Goal: Navigation & Orientation: Find specific page/section

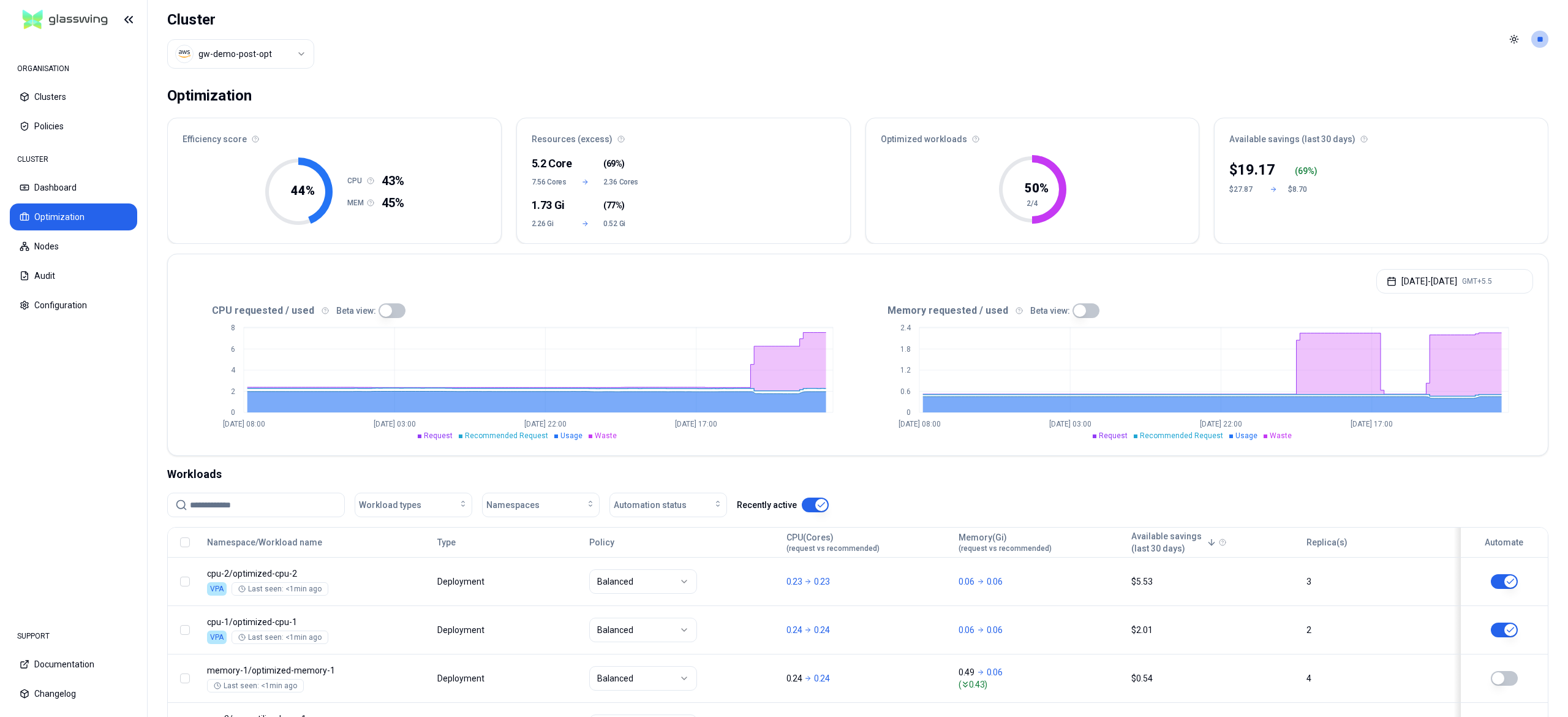
scroll to position [110, 0]
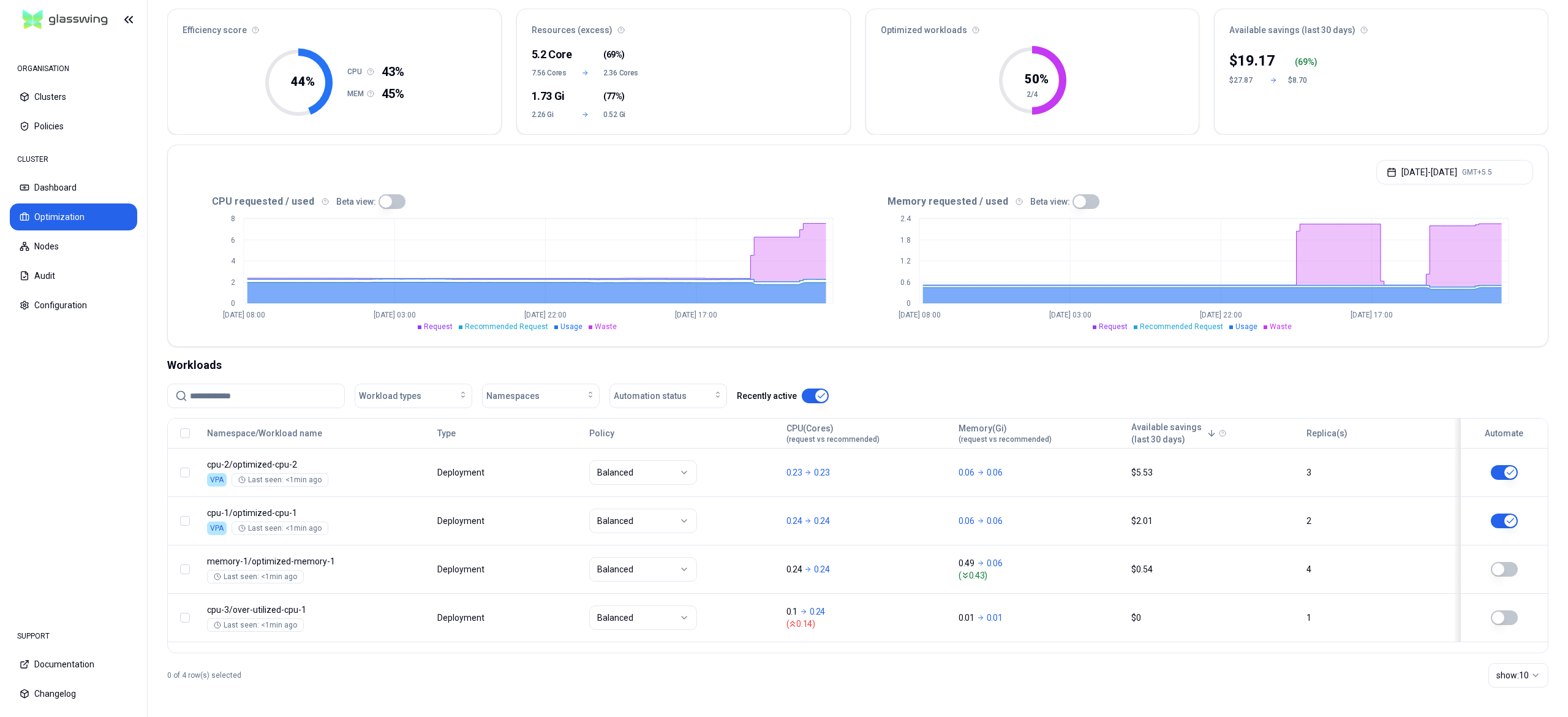
click at [1507, 567] on button "button" at bounding box center [1504, 569] width 27 height 15
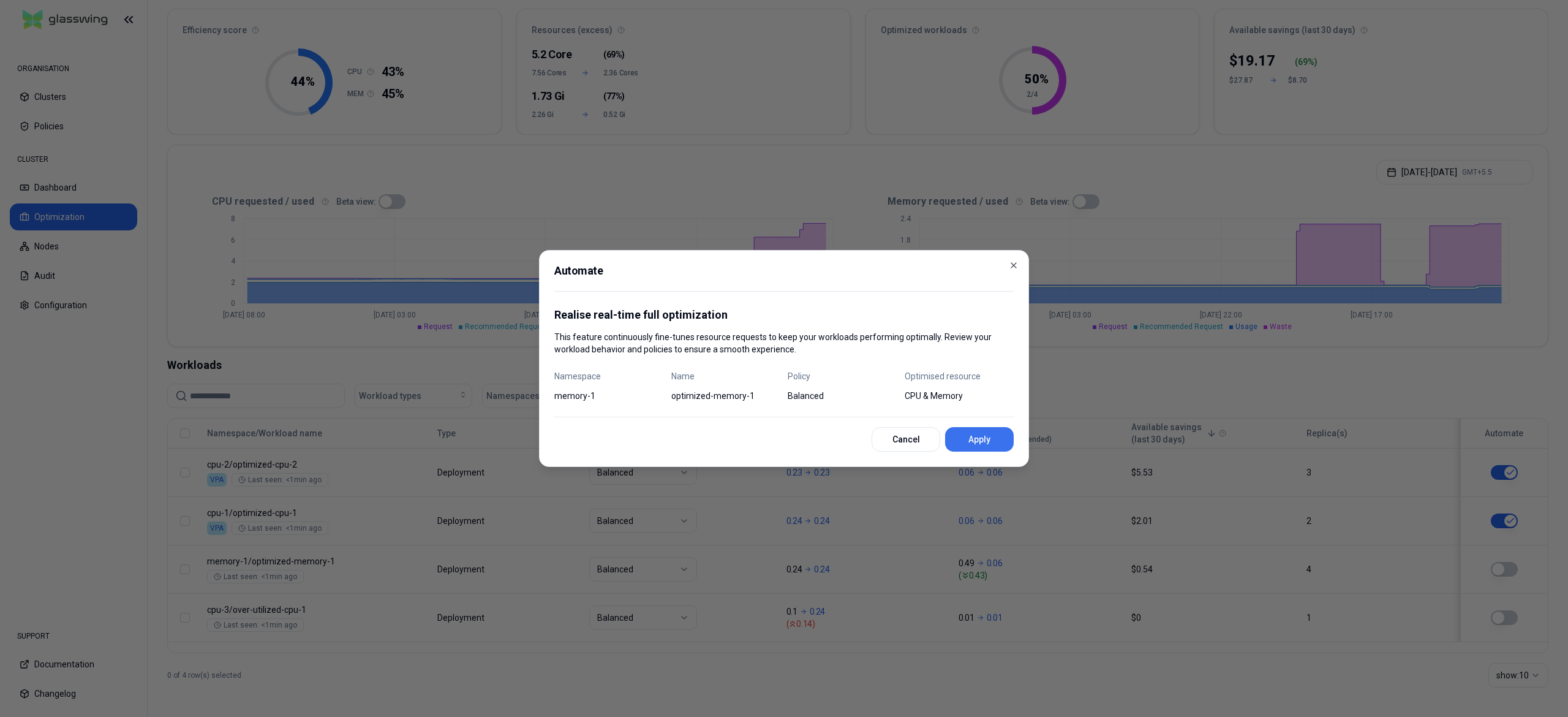
click at [969, 437] on button "Apply" at bounding box center [980, 439] width 69 height 25
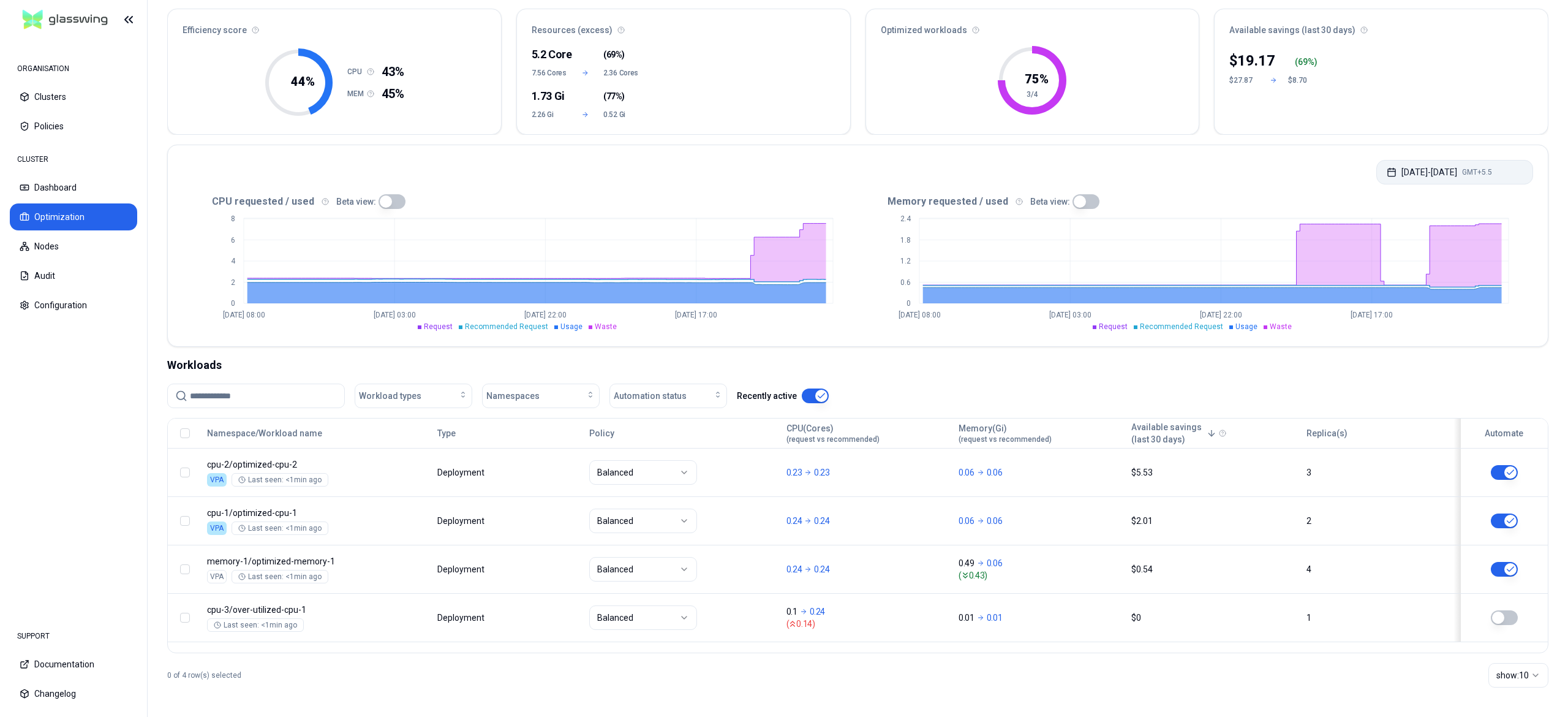
click at [1427, 162] on button "Aug 04, 2025 - Aug 11, 2025 GMT+5.5" at bounding box center [1454, 172] width 157 height 25
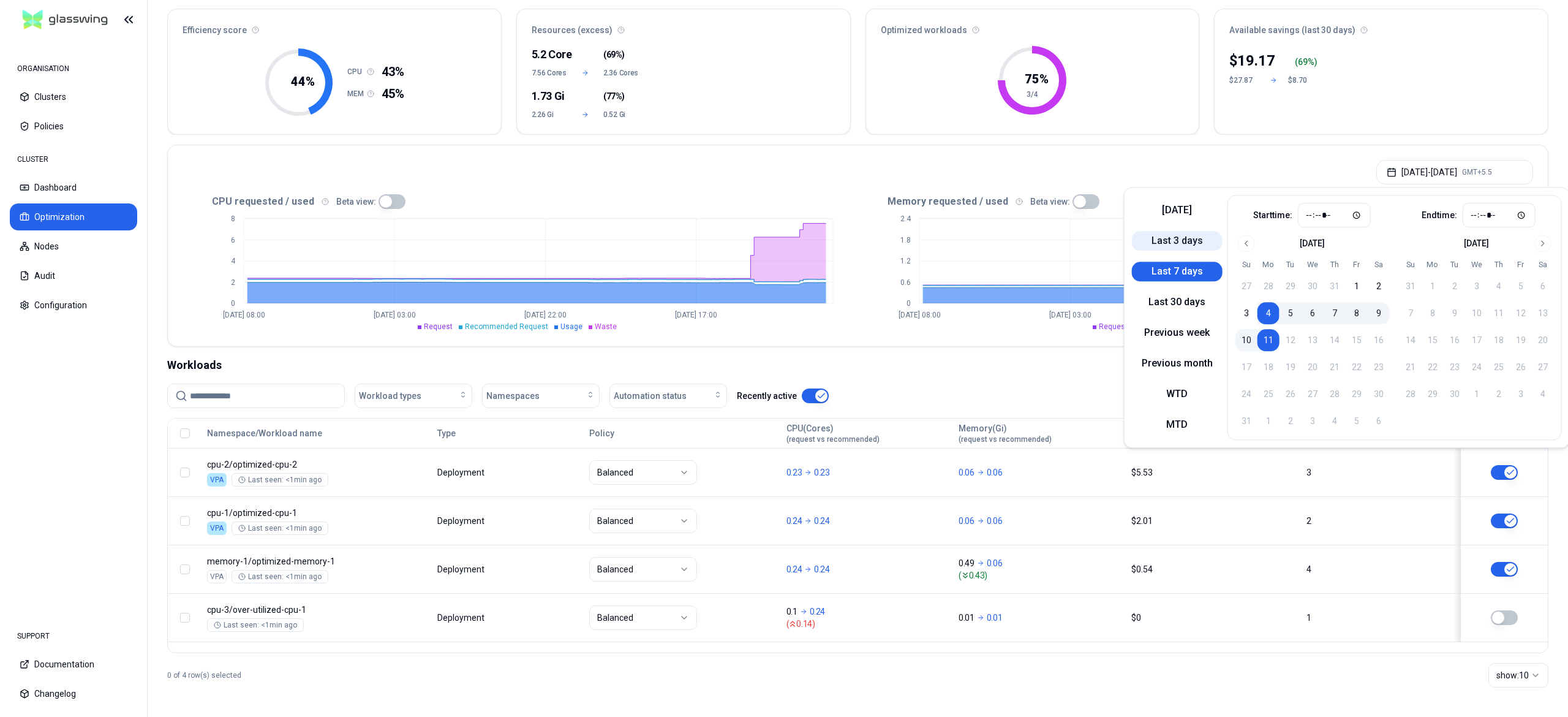
click at [1183, 235] on button "Last 3 days" at bounding box center [1178, 240] width 91 height 20
type input "*****"
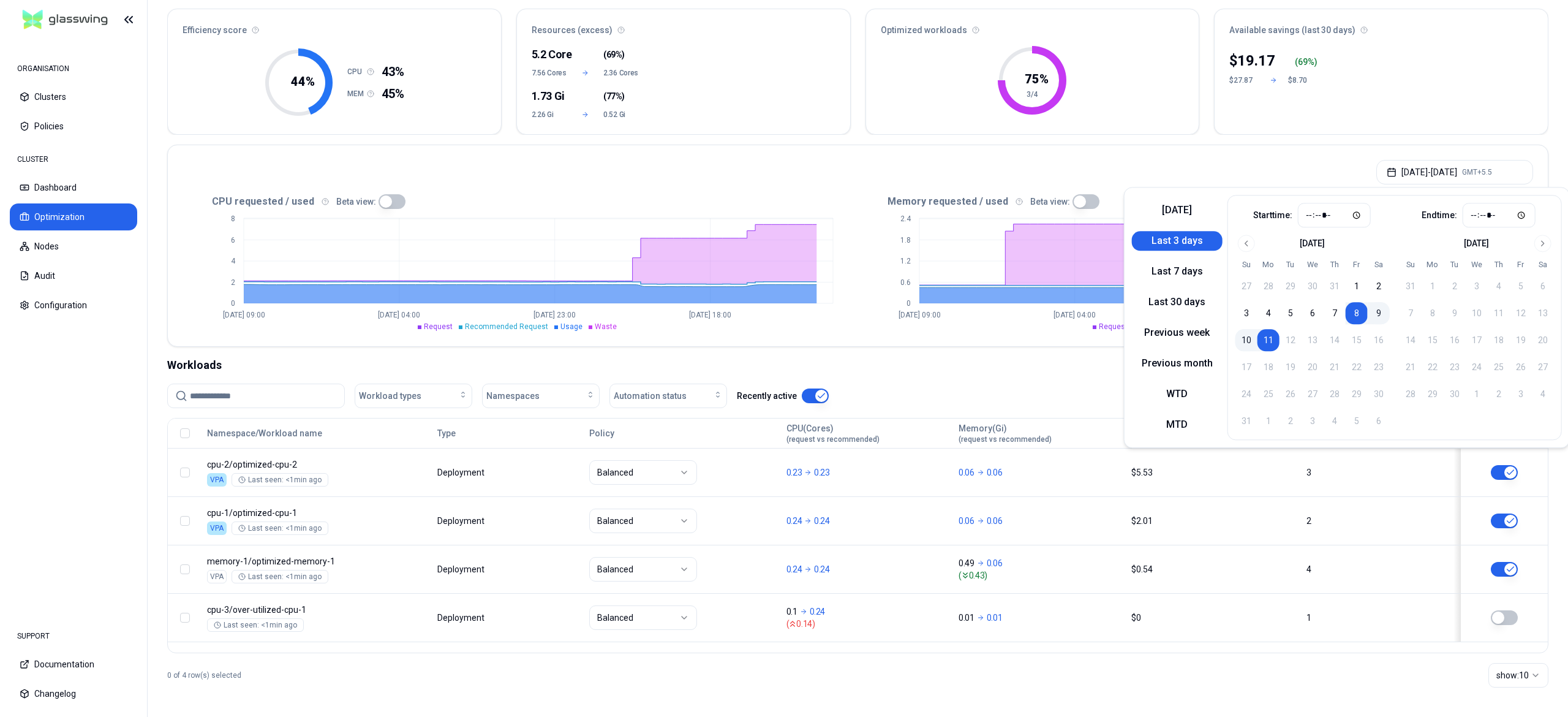
click at [35, 360] on nav "ORGANISATION Clusters Policies CLUSTER Dashboard Optimization Nodes Audit Confi…" at bounding box center [73, 326] width 147 height 575
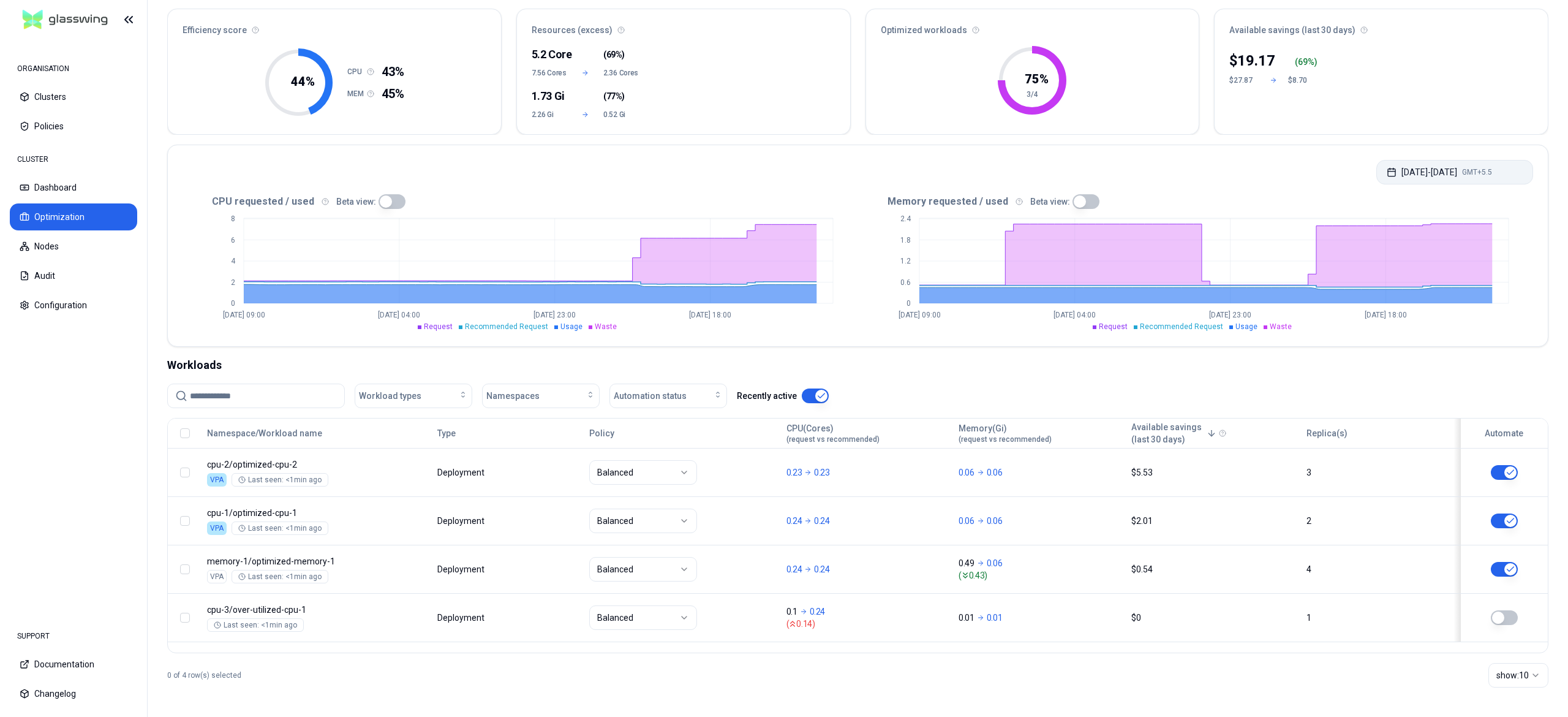
click at [1401, 179] on button "Aug 08, 2025 - Aug 11, 2025 GMT+5.5" at bounding box center [1454, 172] width 157 height 25
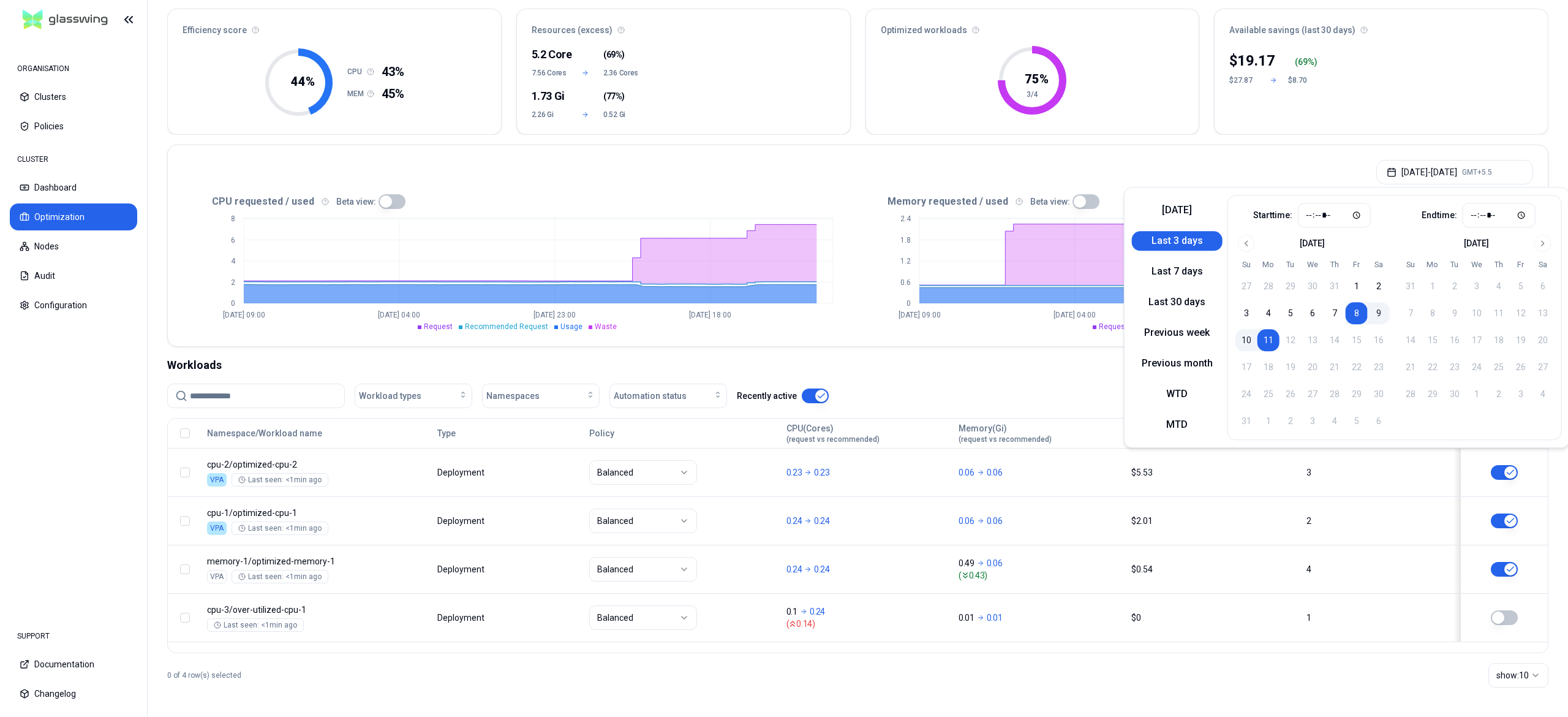
click at [1187, 245] on button "Last 3 days" at bounding box center [1178, 240] width 91 height 20
click at [1019, 146] on div "Aug 08, 2025 - Aug 11, 2025 GMT+5.5" at bounding box center [858, 169] width 1380 height 47
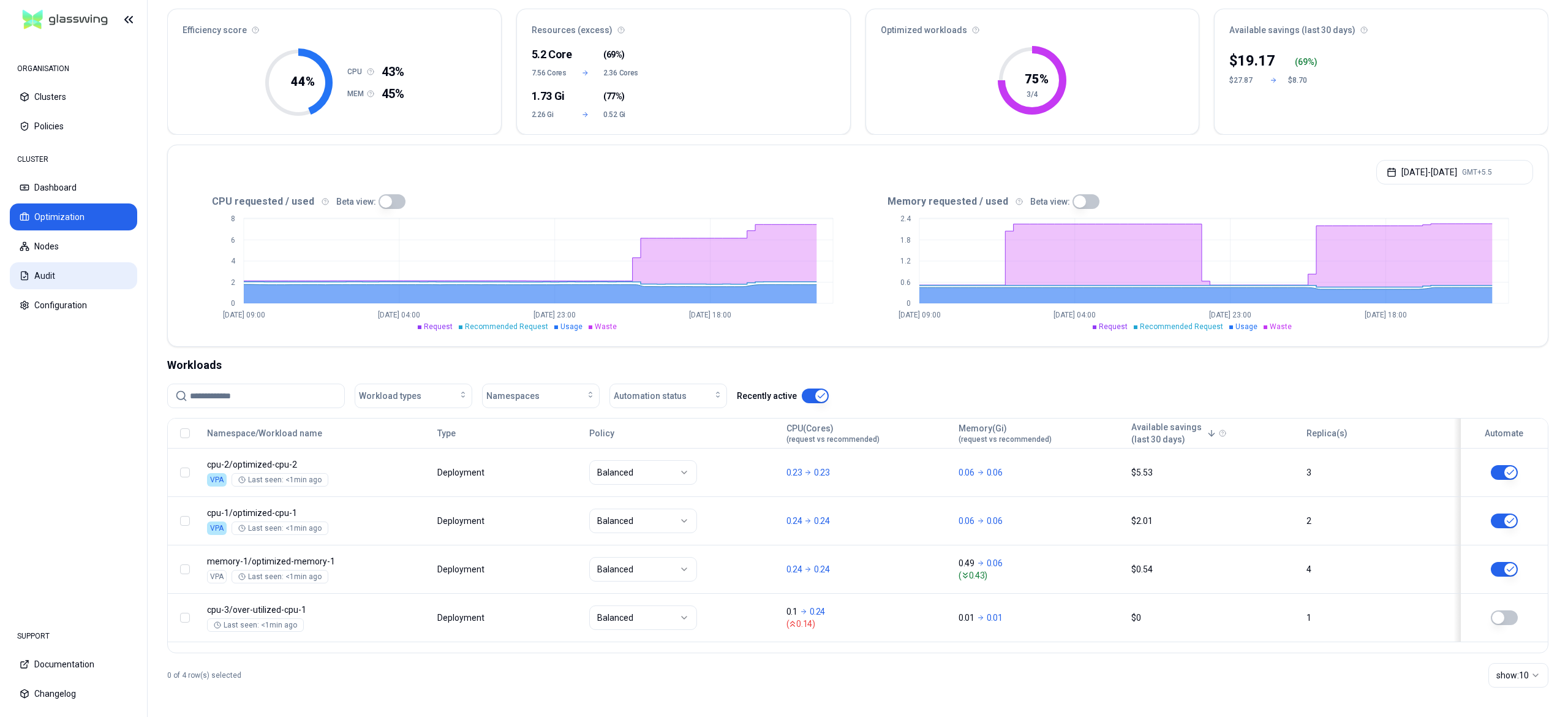
click at [86, 283] on button "Audit" at bounding box center [74, 276] width 127 height 27
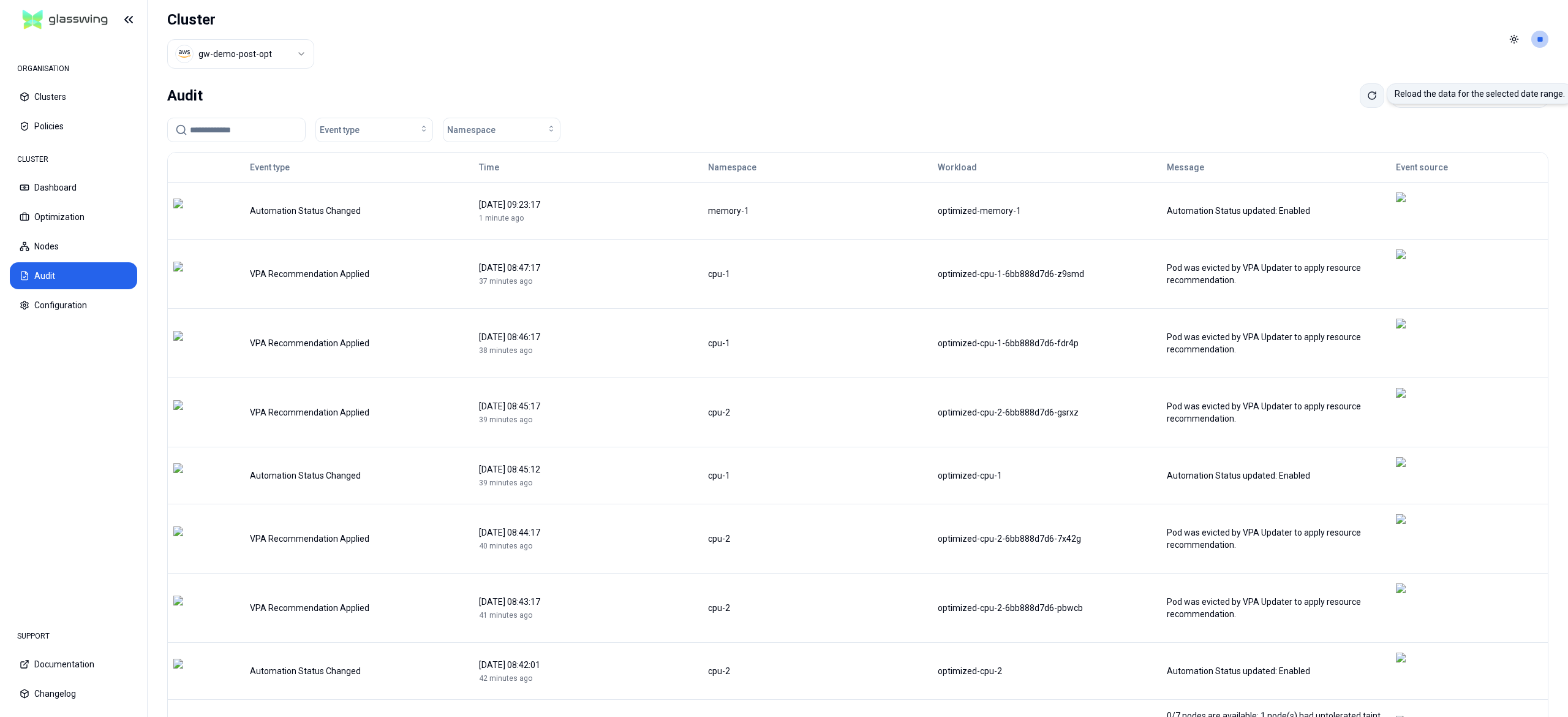
click at [1367, 99] on icon at bounding box center [1372, 96] width 10 height 10
click at [60, 223] on button "Optimization" at bounding box center [74, 216] width 127 height 27
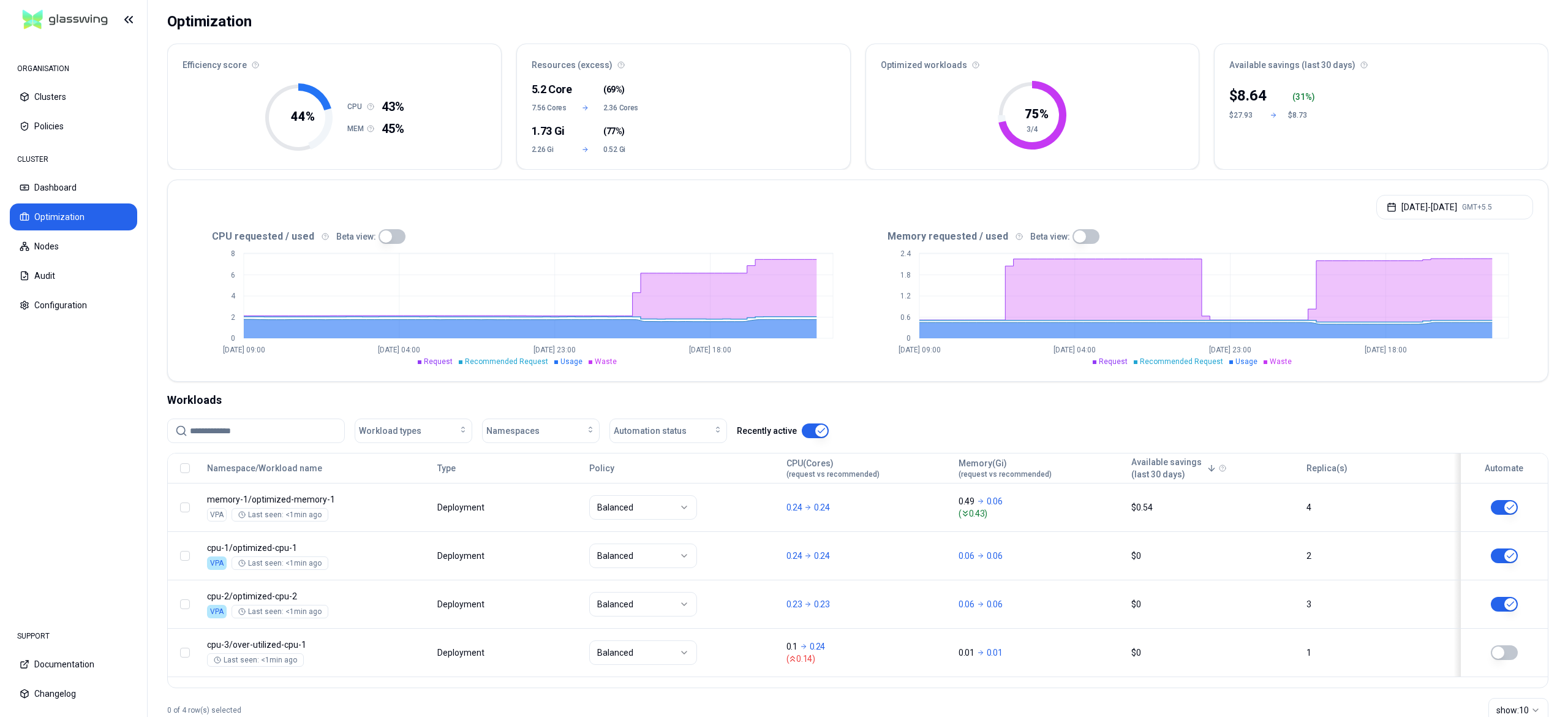
scroll to position [110, 0]
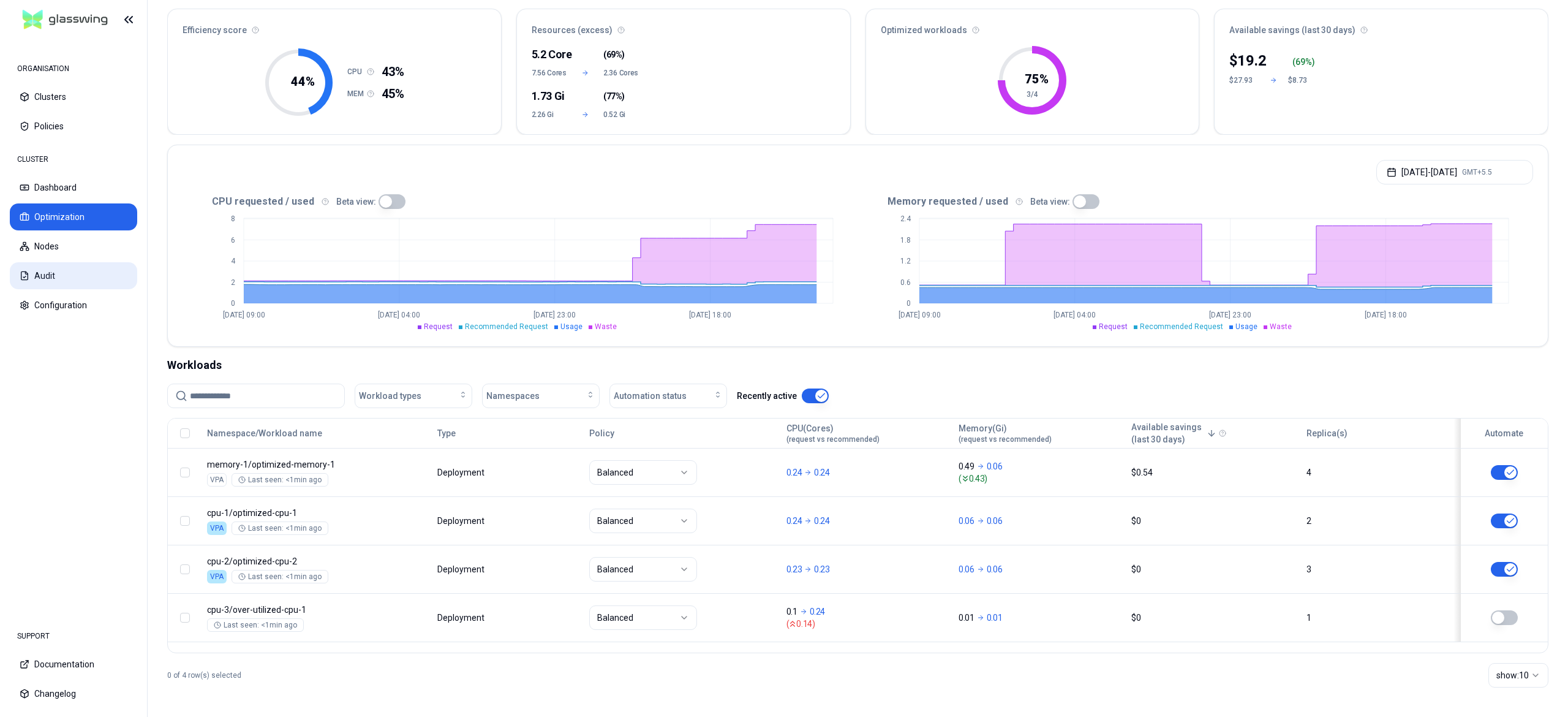
click at [49, 273] on button "Audit" at bounding box center [74, 276] width 127 height 27
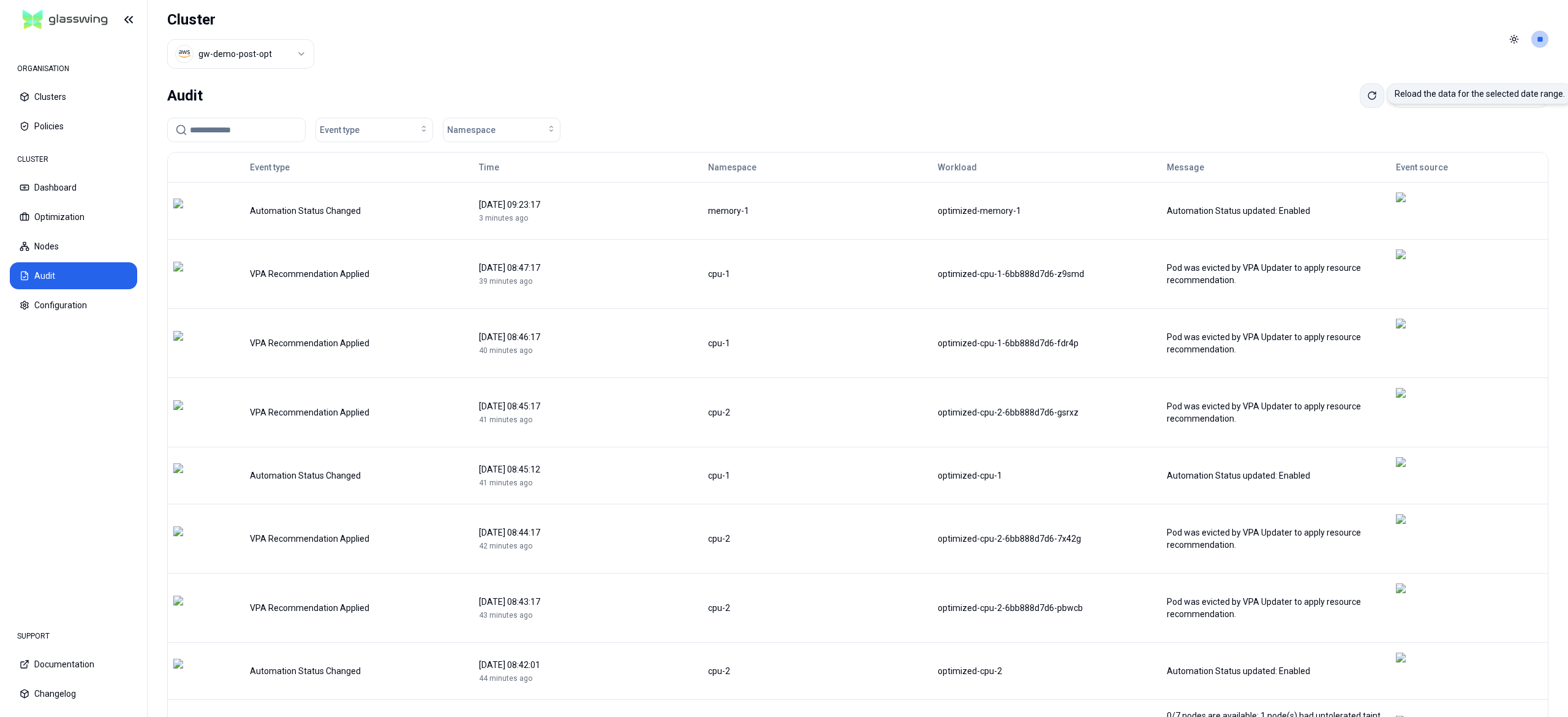
click at [1367, 97] on icon at bounding box center [1372, 96] width 10 height 10
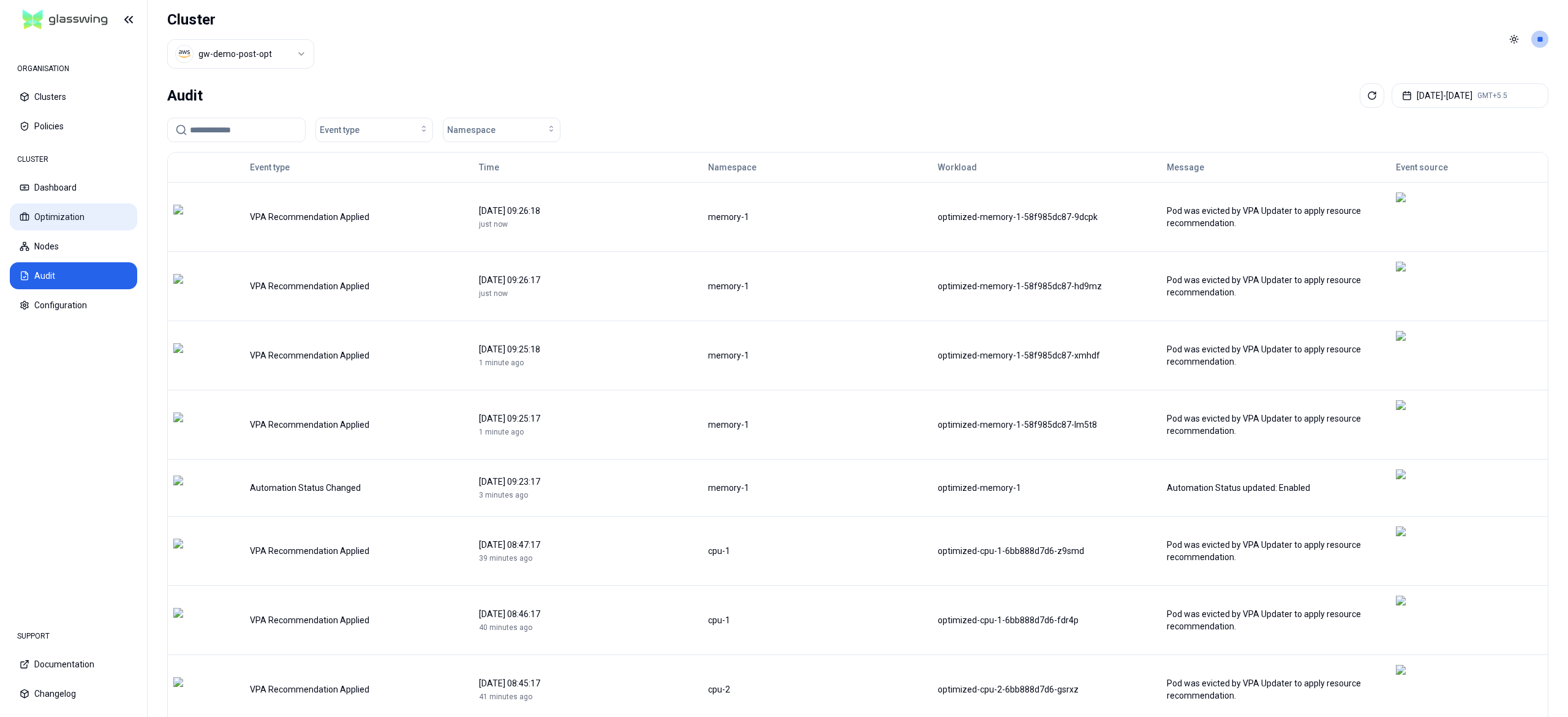
click at [78, 224] on button "Optimization" at bounding box center [74, 216] width 127 height 27
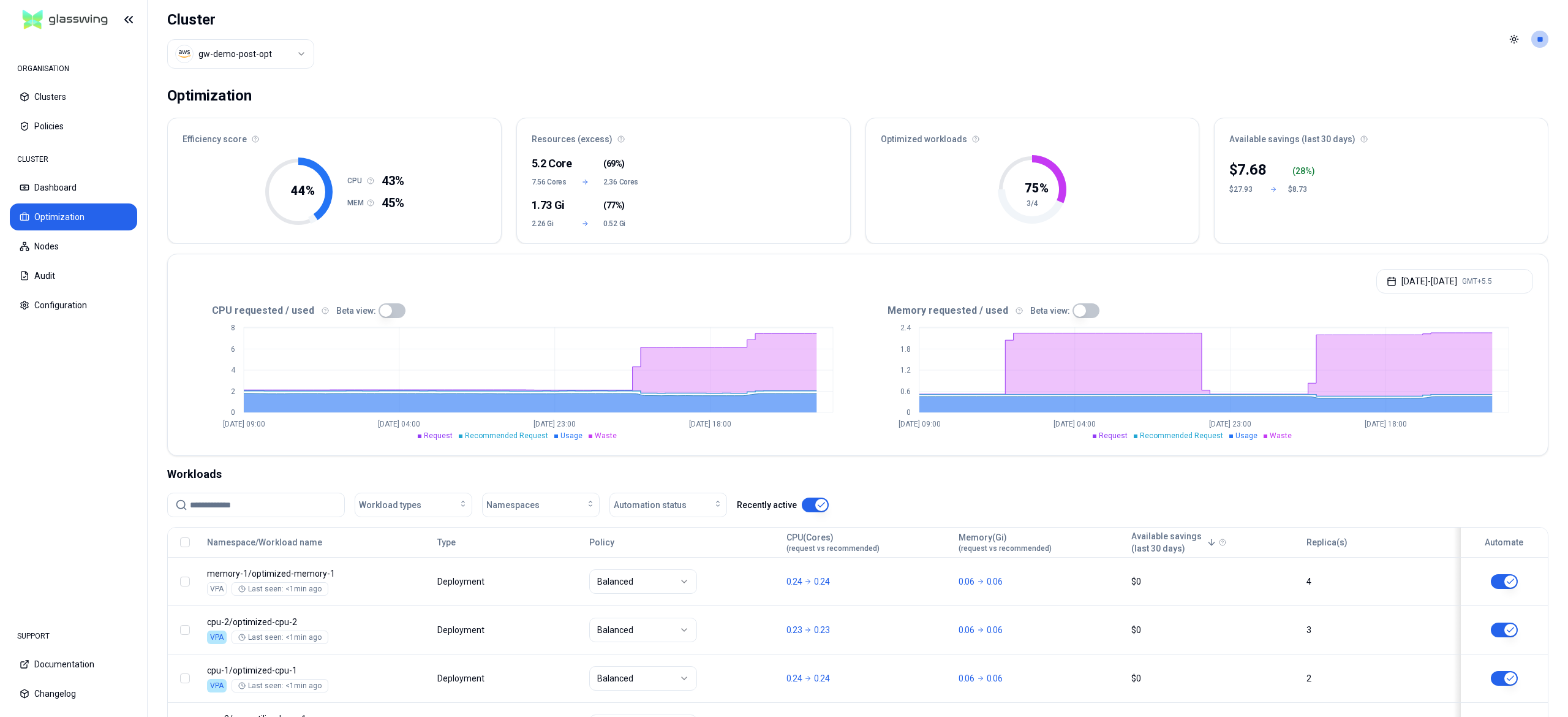
scroll to position [110, 0]
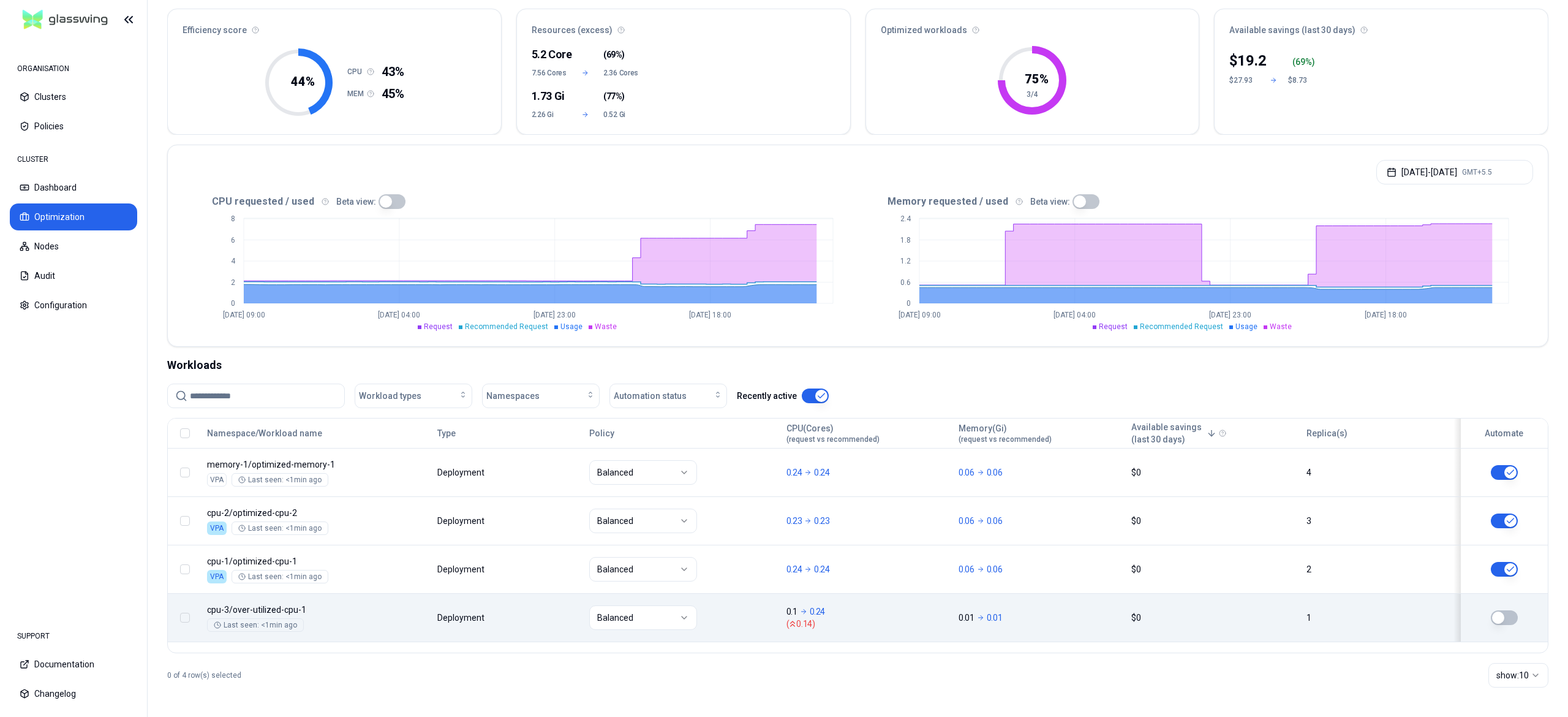
click at [1512, 615] on button "button" at bounding box center [1504, 617] width 27 height 15
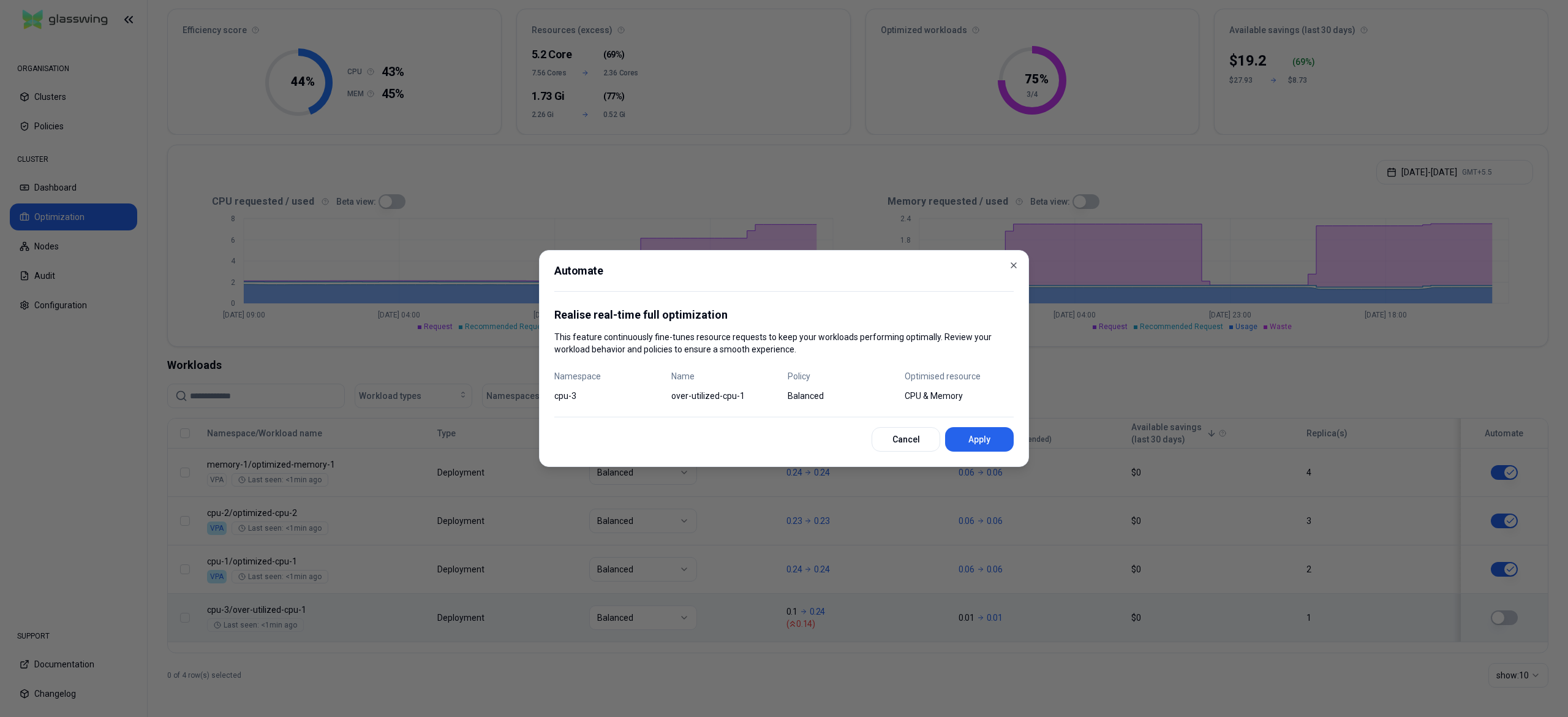
drag, startPoint x: 979, startPoint y: 446, endPoint x: 974, endPoint y: 473, distance: 27.5
click at [979, 446] on button "Apply" at bounding box center [980, 439] width 69 height 25
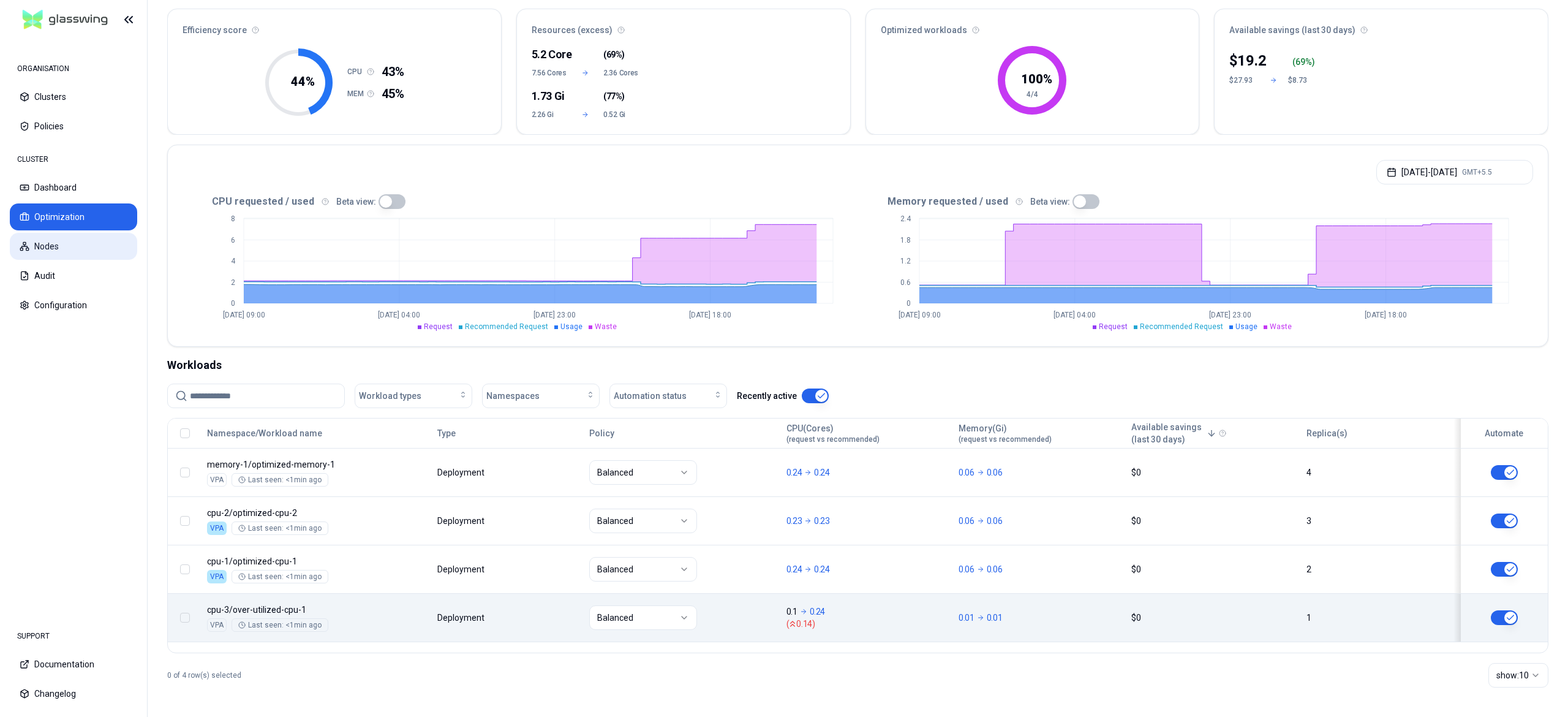
click at [77, 240] on button "Nodes" at bounding box center [74, 246] width 127 height 27
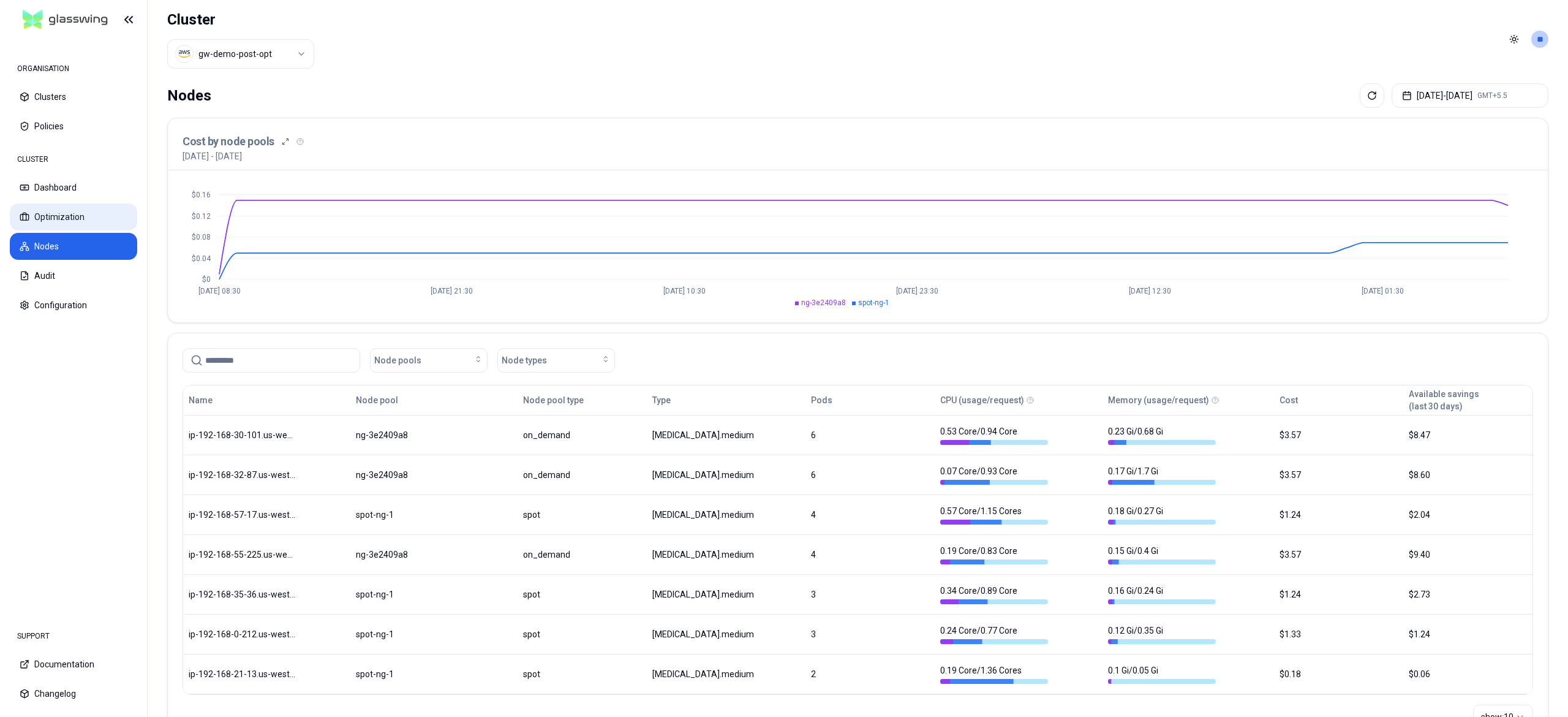
click at [61, 220] on button "Optimization" at bounding box center [74, 216] width 127 height 27
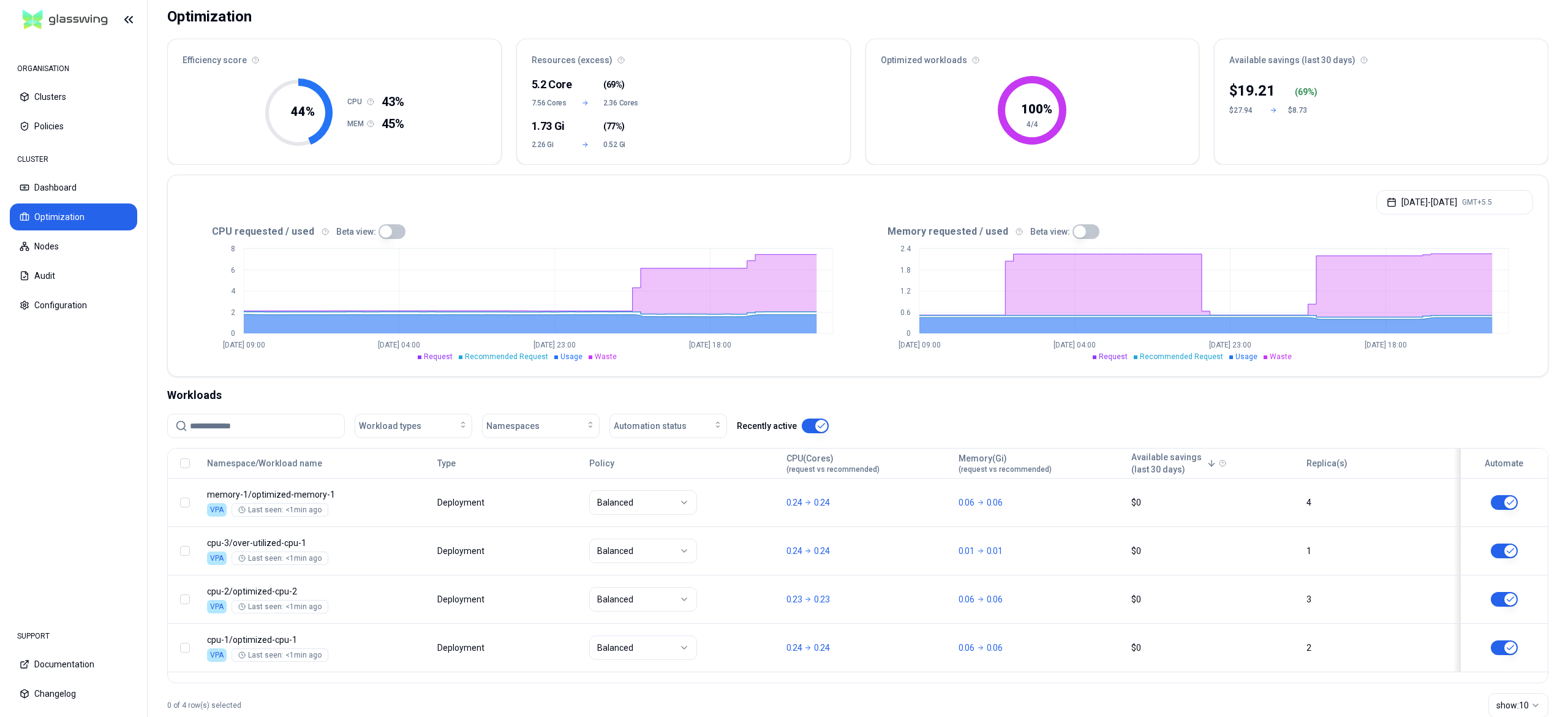
scroll to position [110, 0]
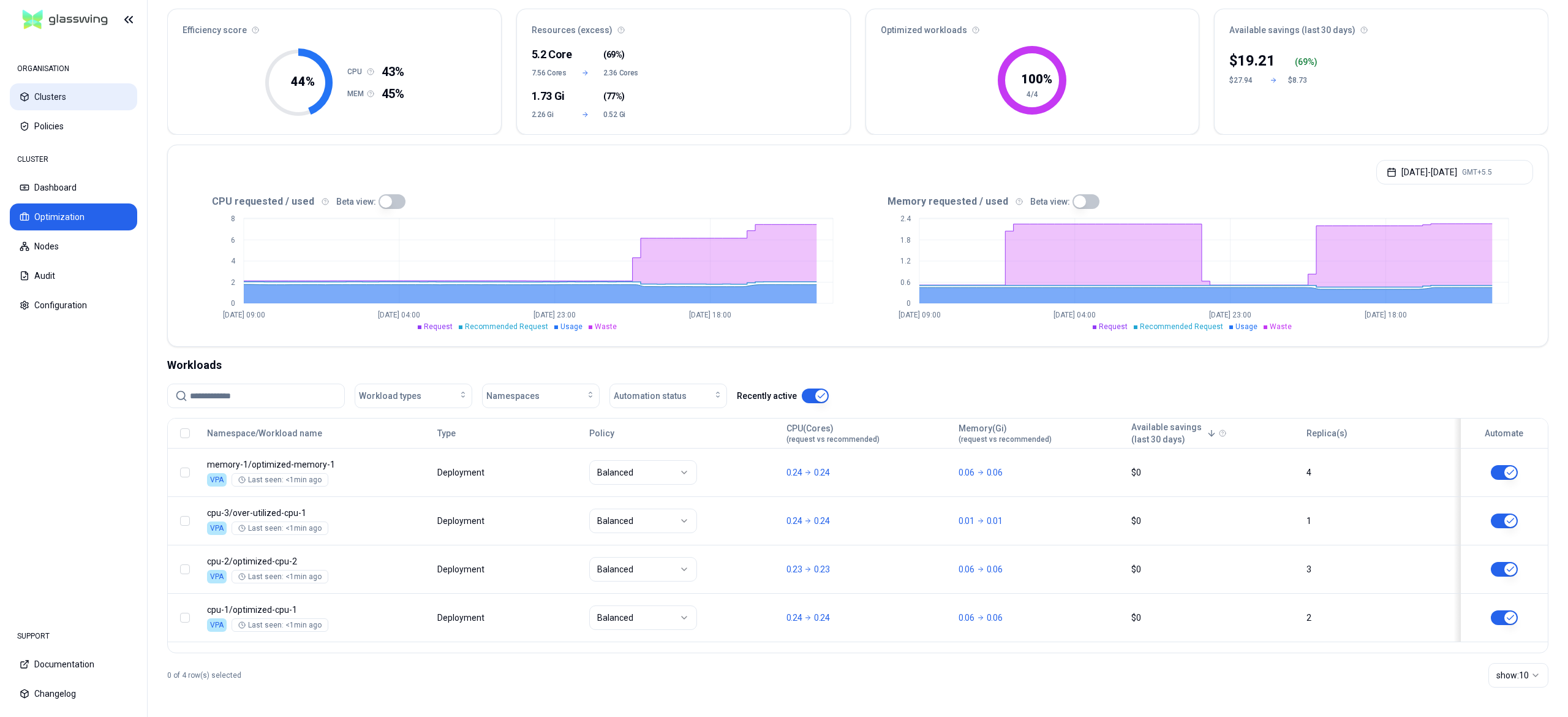
click at [54, 107] on button "Clusters" at bounding box center [74, 97] width 127 height 27
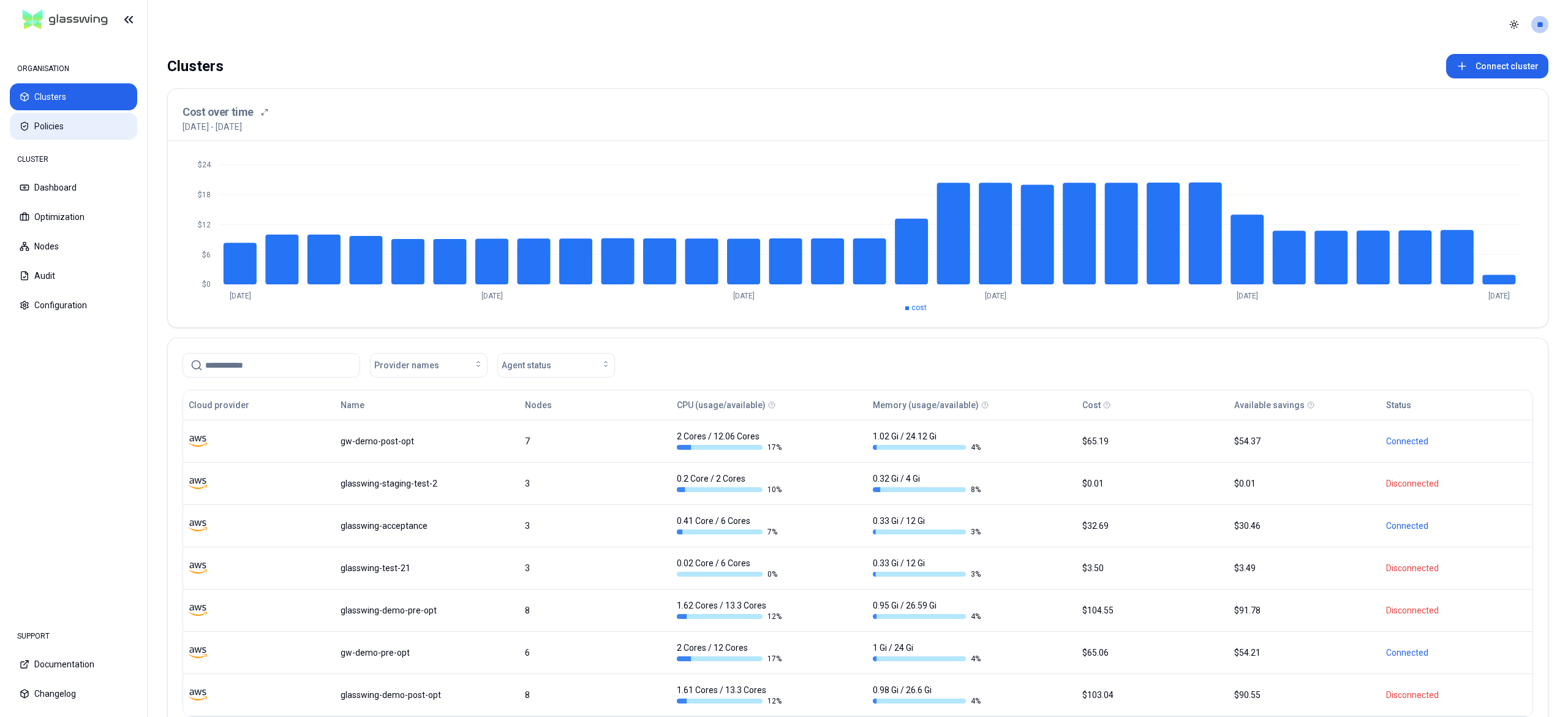
click at [47, 122] on button "Policies" at bounding box center [74, 126] width 127 height 27
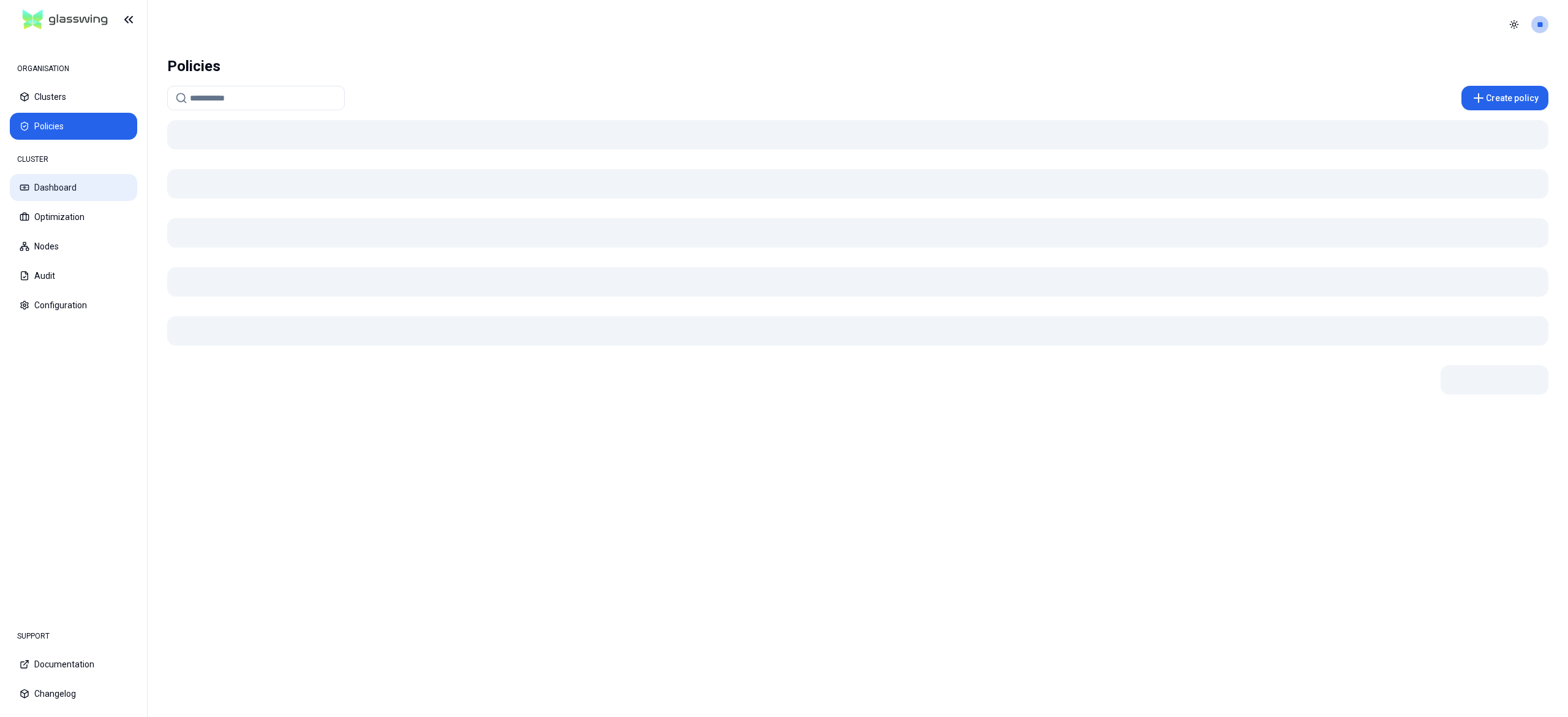
click at [62, 181] on button "Dashboard" at bounding box center [74, 187] width 127 height 27
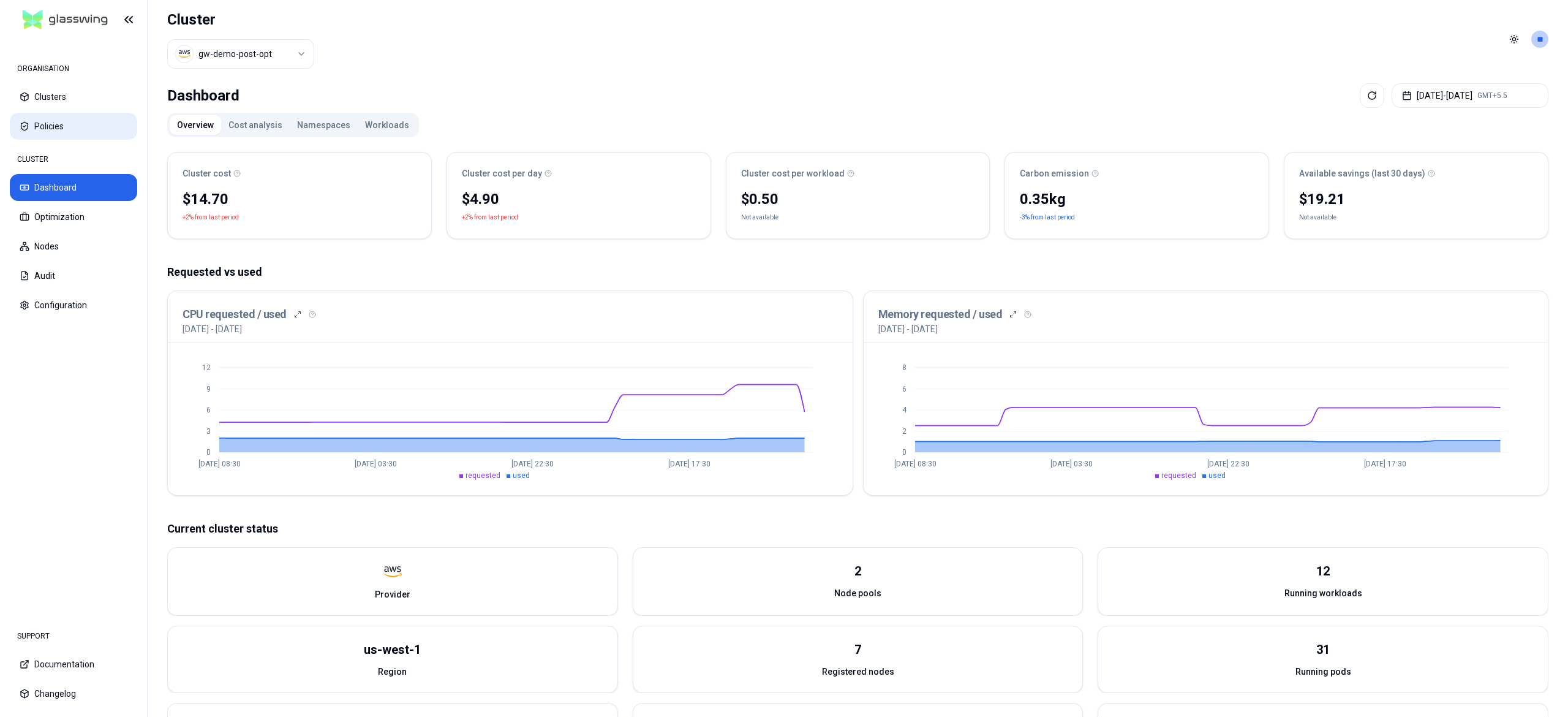
click at [55, 119] on button "Policies" at bounding box center [74, 126] width 127 height 27
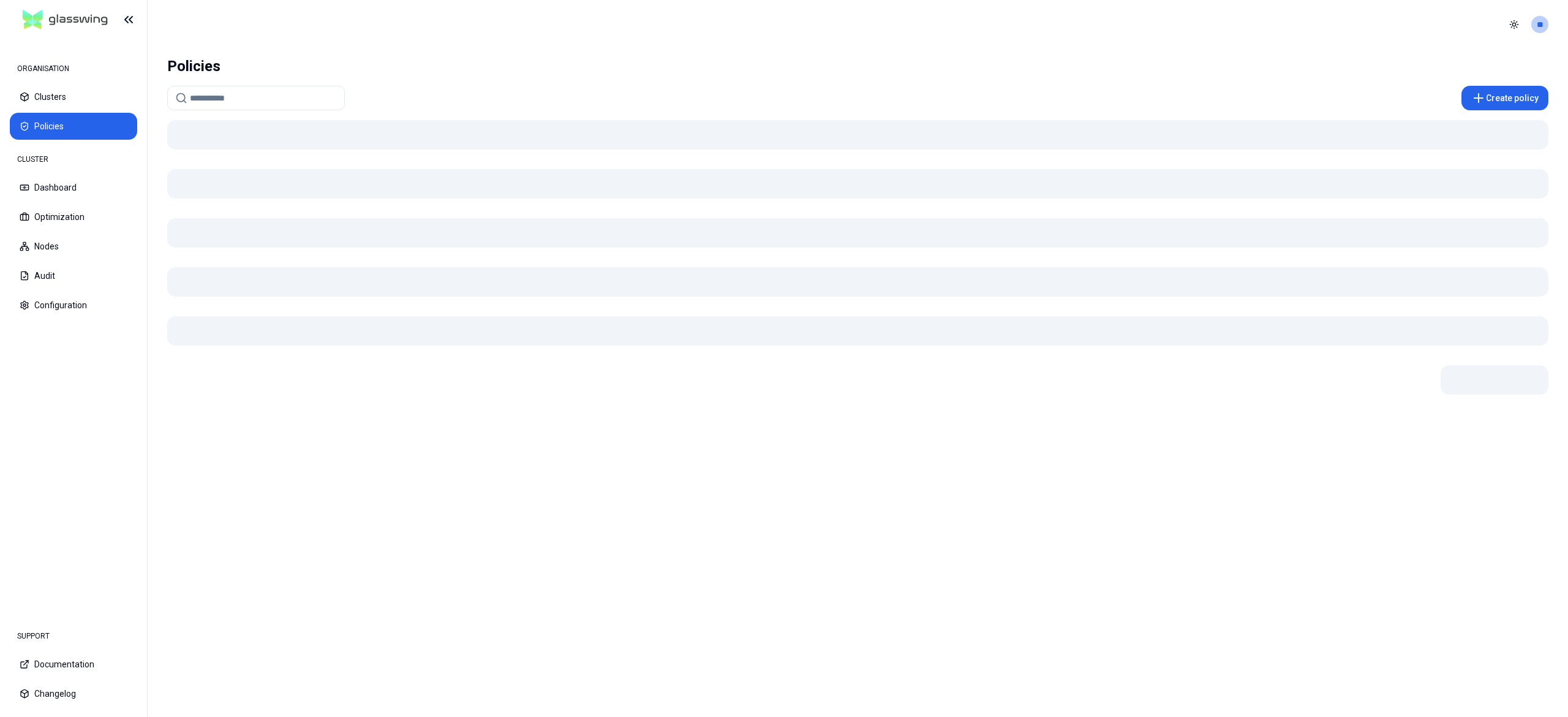
click at [61, 93] on button "Clusters" at bounding box center [74, 97] width 127 height 27
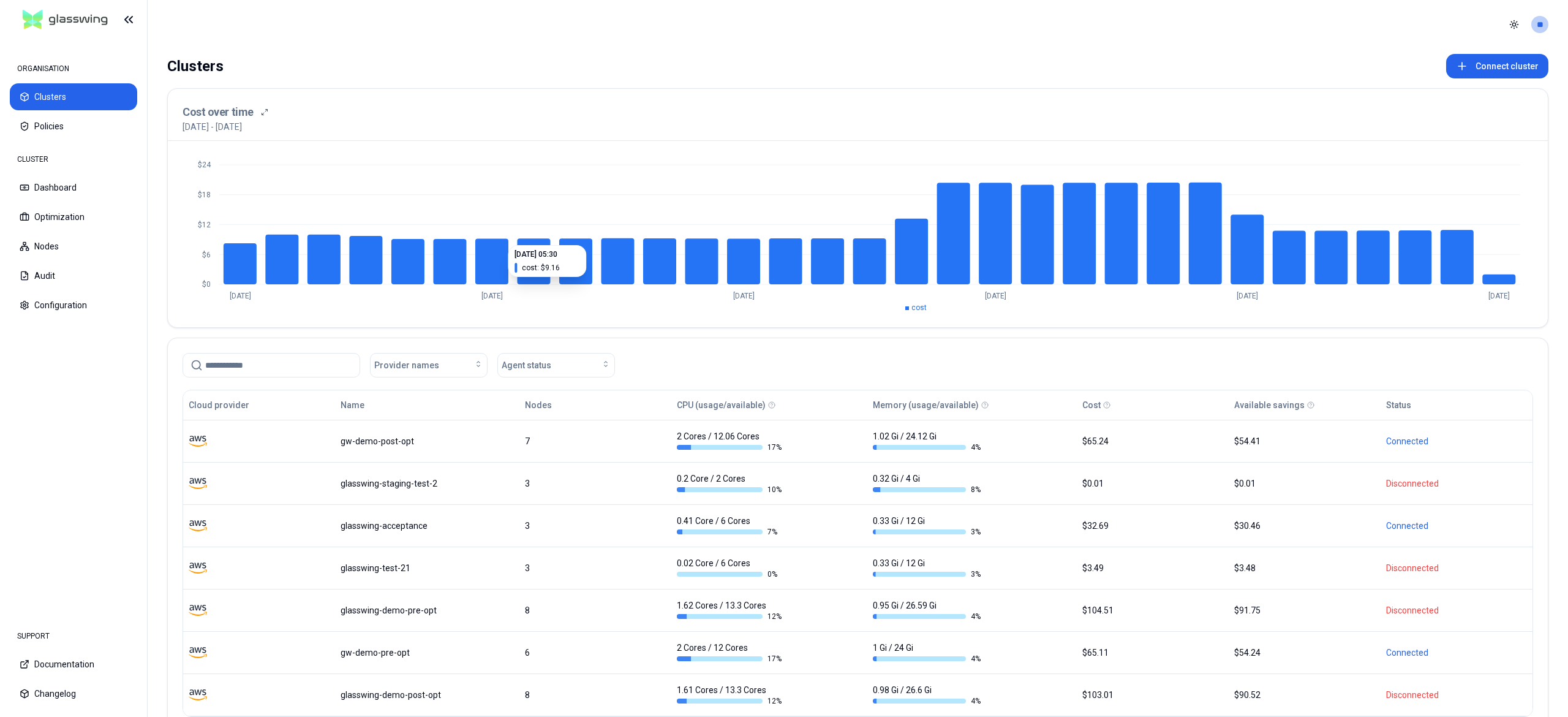
scroll to position [81, 0]
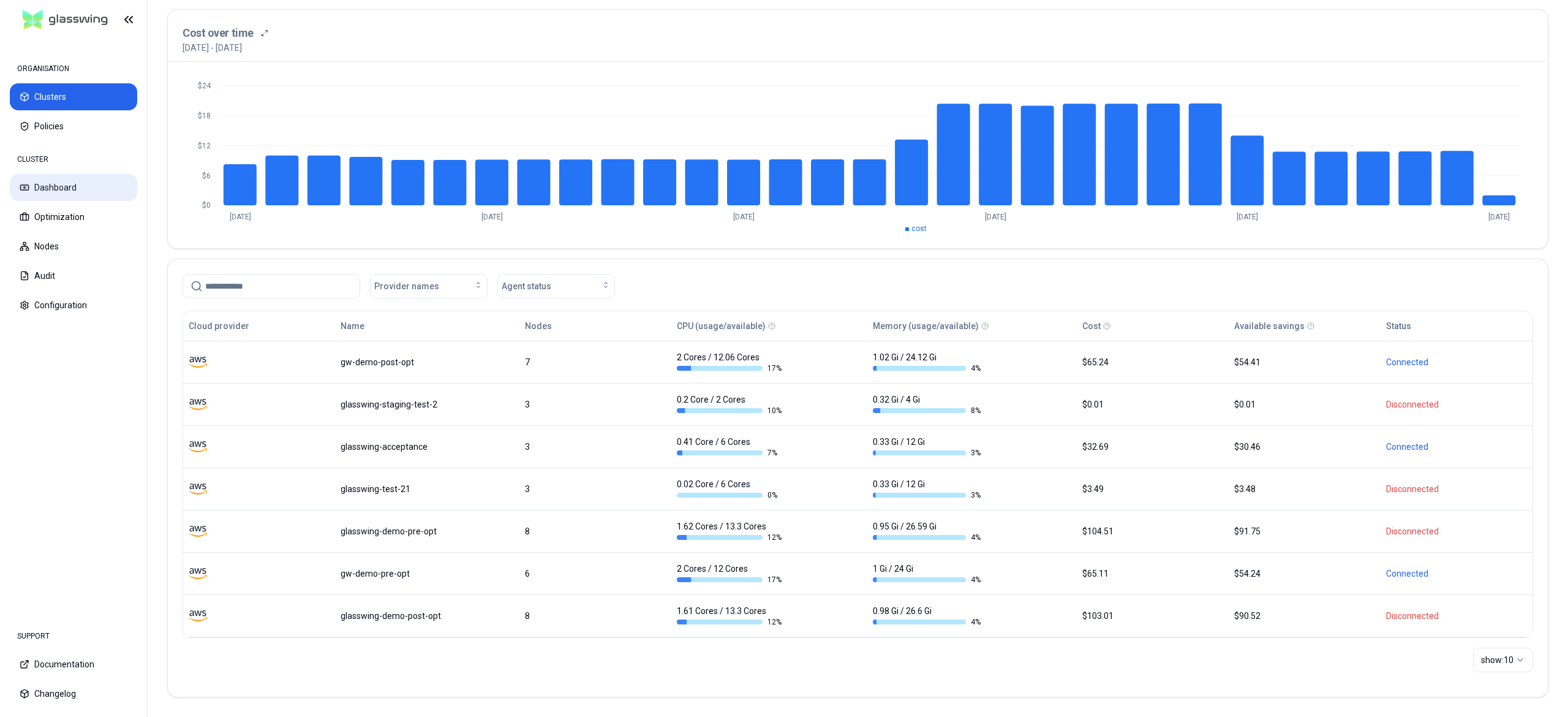
click at [48, 187] on button "Dashboard" at bounding box center [74, 187] width 127 height 27
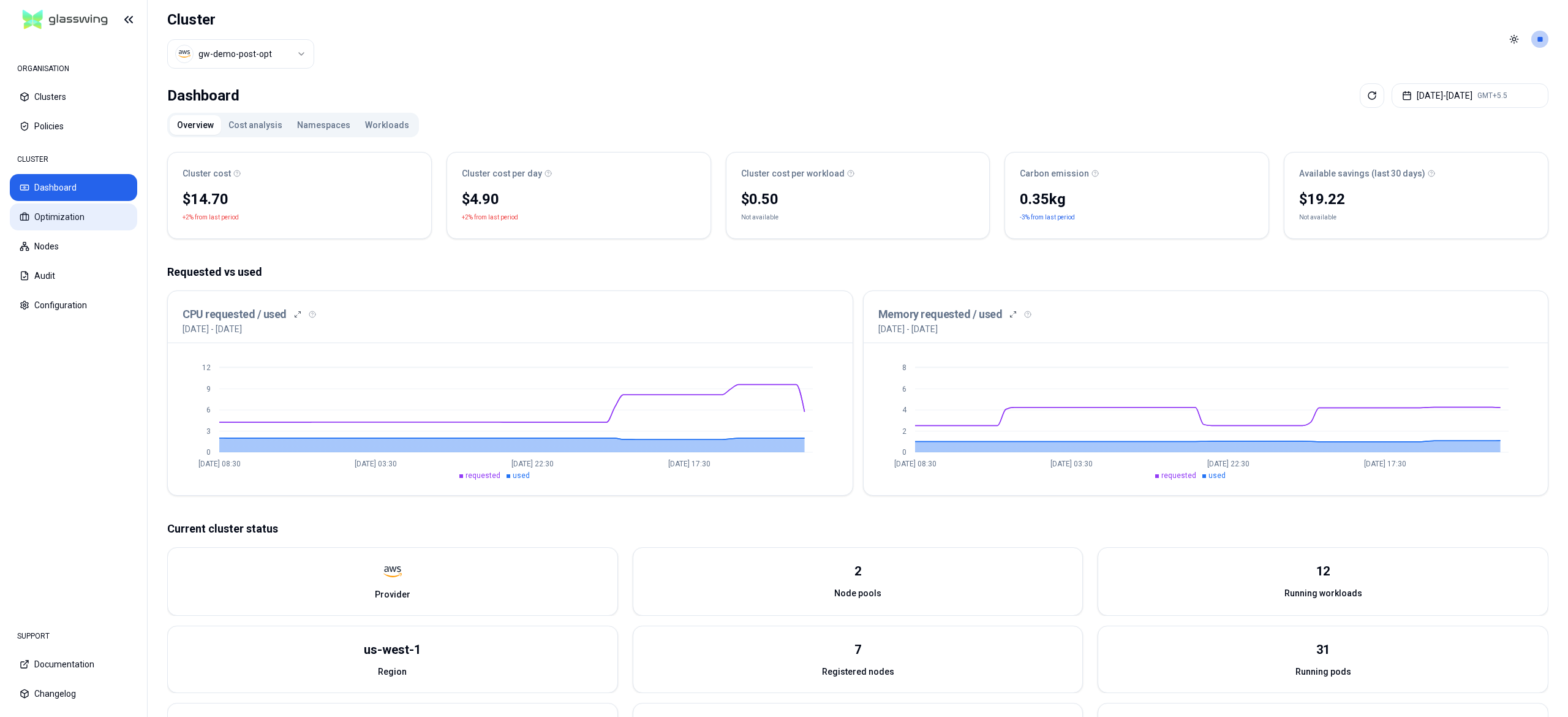
click at [52, 215] on button "Optimization" at bounding box center [74, 216] width 127 height 27
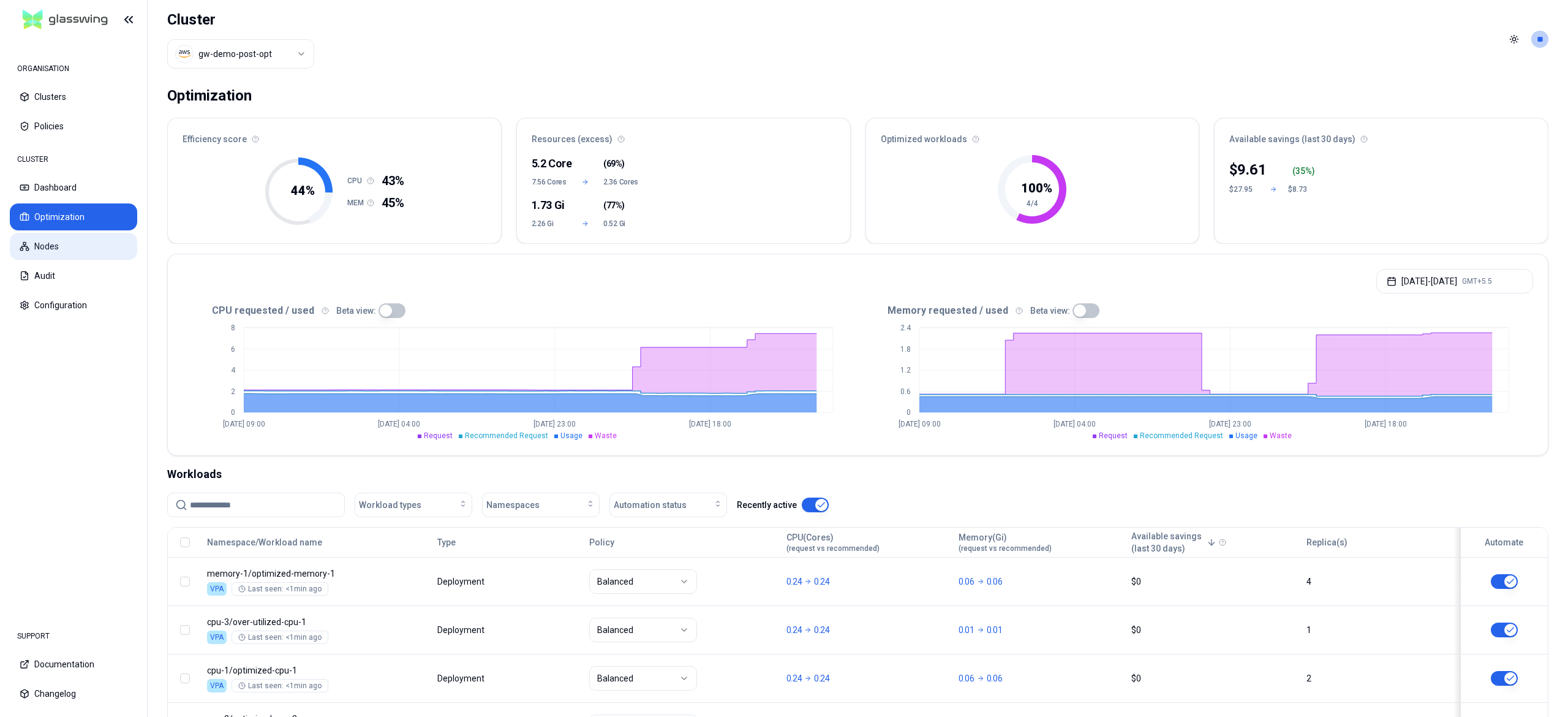
click at [70, 246] on button "Nodes" at bounding box center [74, 246] width 127 height 27
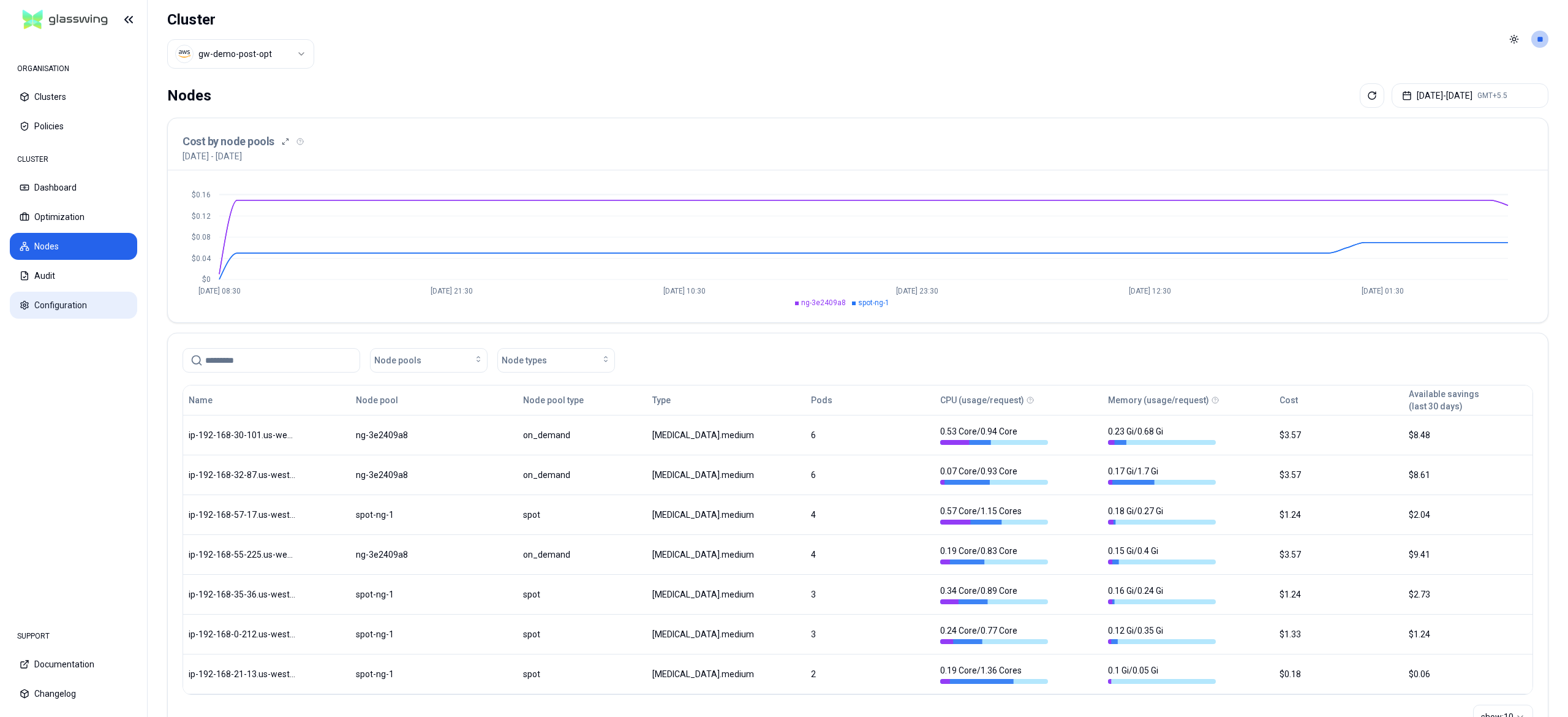
click at [56, 304] on button "Configuration" at bounding box center [74, 305] width 127 height 27
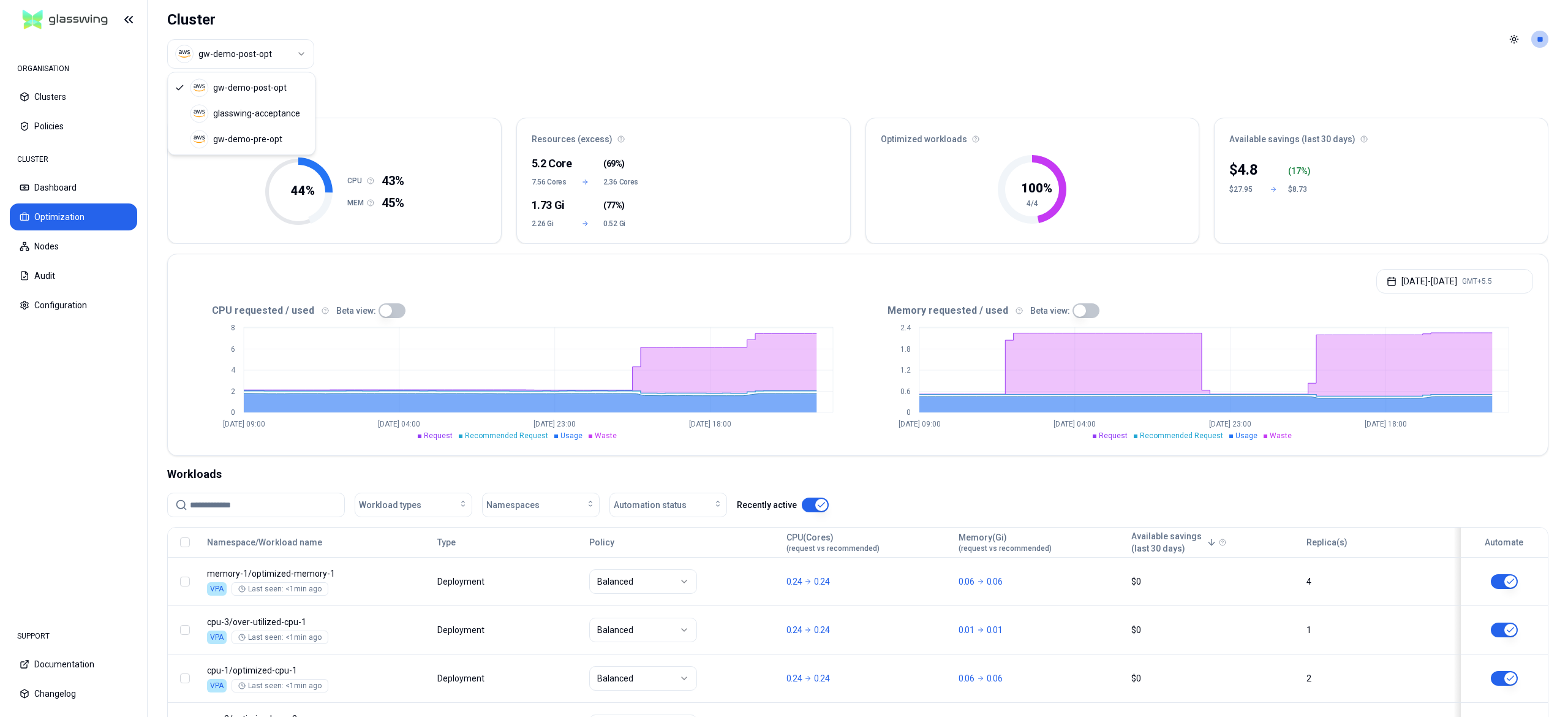
click at [245, 56] on html "ORGANISATION Clusters Policies CLUSTER Dashboard Optimization Nodes Audit Confi…" at bounding box center [784, 358] width 1568 height 717
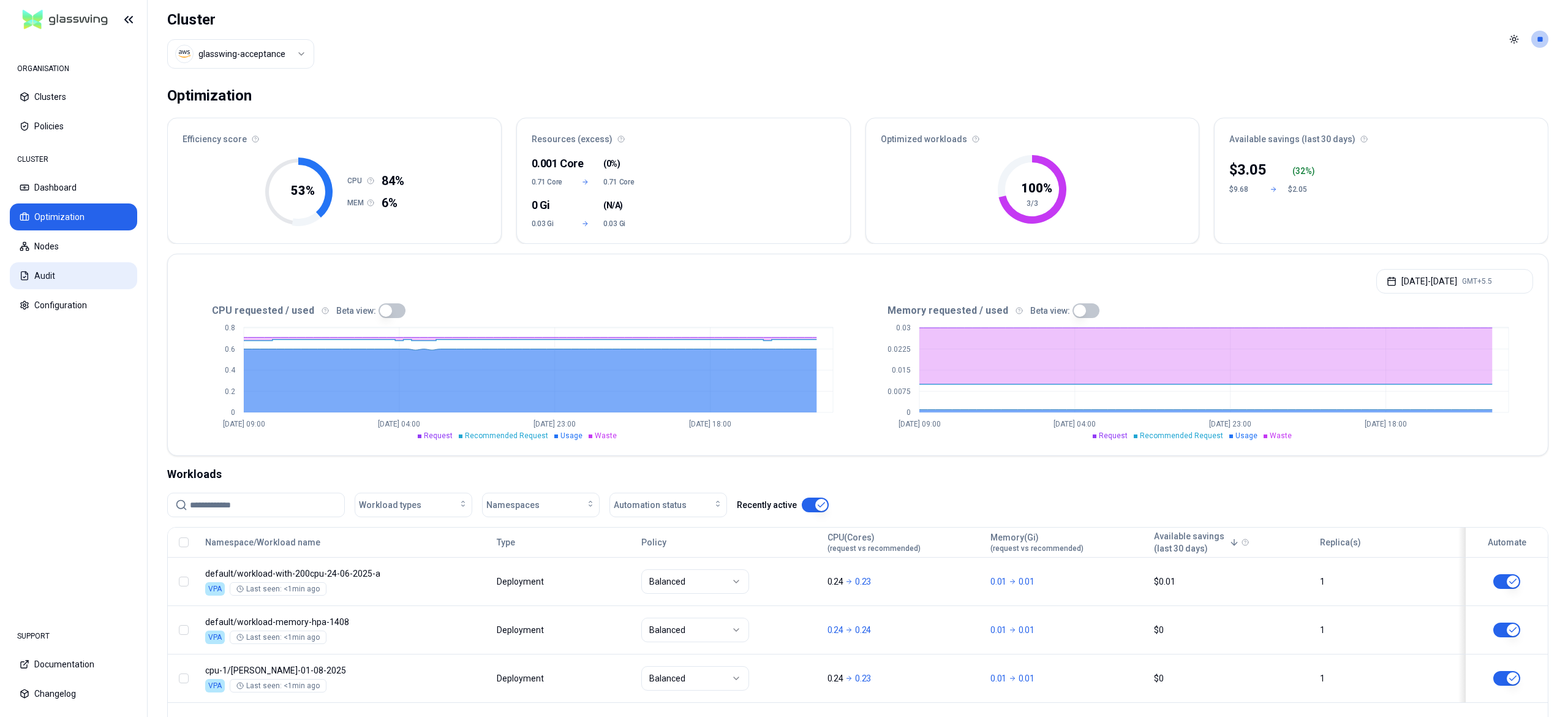
click at [59, 271] on button "Audit" at bounding box center [74, 276] width 127 height 27
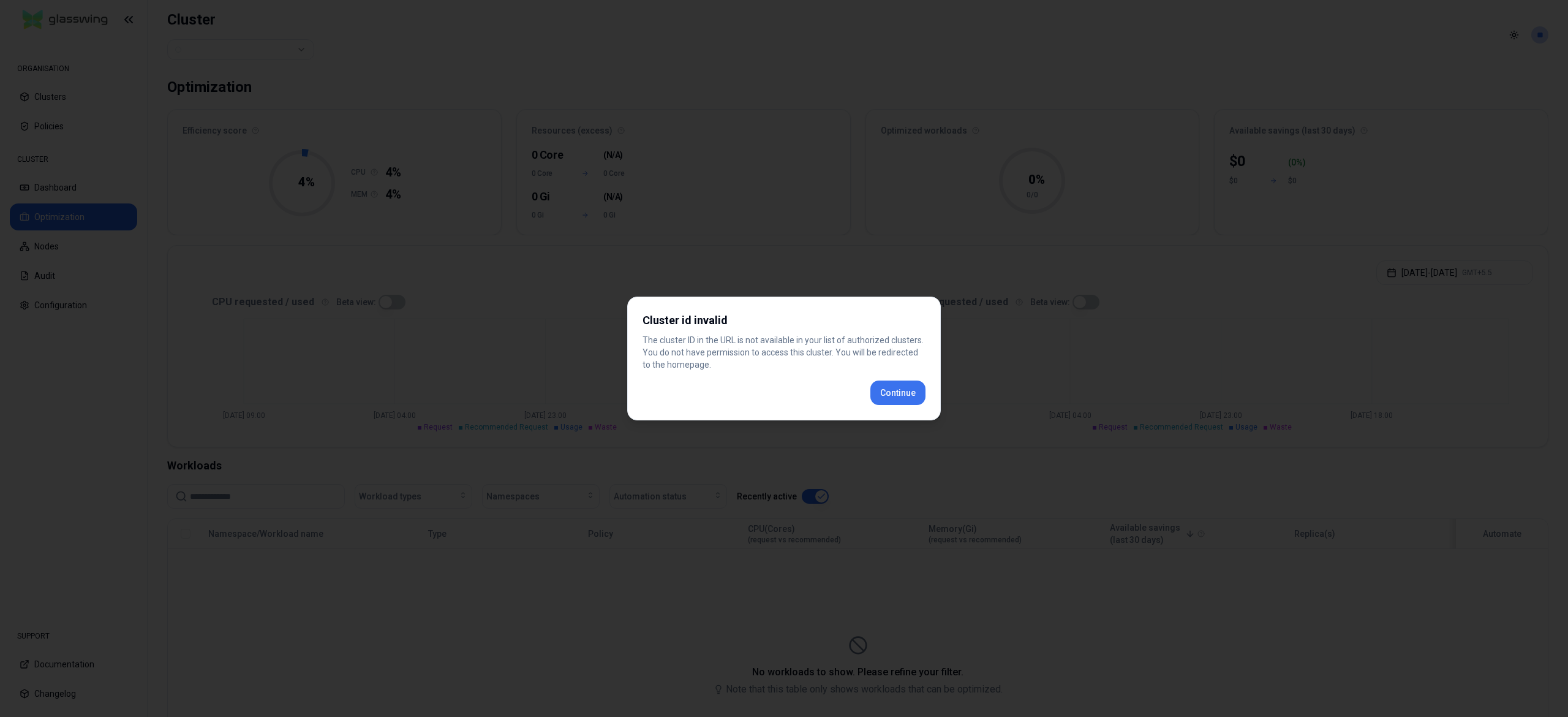
click at [895, 390] on div "Cluster id invalid The cluster ID in the URL is not available in your list of a…" at bounding box center [784, 358] width 313 height 124
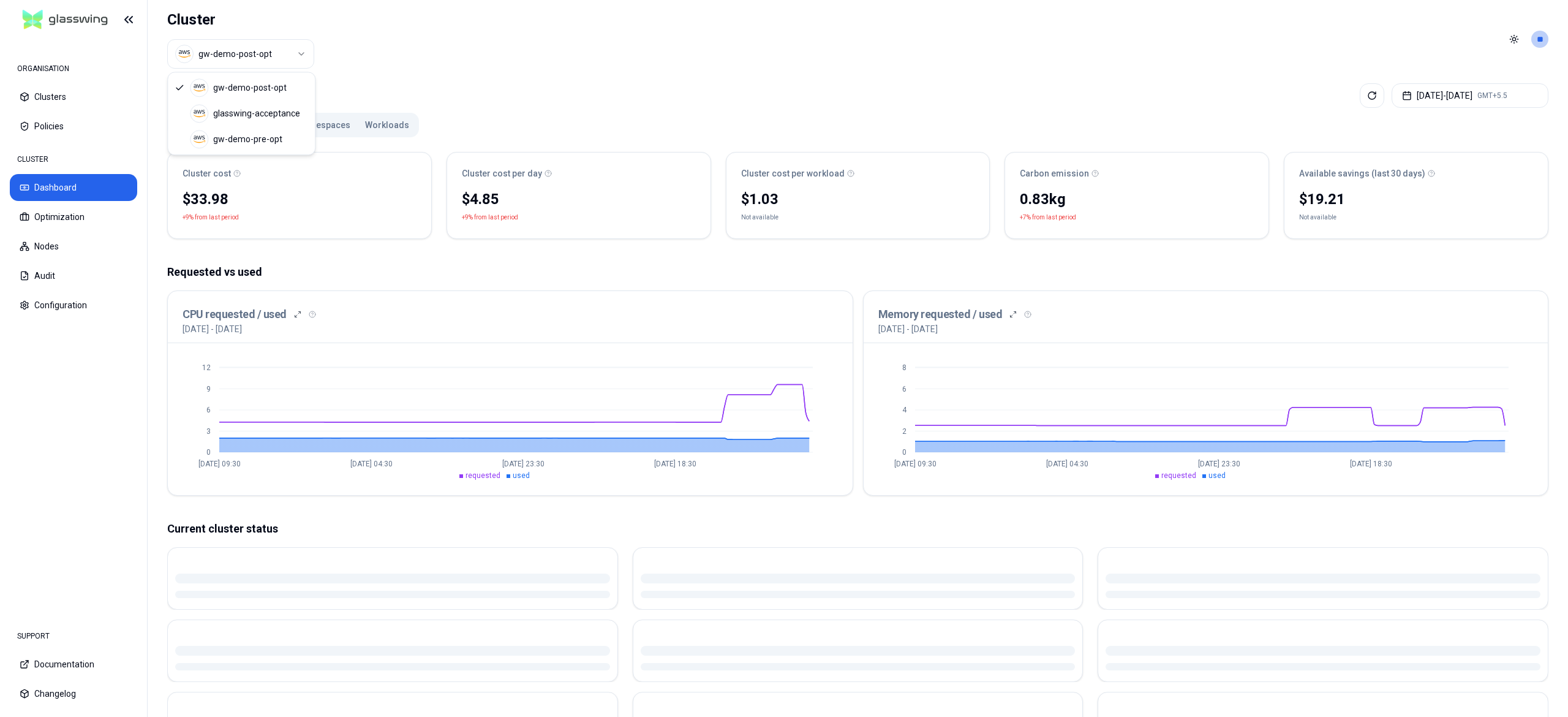
click at [249, 58] on html "ORGANISATION Clusters Policies CLUSTER Dashboard Optimization Nodes Audit Confi…" at bounding box center [784, 358] width 1568 height 717
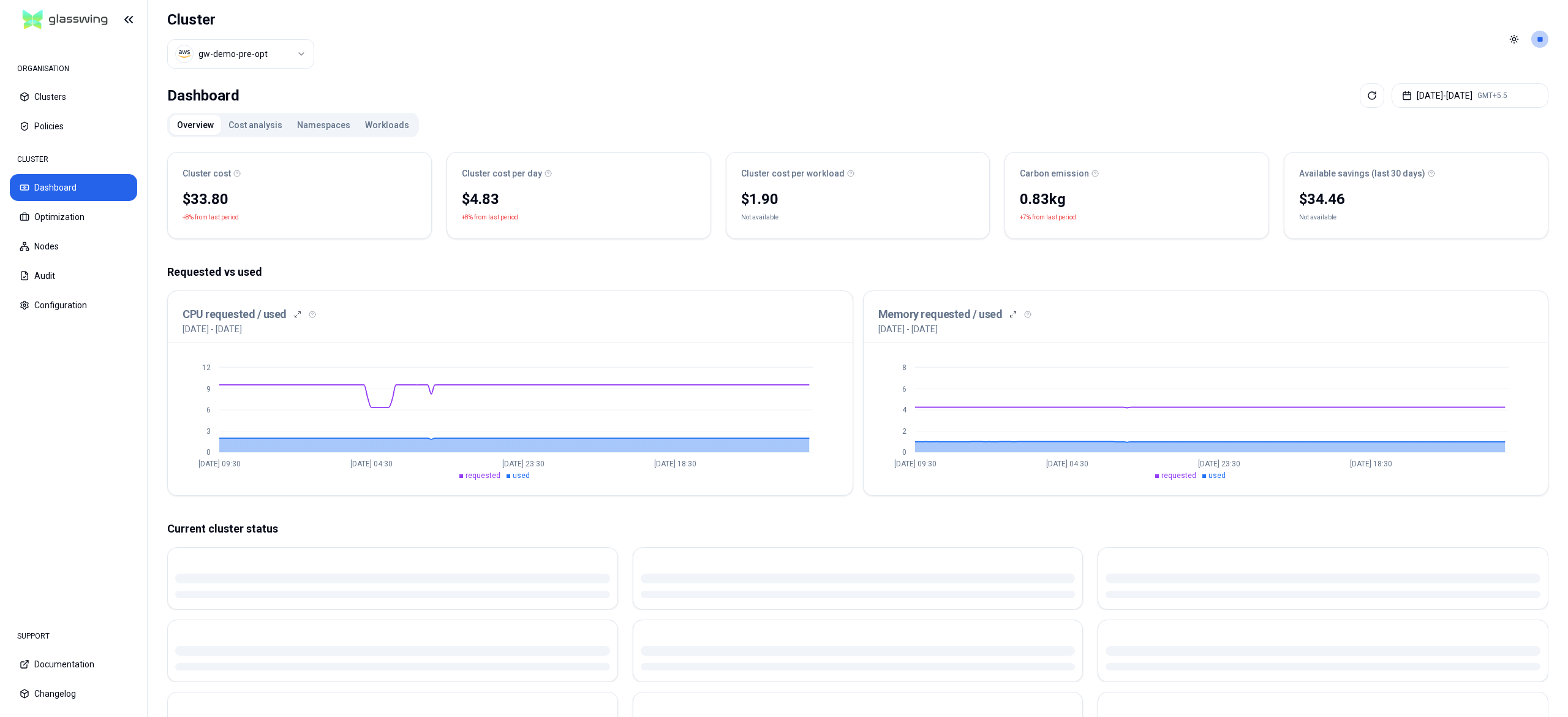
click at [261, 52] on html "ORGANISATION Clusters Policies CLUSTER Dashboard Optimization Nodes Audit Confi…" at bounding box center [784, 358] width 1568 height 717
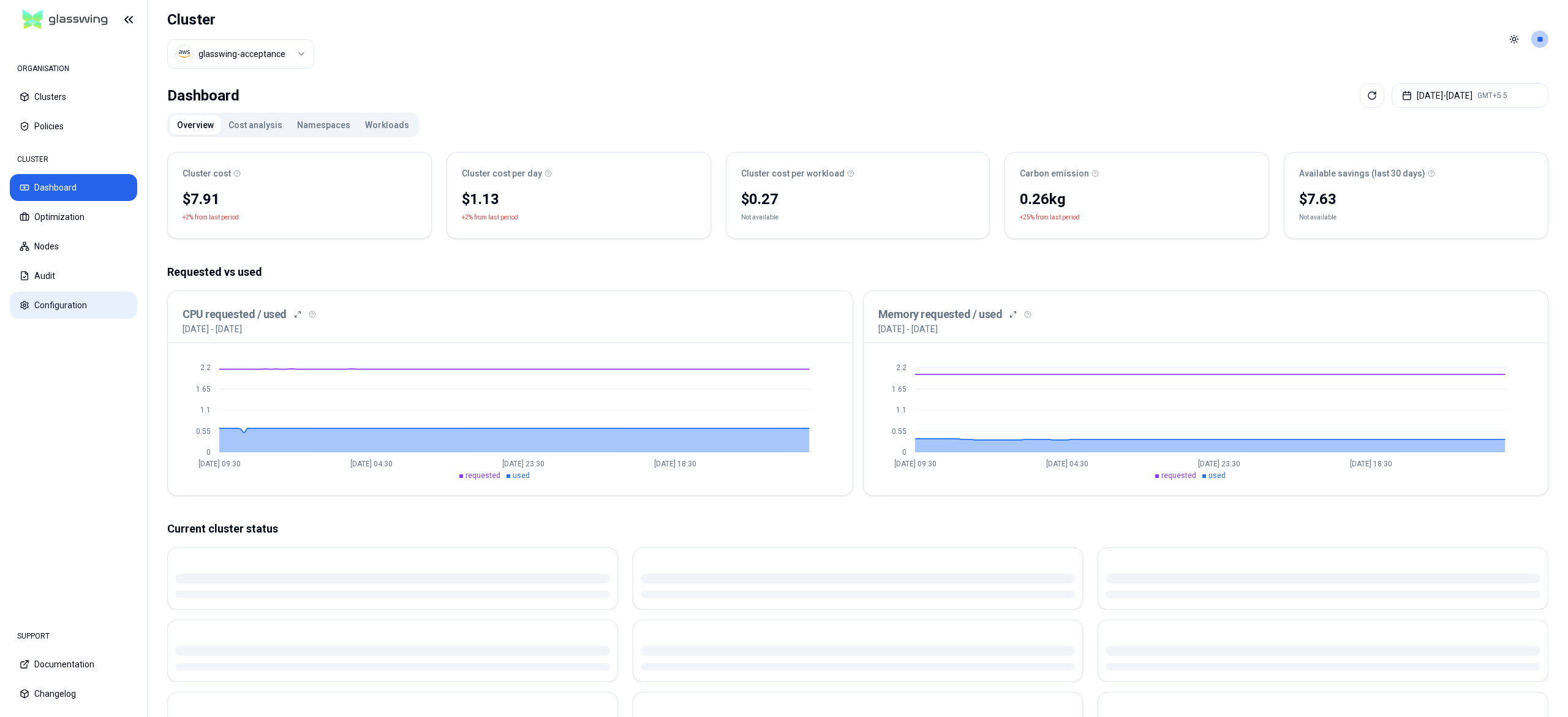
click at [45, 296] on button "Configuration" at bounding box center [74, 305] width 127 height 27
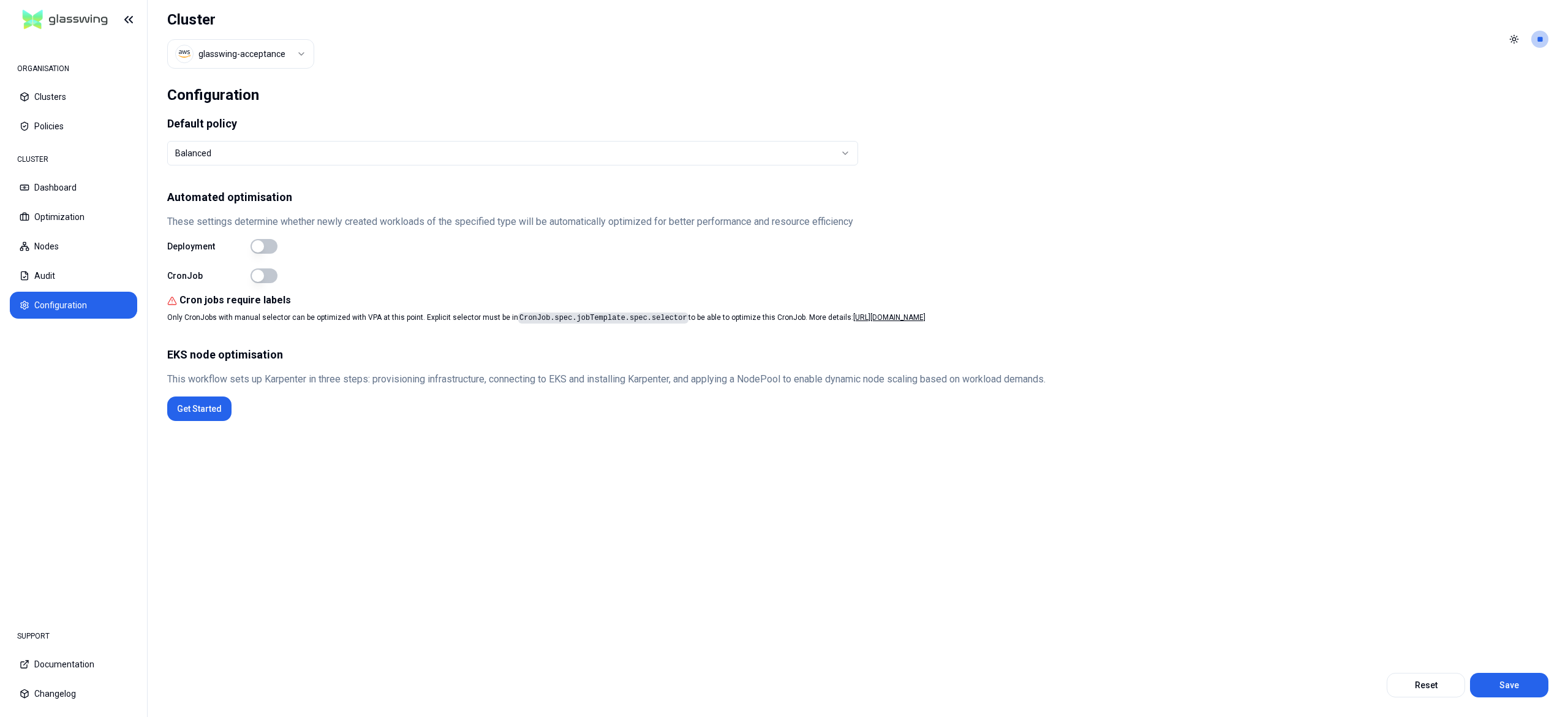
click at [273, 245] on button "button" at bounding box center [264, 246] width 27 height 15
click at [195, 409] on button "Get Started" at bounding box center [199, 408] width 64 height 25
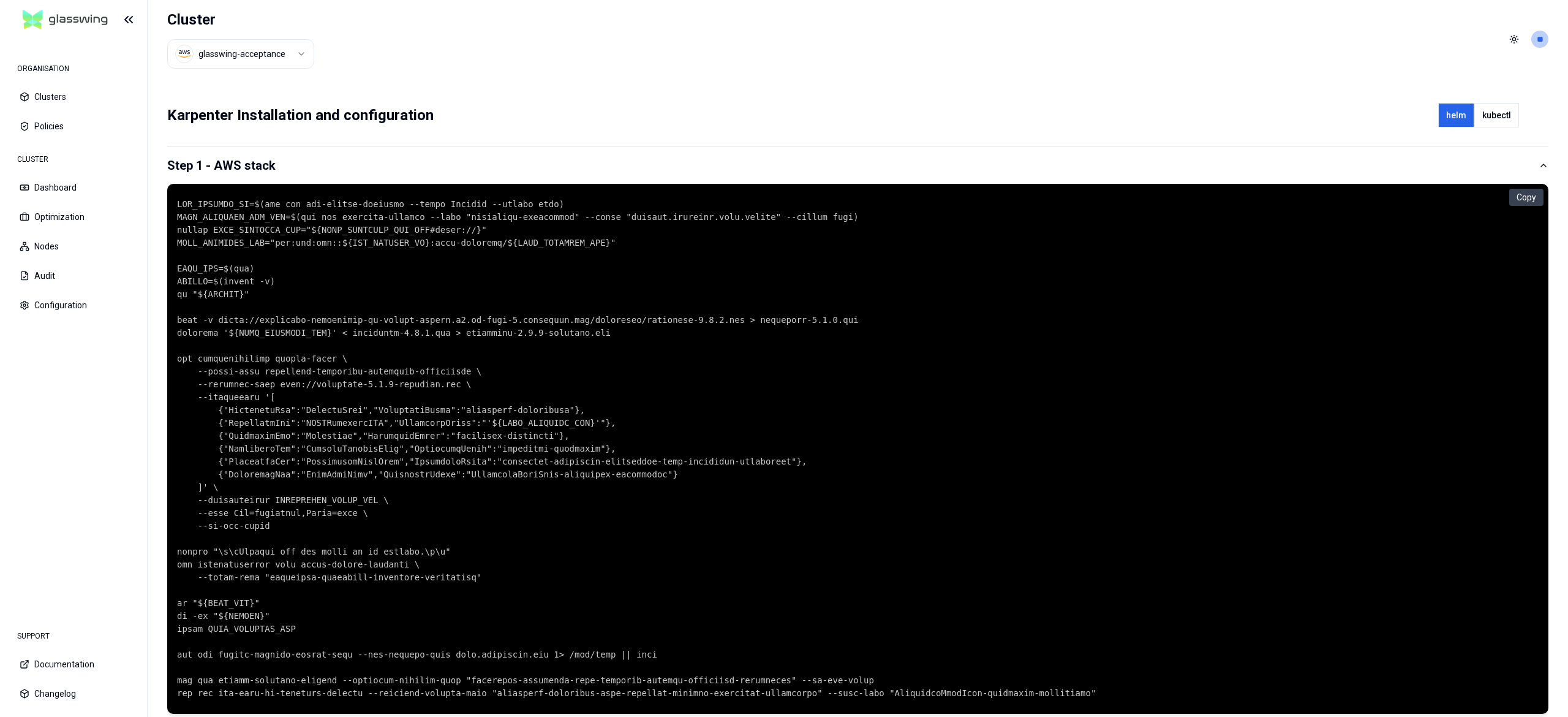
click at [624, 120] on div "Karpenter Installation and configuration helm kubectl" at bounding box center [858, 114] width 1381 height 33
click at [549, 137] on div "Karpenter Installation and configuration helm kubectl" at bounding box center [858, 122] width 1381 height 49
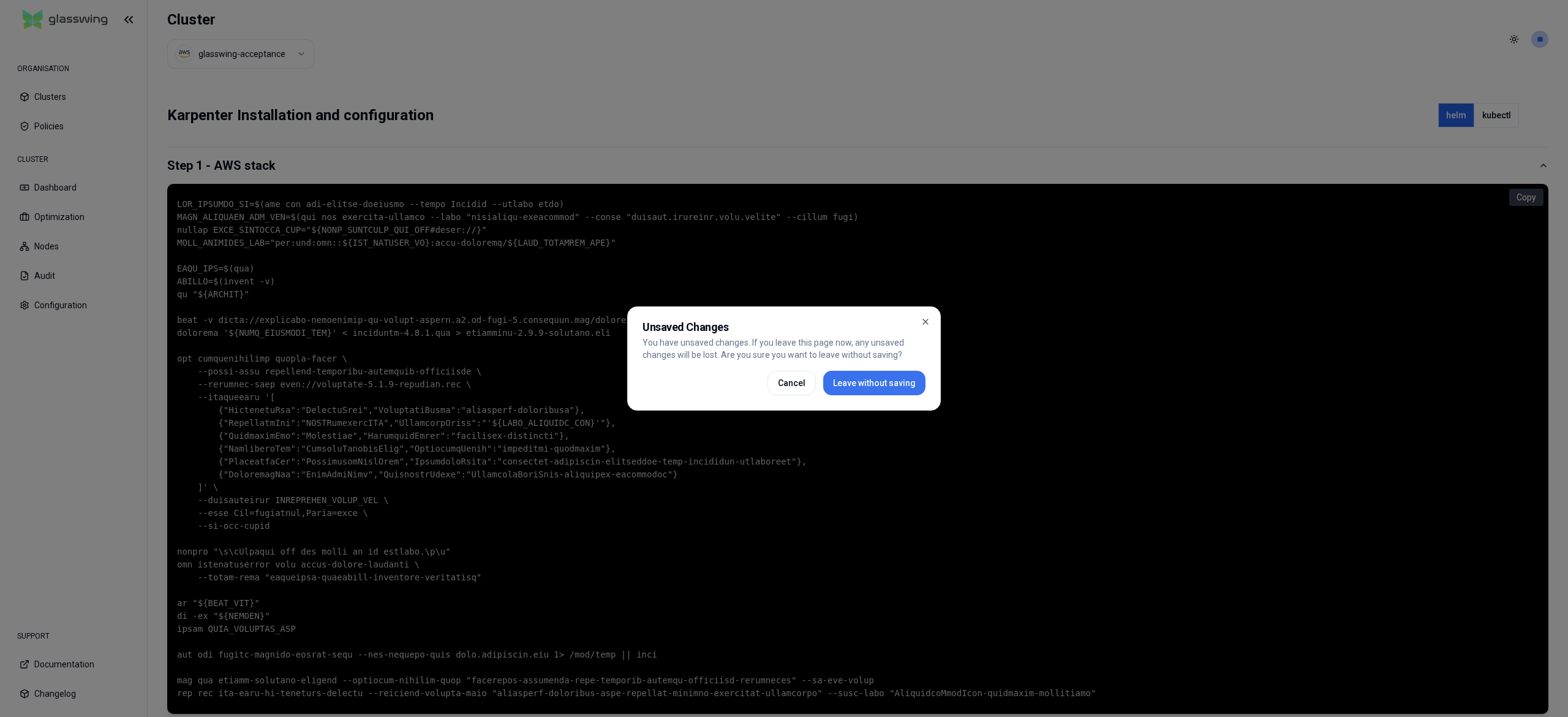
click at [841, 382] on button "Leave without saving" at bounding box center [874, 383] width 102 height 25
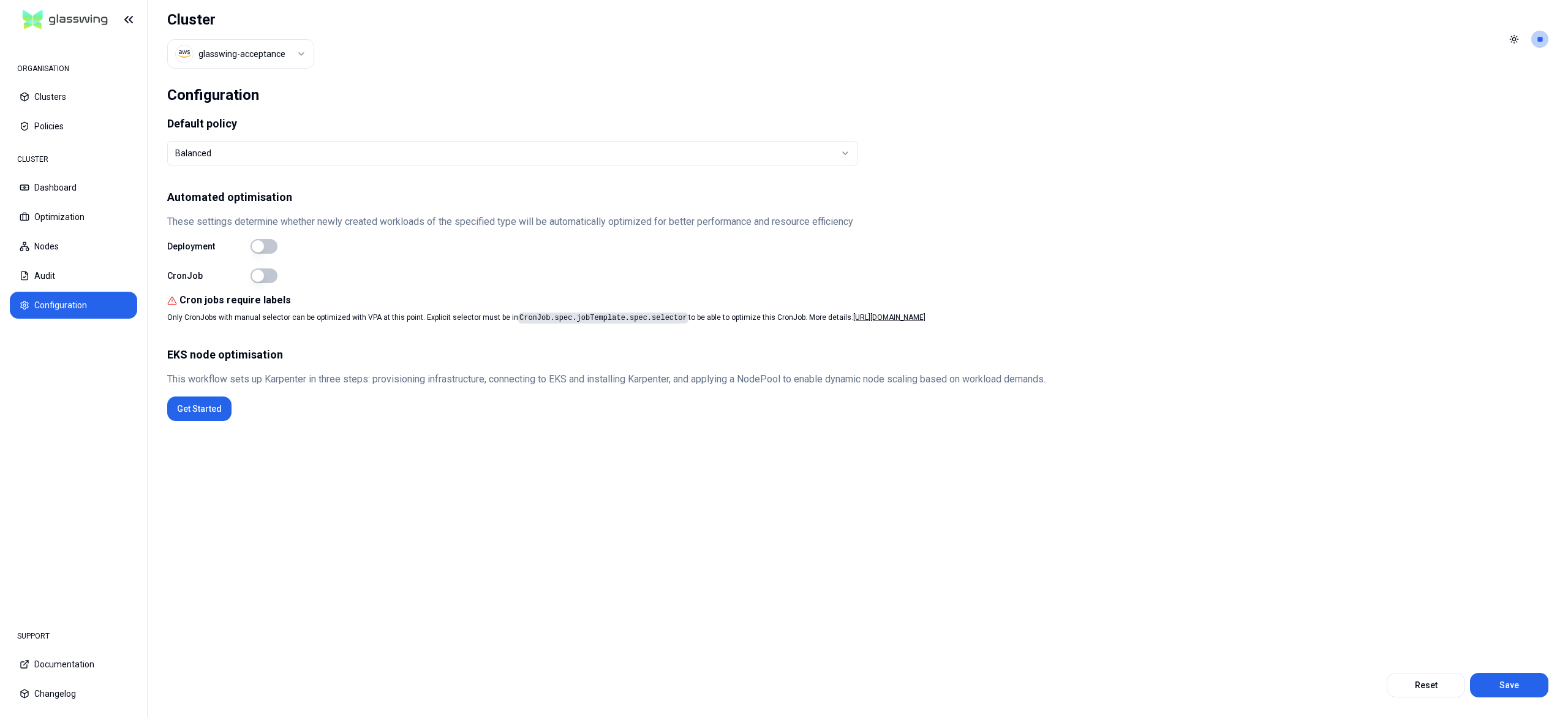
click at [264, 249] on button "button" at bounding box center [264, 246] width 27 height 15
drag, startPoint x: 1528, startPoint y: 691, endPoint x: 706, endPoint y: 409, distance: 869.0
click at [748, 422] on div "Default policy Balanced Automated optimisation These settings determine whether…" at bounding box center [858, 407] width 1381 height 581
click at [1507, 692] on button "Save" at bounding box center [1509, 685] width 78 height 25
click at [1499, 688] on div "Settings have been updated successfully" at bounding box center [1441, 690] width 173 height 12
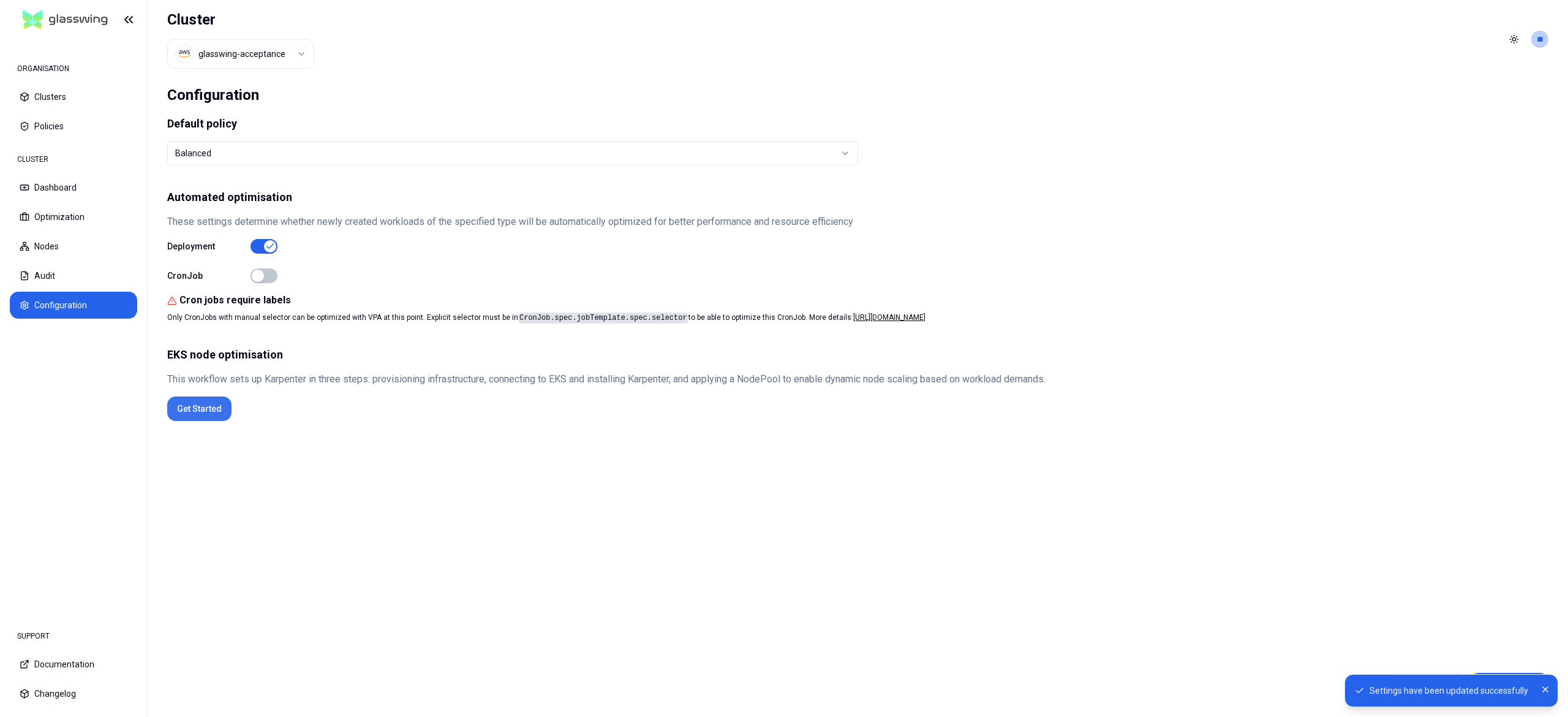
click at [212, 412] on button "Get Started" at bounding box center [199, 408] width 64 height 25
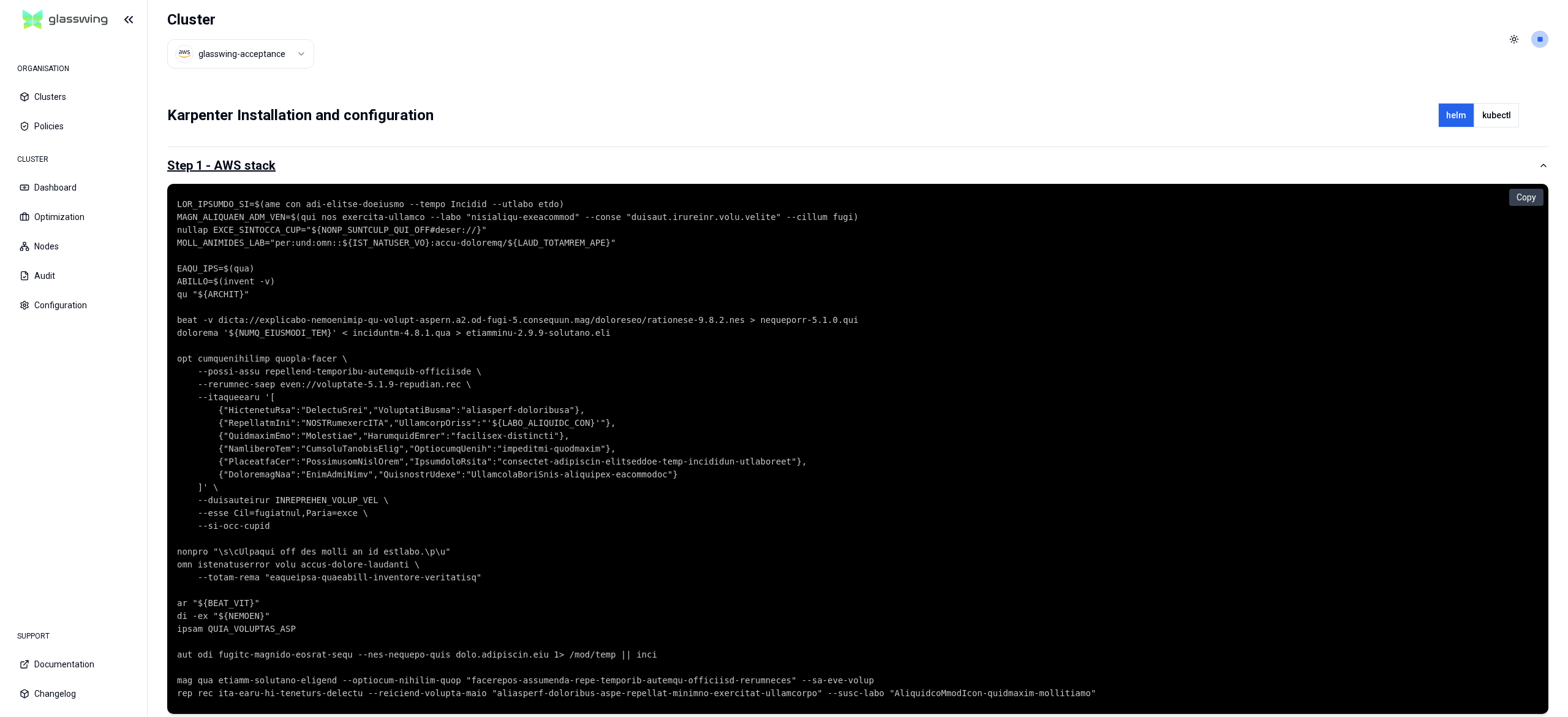
click at [1543, 164] on icon "button" at bounding box center [1544, 165] width 10 height 10
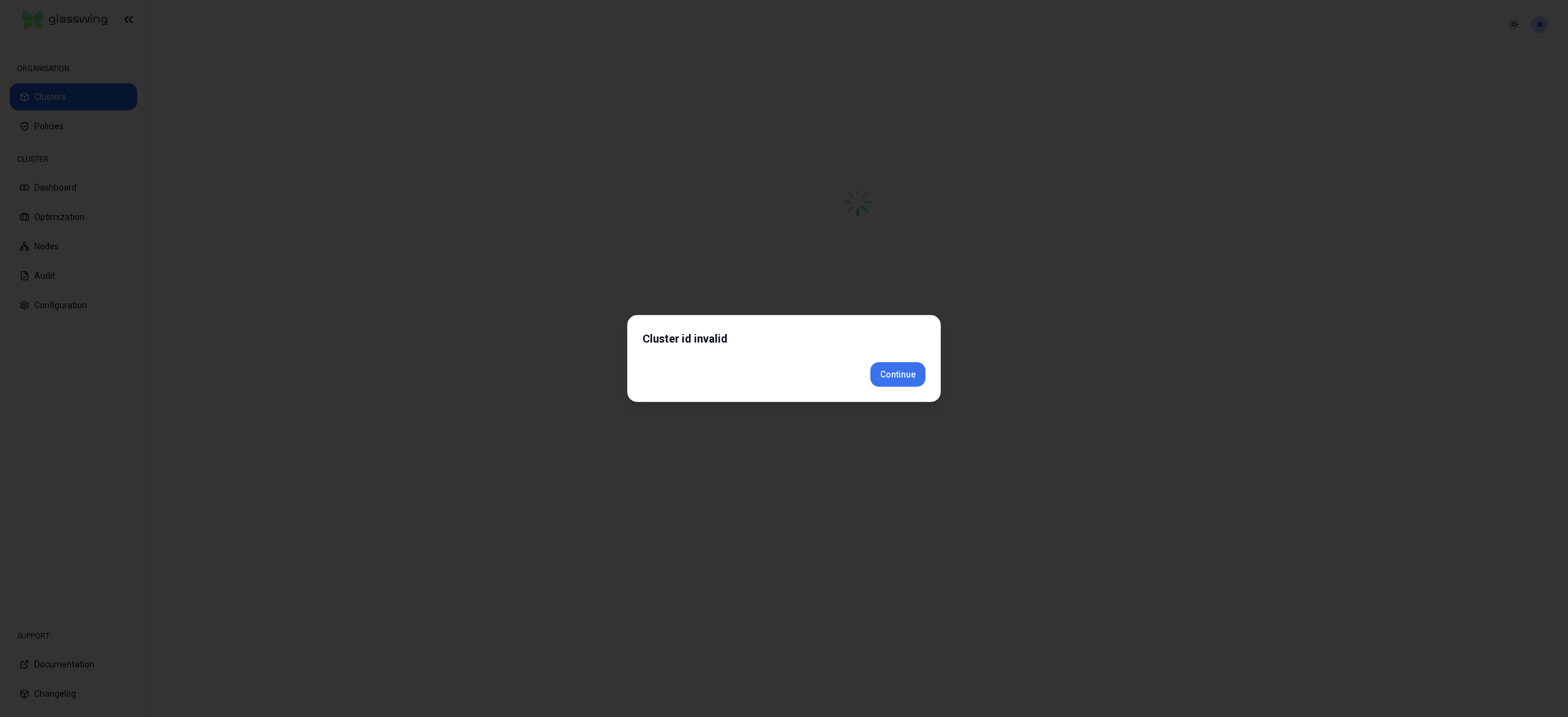
click at [898, 389] on div "Cluster id invalid Continue" at bounding box center [784, 358] width 313 height 87
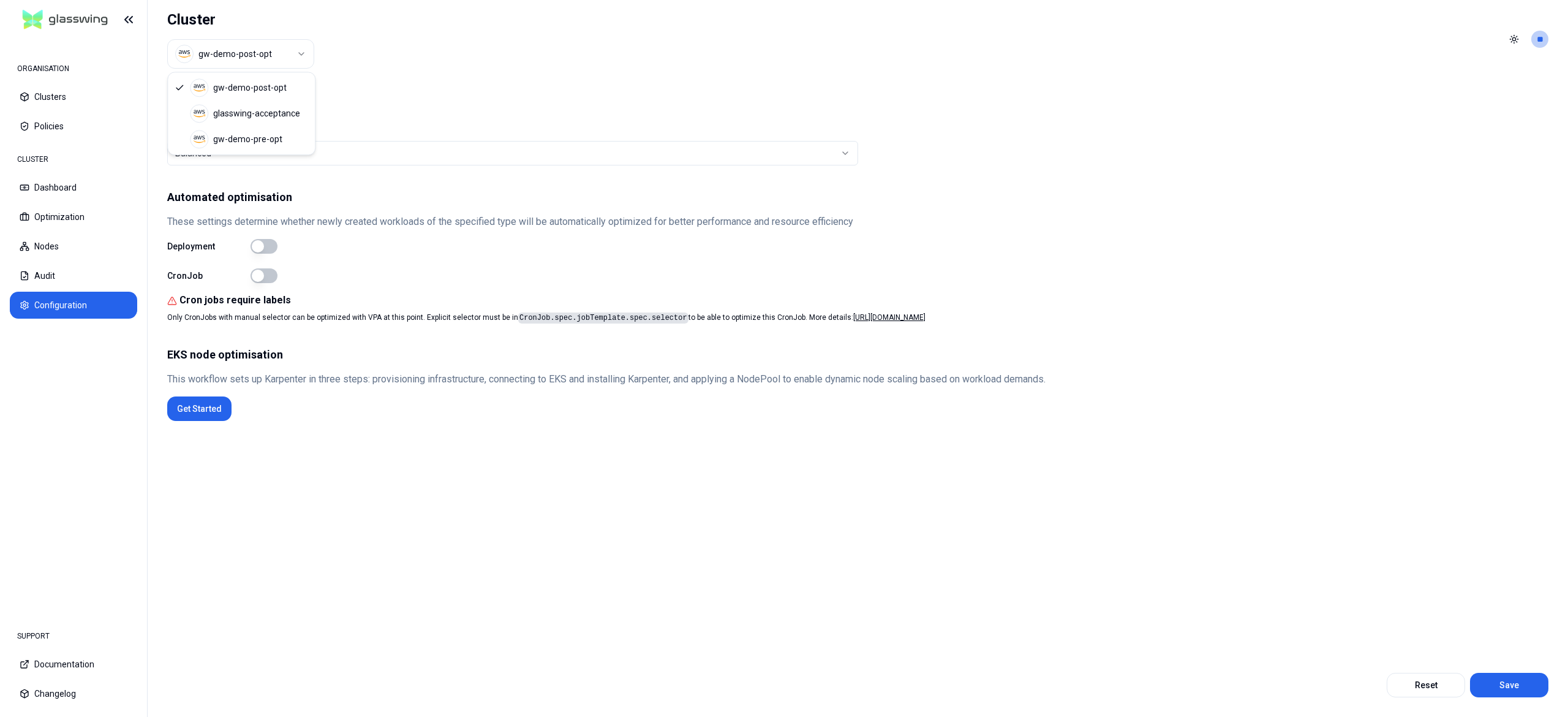
click at [263, 65] on html "ORGANISATION Clusters Policies CLUSTER Dashboard Optimization Nodes Audit Confi…" at bounding box center [784, 358] width 1568 height 717
click at [281, 53] on html "ORGANISATION Clusters Policies CLUSTER Dashboard Optimization Nodes Audit Confi…" at bounding box center [784, 358] width 1568 height 717
click at [278, 58] on html "ORGANISATION Clusters Policies CLUSTER Dashboard Optimization Nodes Audit Confi…" at bounding box center [784, 358] width 1568 height 717
click at [267, 276] on button "button" at bounding box center [264, 275] width 27 height 15
click at [1518, 684] on button "Save" at bounding box center [1509, 685] width 78 height 25
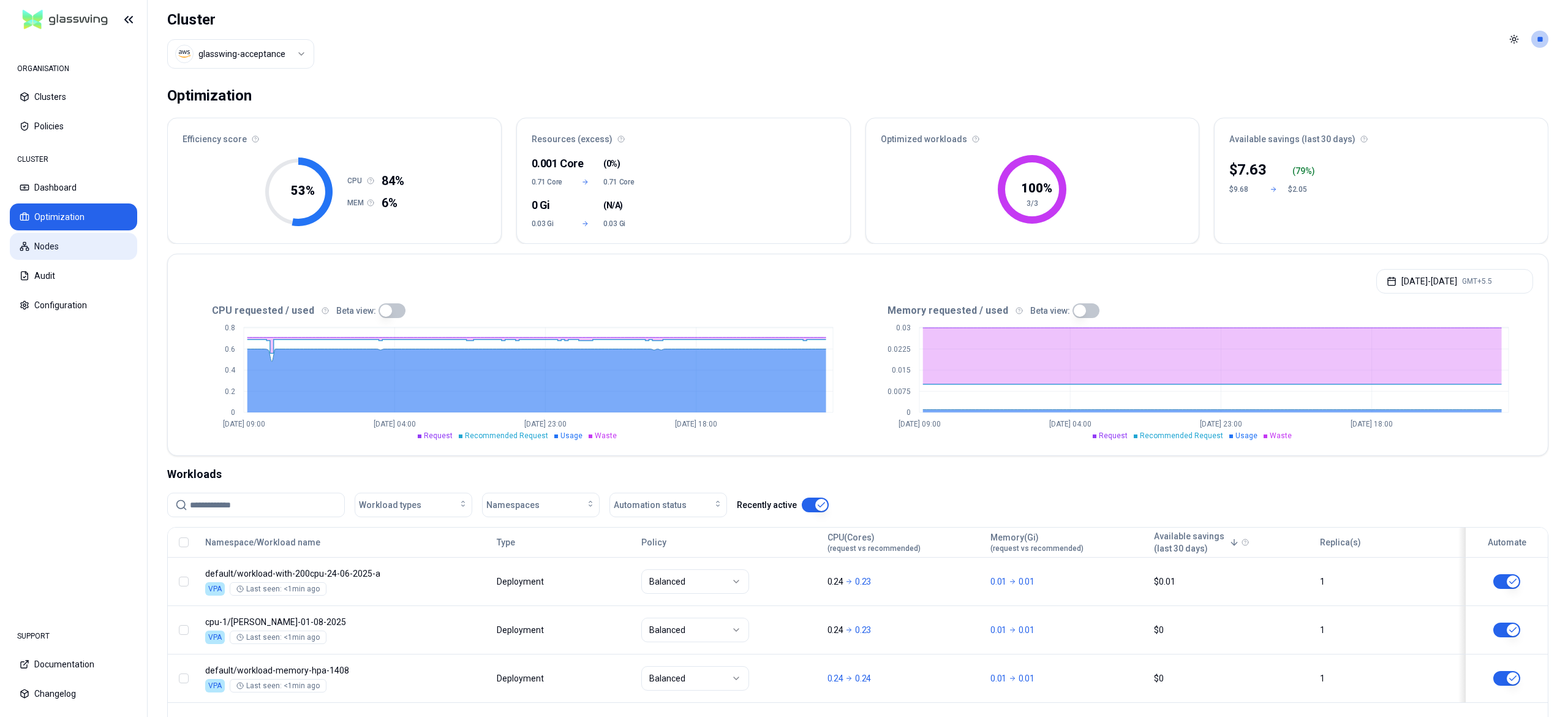
click at [67, 249] on button "Nodes" at bounding box center [74, 246] width 127 height 27
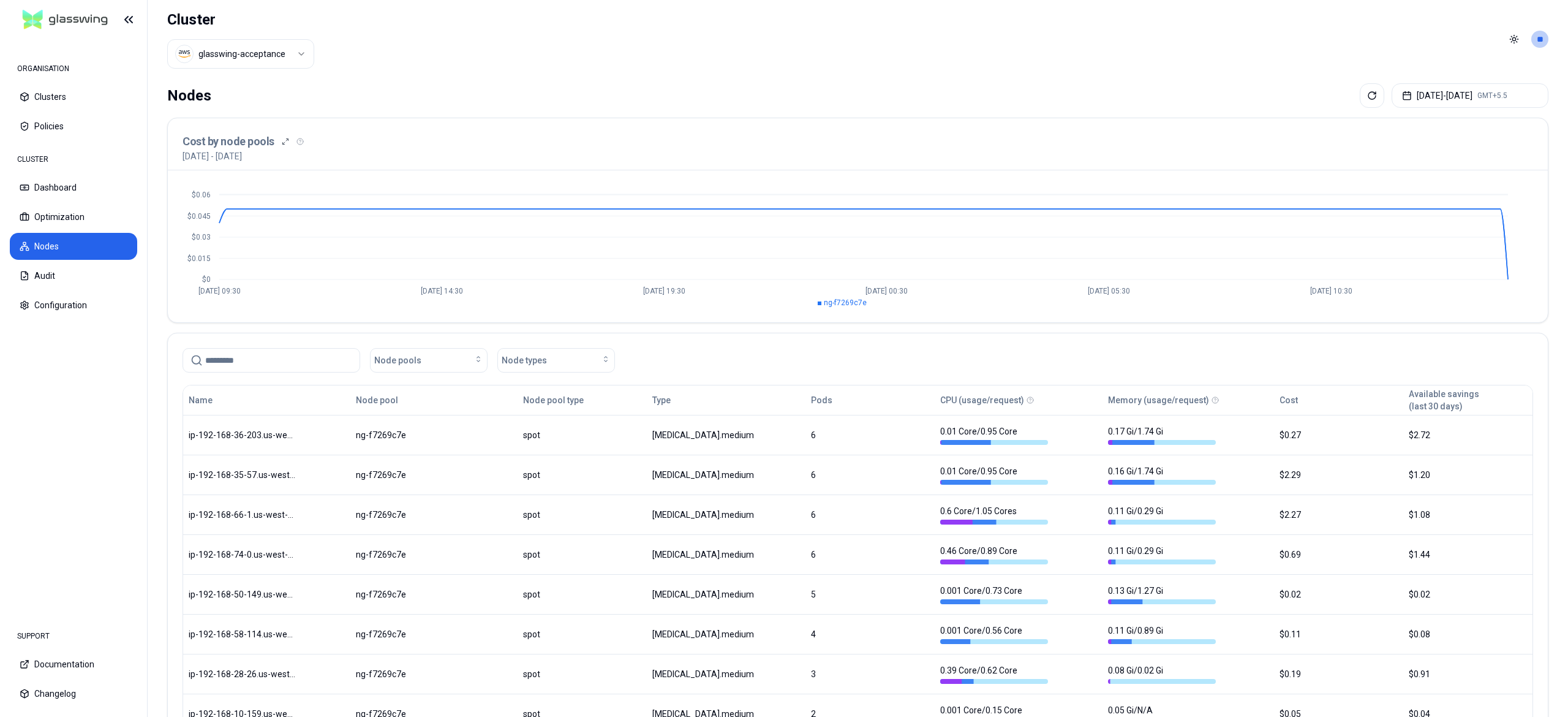
click at [1426, 83] on div "Nodes Aug 04, 2025 - Aug 11, 2025 GMT+5.5 Cost by node pools 4th August 2025 - …" at bounding box center [858, 486] width 1420 height 815
click at [1421, 97] on button "Aug 04, 2025 - Aug 11, 2025 GMT+5.5" at bounding box center [1470, 95] width 157 height 25
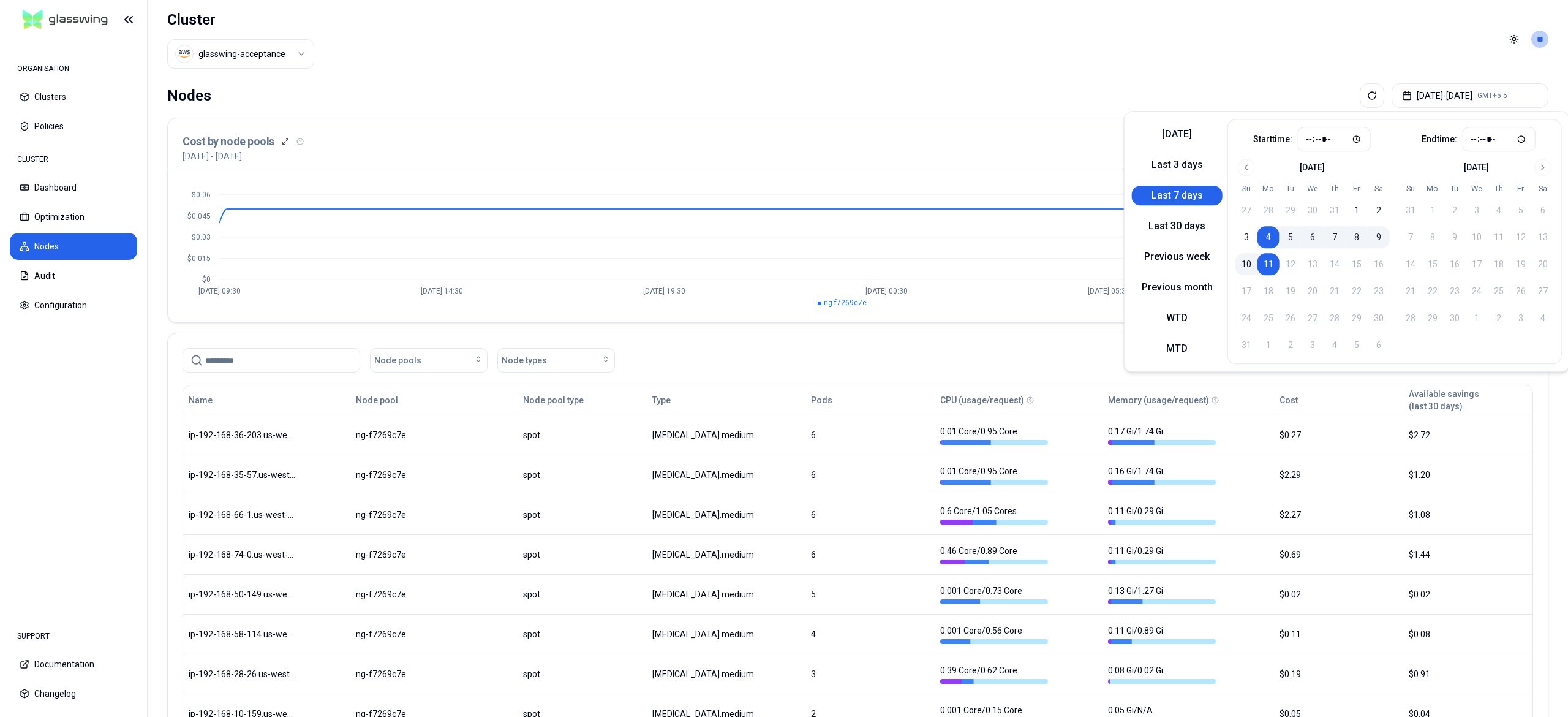
click at [1185, 122] on div "Today Last 3 days Last 7 days Last 30 days Previous week Previous month WTD MTD" at bounding box center [1178, 241] width 91 height 245
drag, startPoint x: 1174, startPoint y: 129, endPoint x: 1050, endPoint y: 83, distance: 132.3
click at [1173, 129] on button "[DATE]" at bounding box center [1178, 134] width 91 height 20
type input "*****"
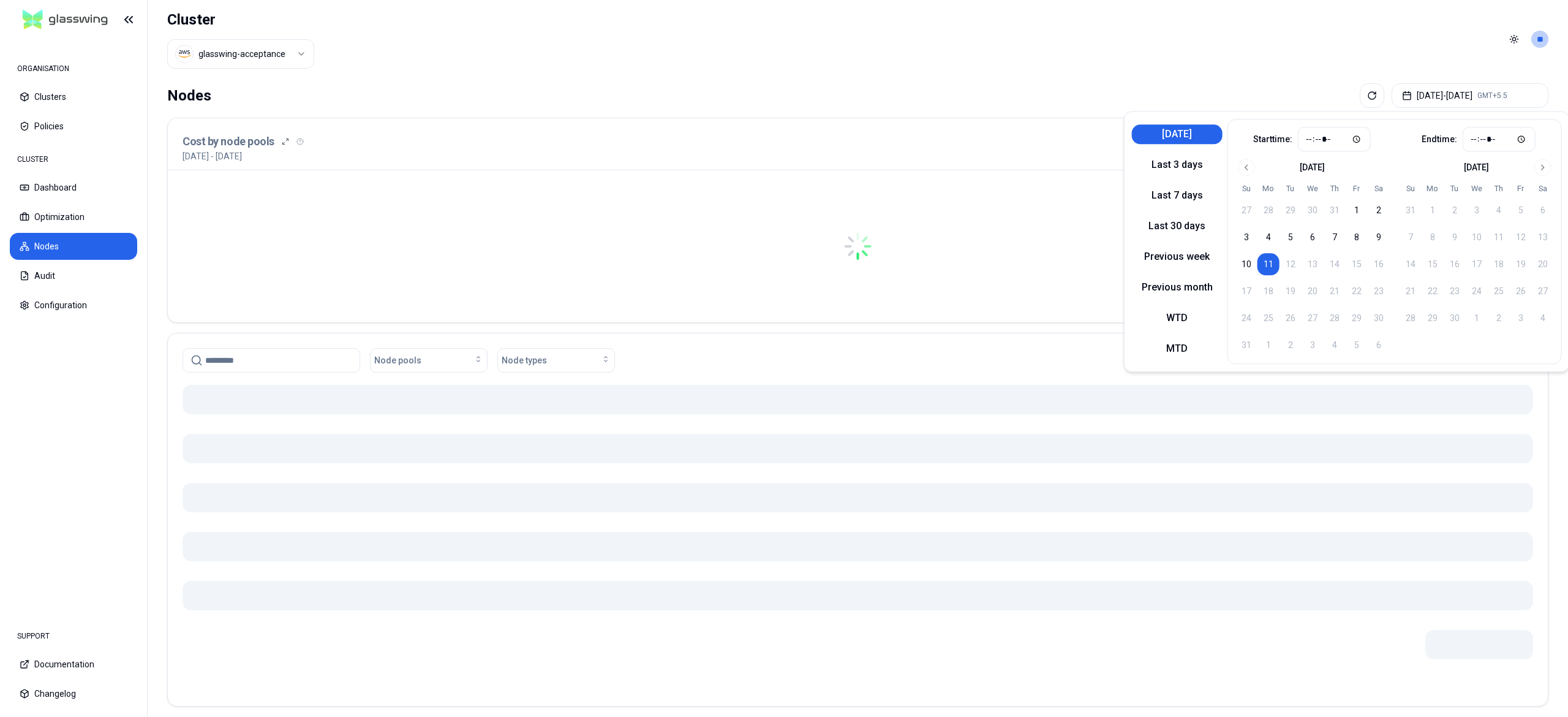
click at [1048, 76] on header "Cluster glasswing-acceptance Toggle theme **" at bounding box center [858, 39] width 1420 height 78
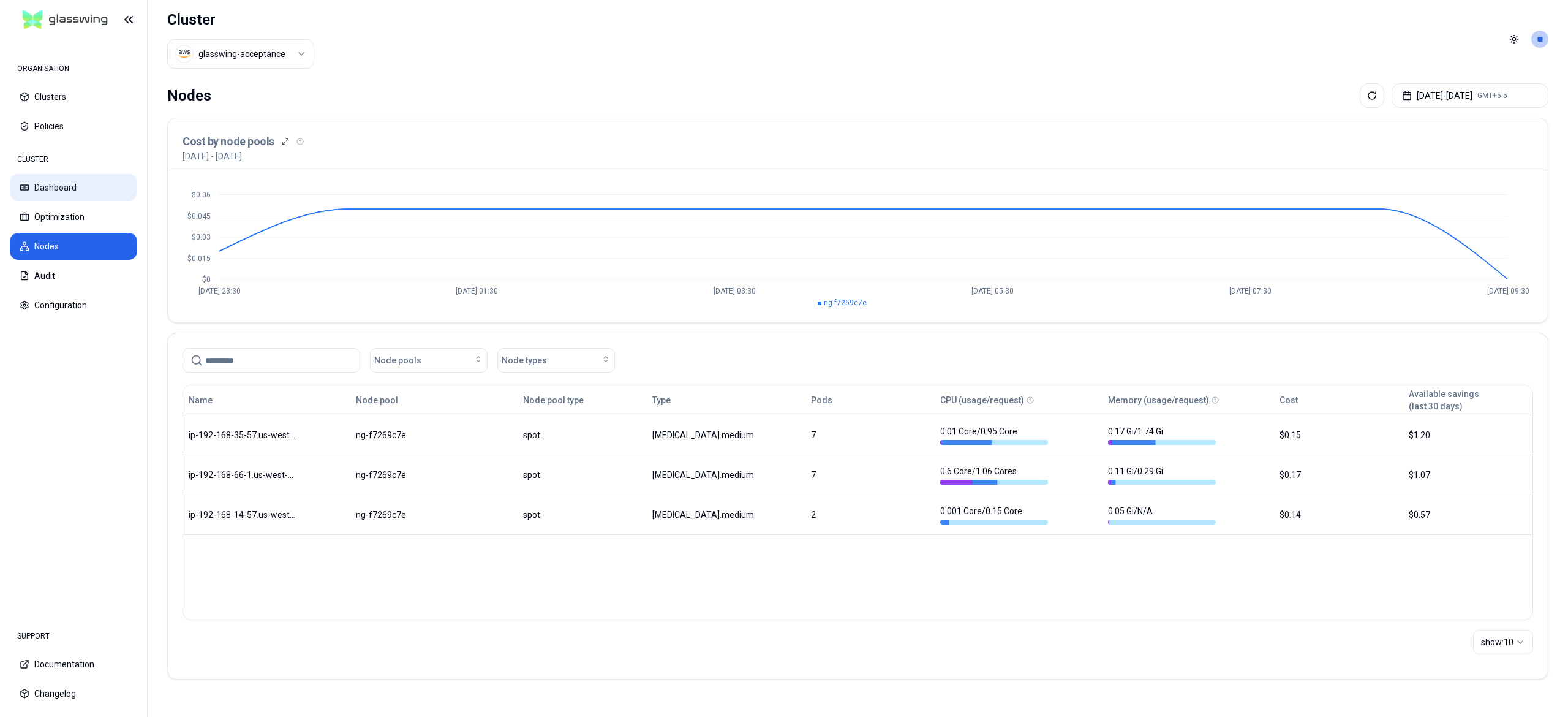
click at [37, 189] on button "Dashboard" at bounding box center [74, 187] width 127 height 27
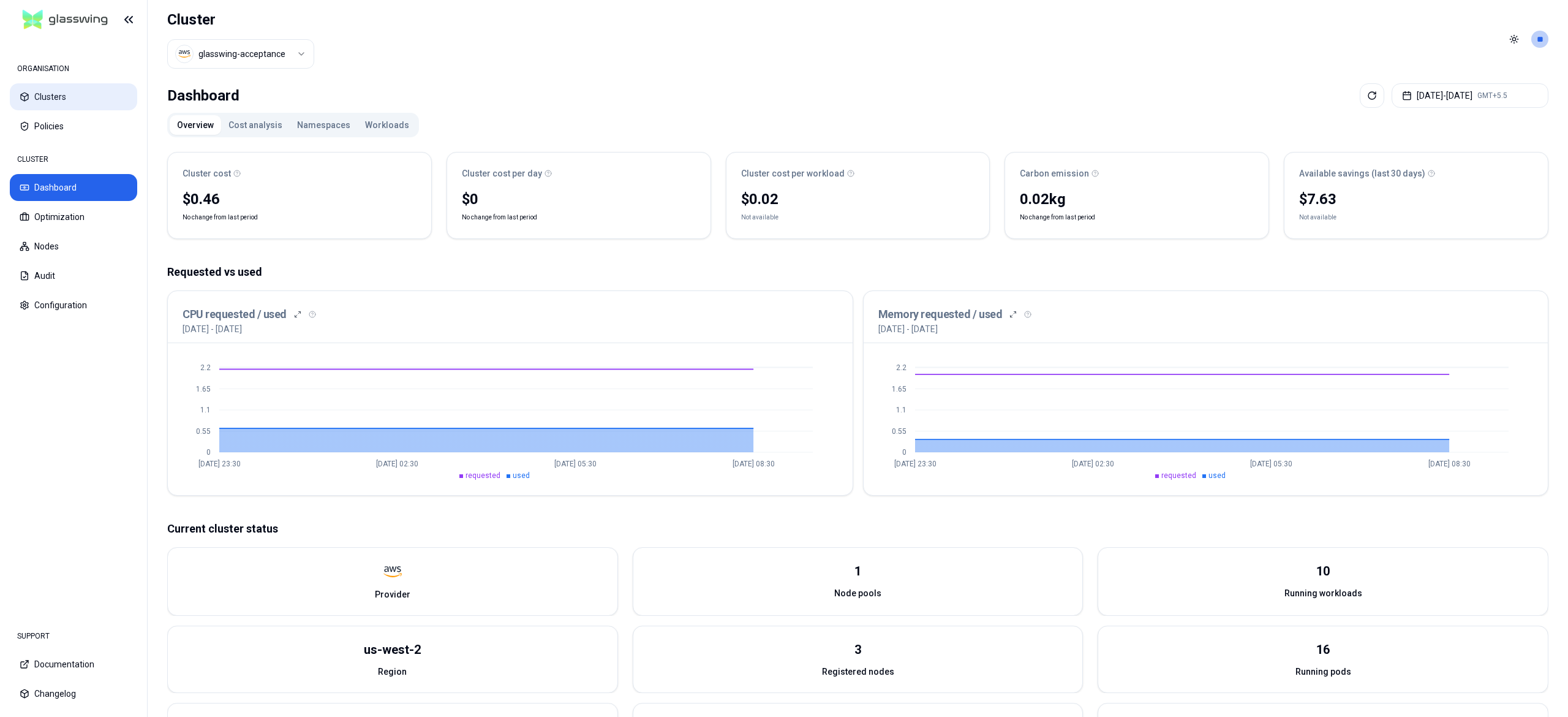
click at [22, 98] on icon at bounding box center [25, 97] width 10 height 10
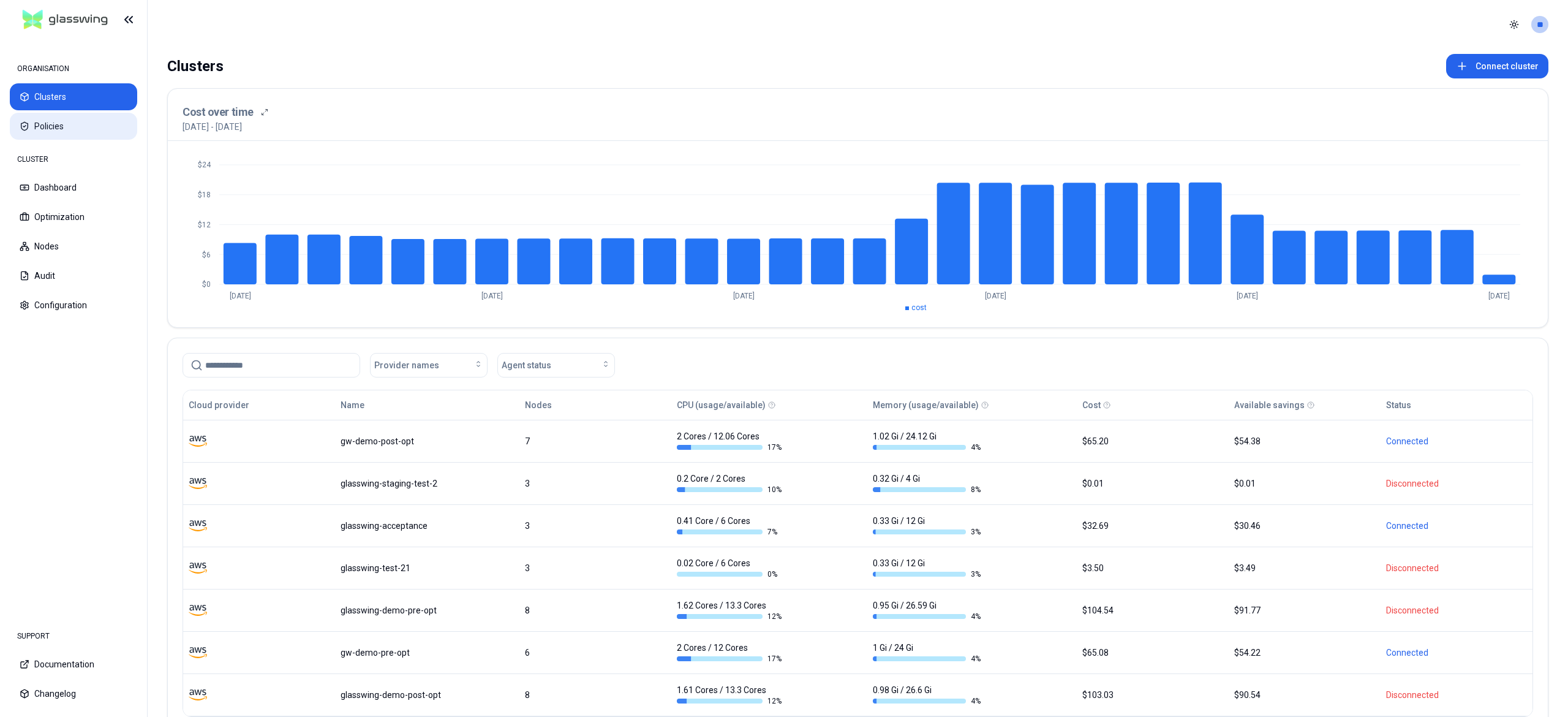
click at [38, 117] on button "Policies" at bounding box center [74, 126] width 127 height 27
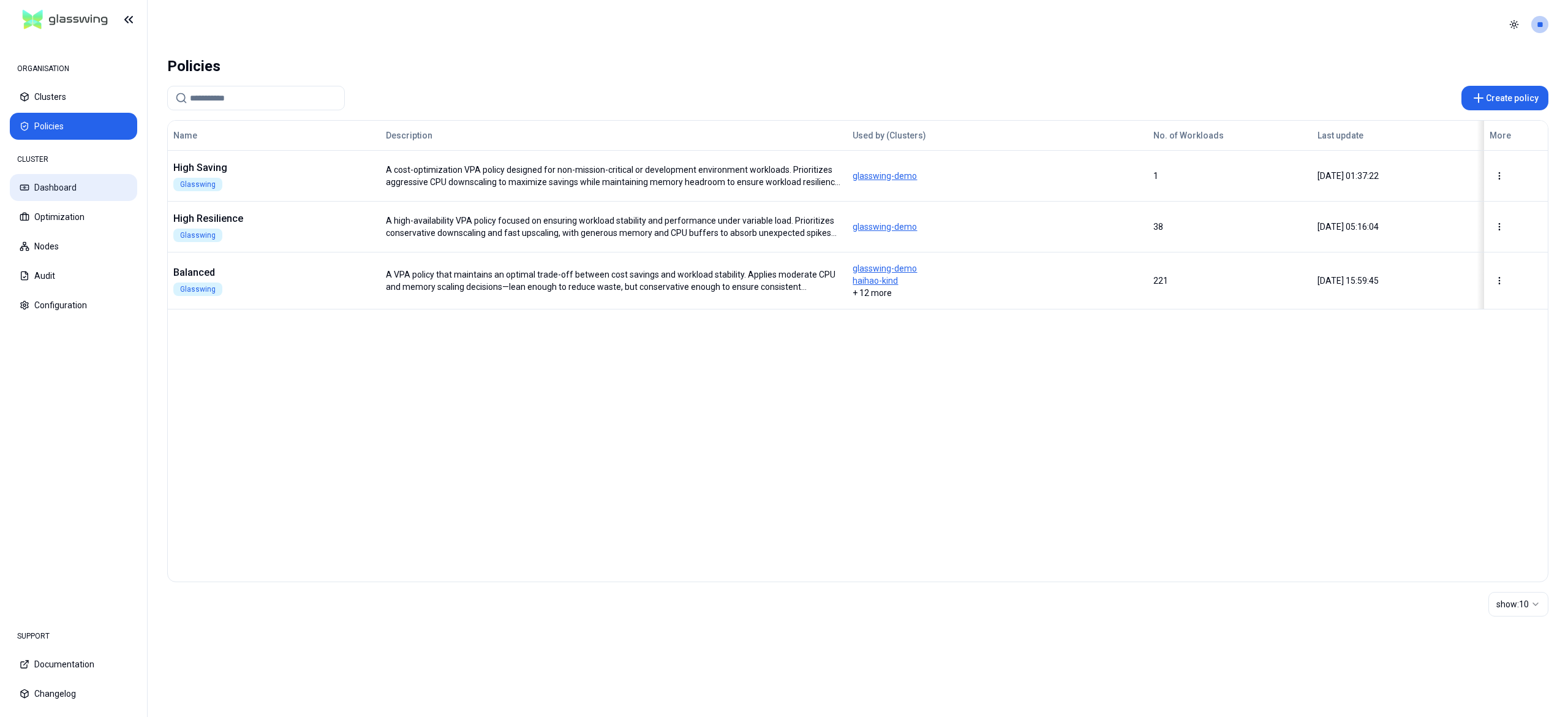
click at [72, 181] on button "Dashboard" at bounding box center [74, 187] width 127 height 27
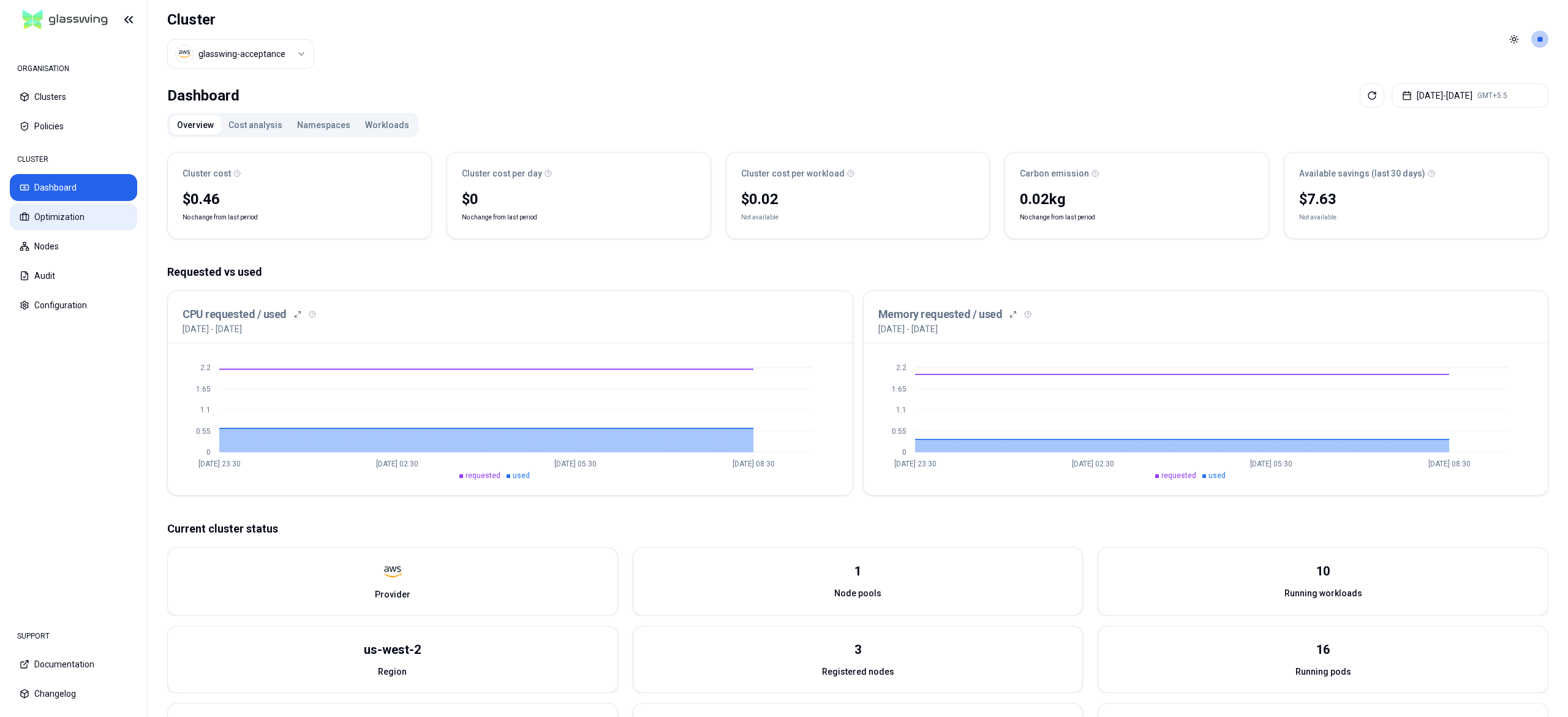
click at [65, 213] on button "Optimization" at bounding box center [74, 216] width 127 height 27
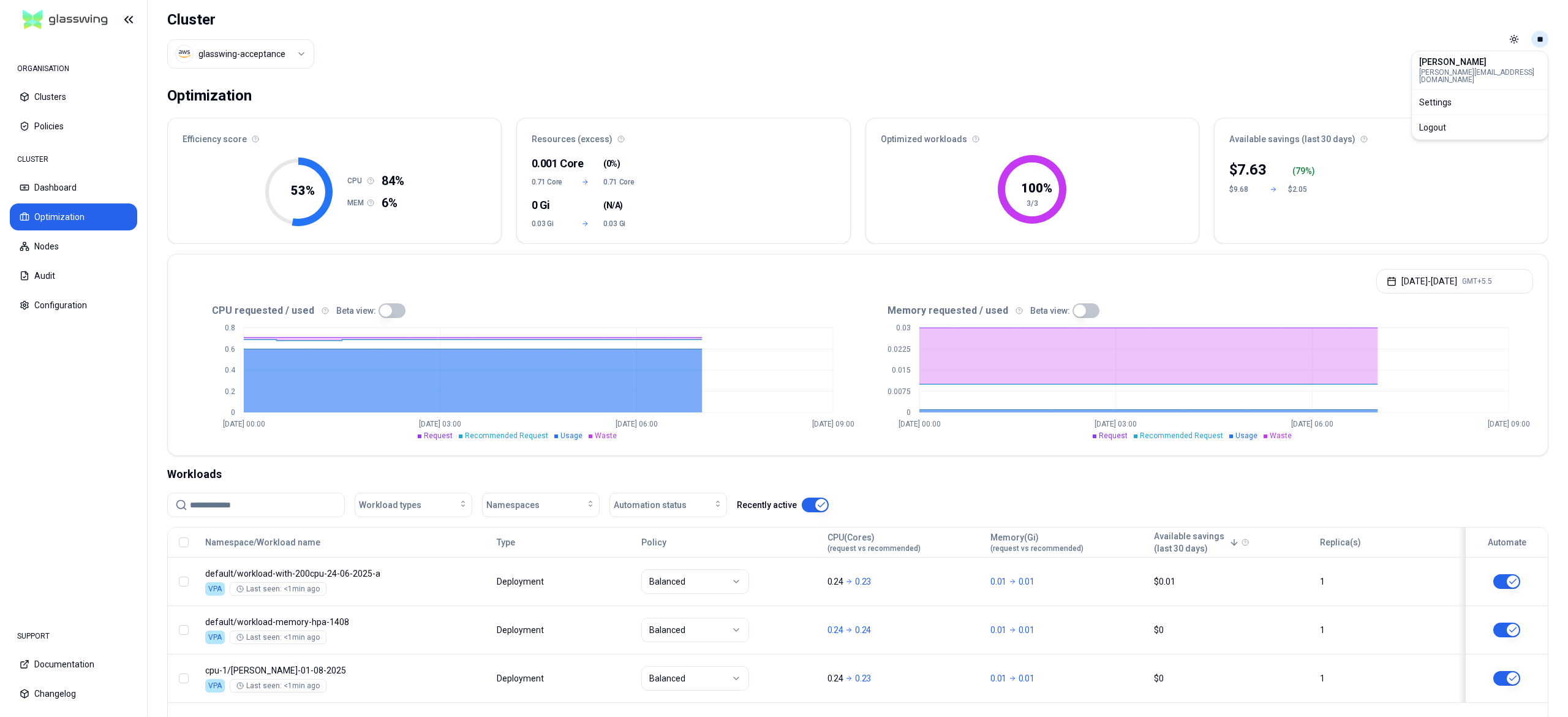
click at [1544, 44] on html "ORGANISATION Clusters Policies CLUSTER Dashboard Optimization Nodes Audit Confi…" at bounding box center [784, 358] width 1568 height 717
drag, startPoint x: 1469, startPoint y: 122, endPoint x: 1463, endPoint y: 127, distance: 7.8
click at [1468, 124] on div "Logout" at bounding box center [1480, 127] width 131 height 20
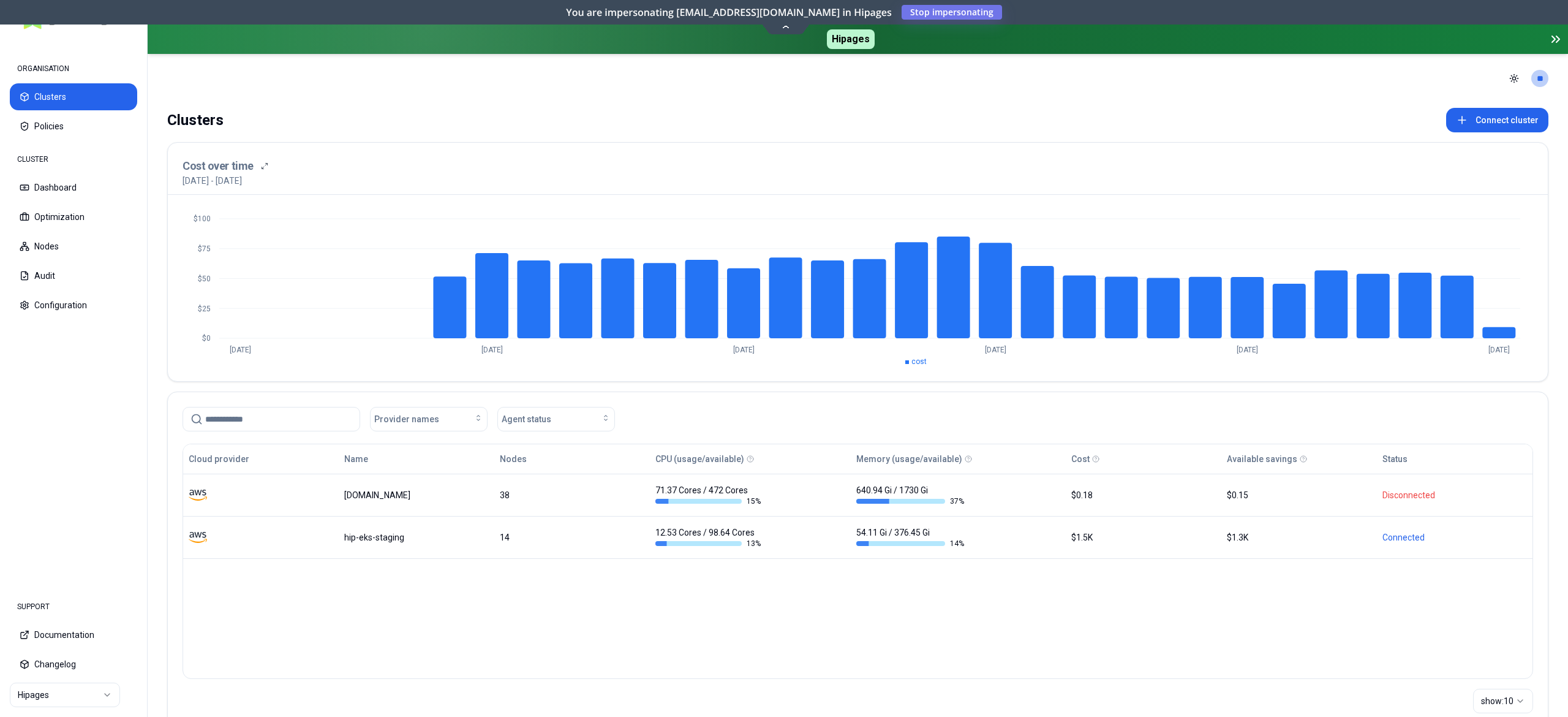
click at [91, 697] on html "ORGANISATION Clusters Policies CLUSTER Dashboard Optimization Nodes Audit Confi…" at bounding box center [784, 358] width 1568 height 717
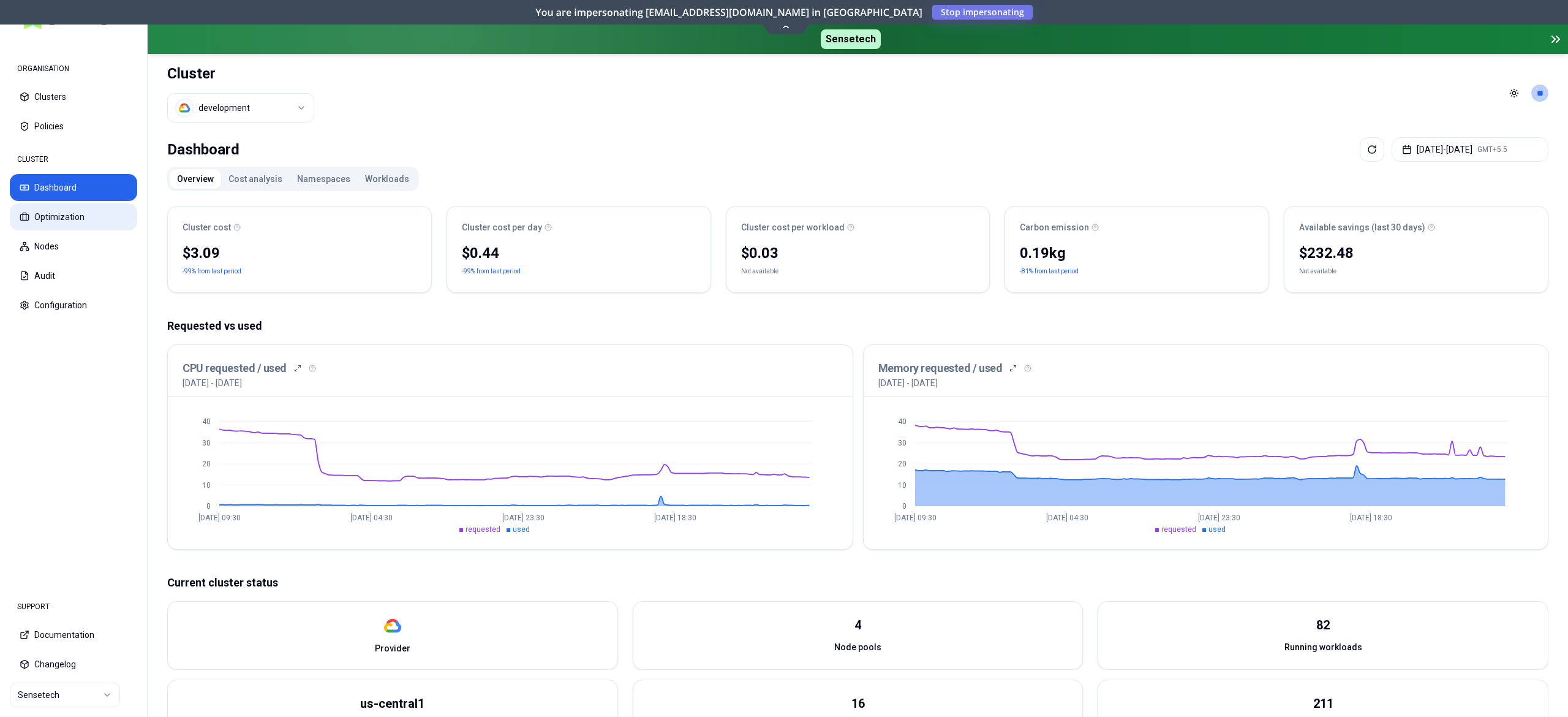
click at [73, 225] on button "Optimization" at bounding box center [74, 216] width 127 height 27
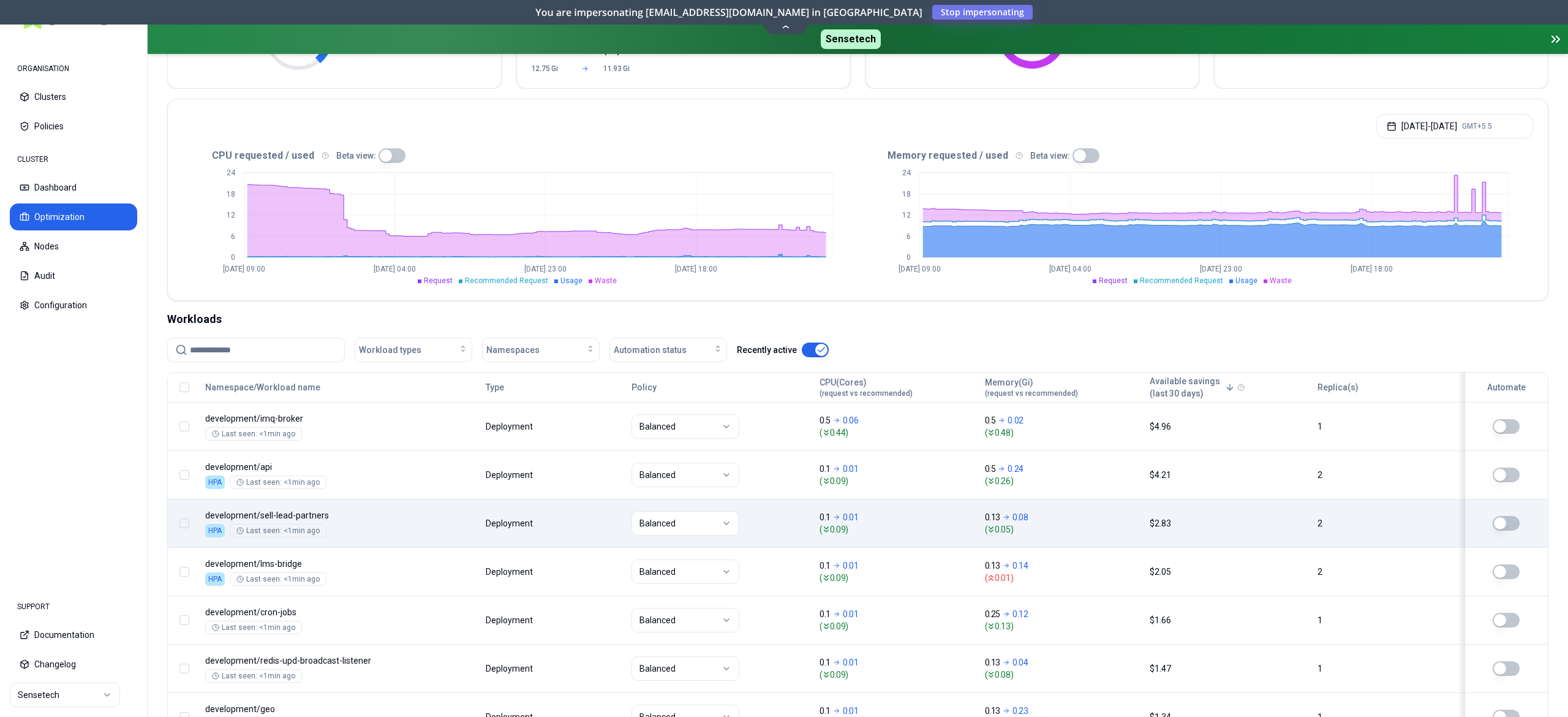
scroll to position [245, 0]
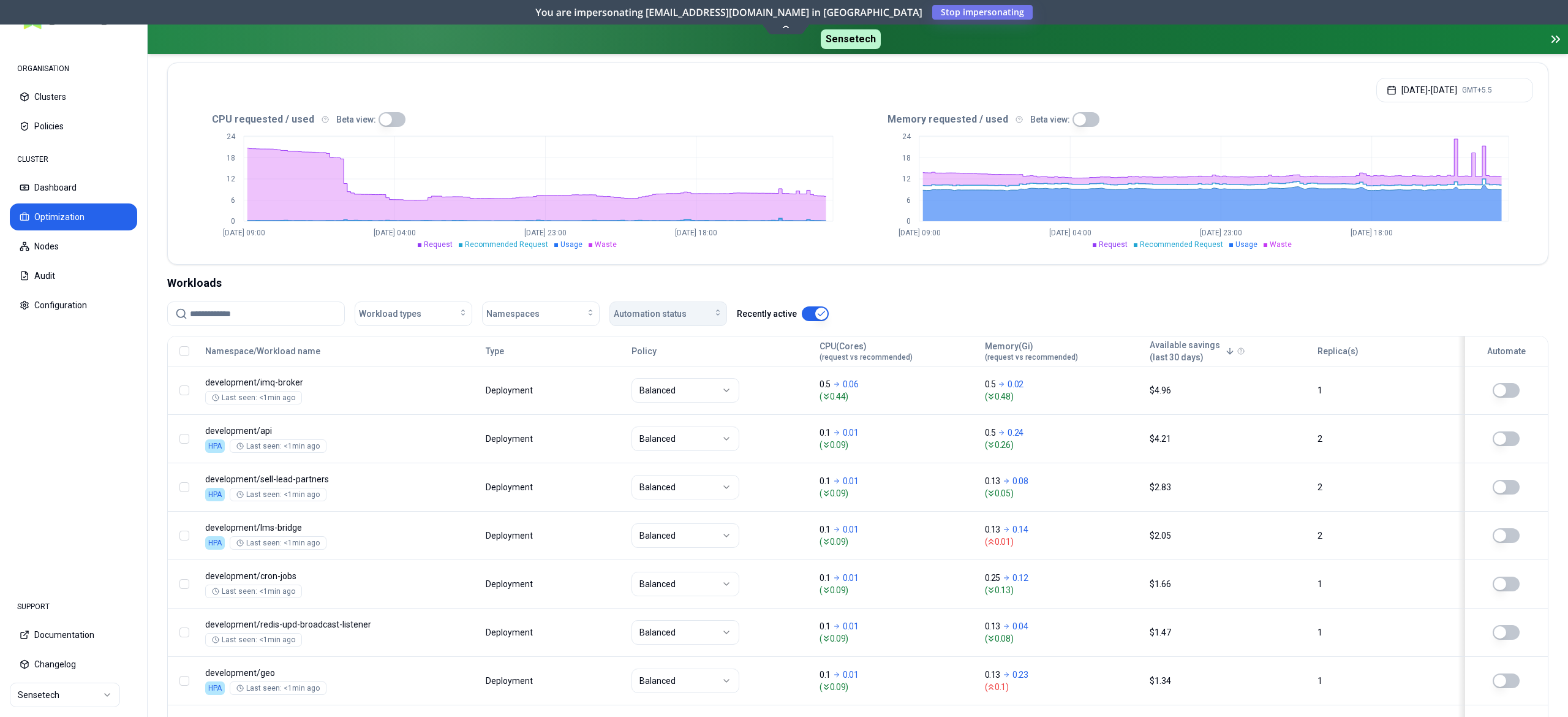
click at [646, 321] on button "Automation status" at bounding box center [668, 314] width 117 height 25
click at [625, 351] on div "on" at bounding box center [671, 343] width 117 height 20
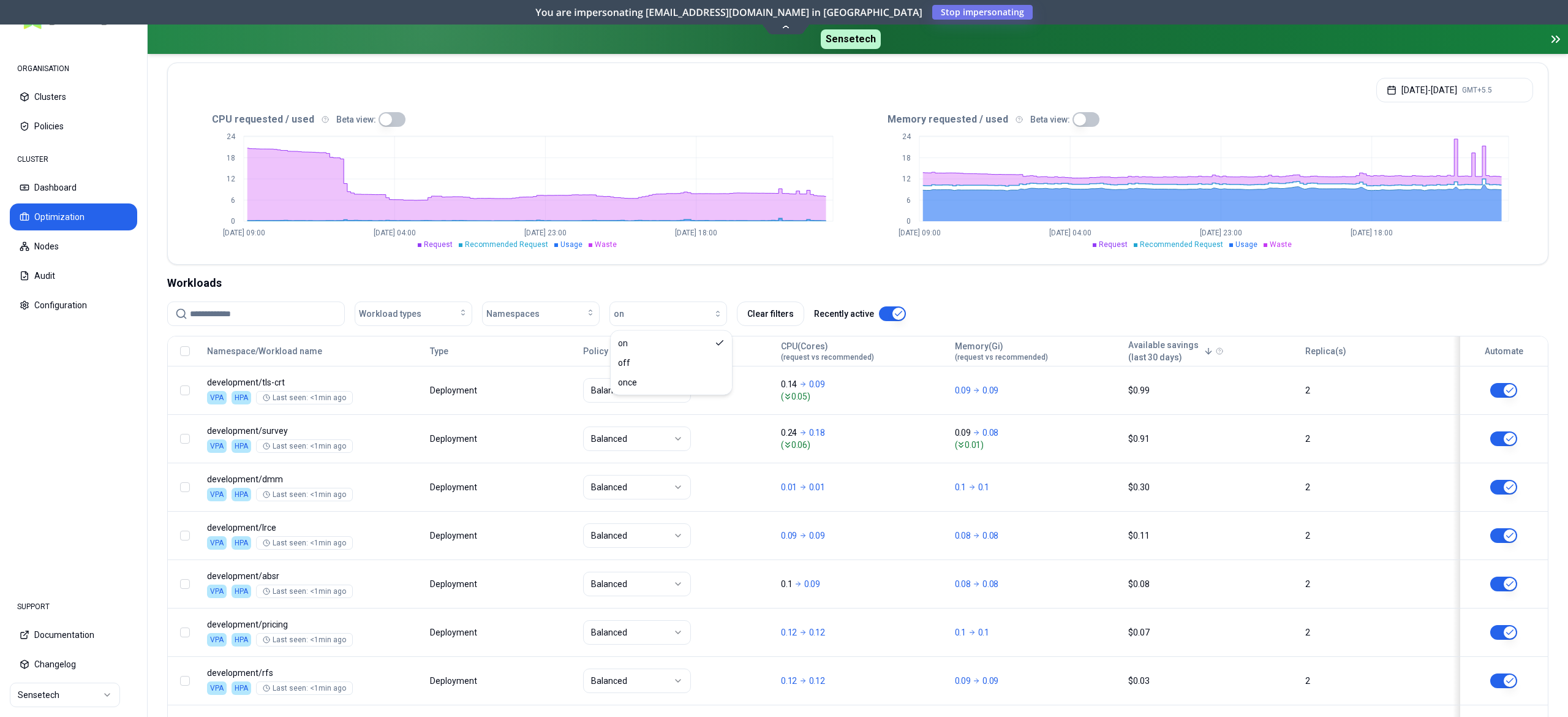
click at [62, 440] on nav "ORGANISATION Clusters Policies CLUSTER Dashboard Optimization Nodes Audit Confi…" at bounding box center [73, 312] width 147 height 545
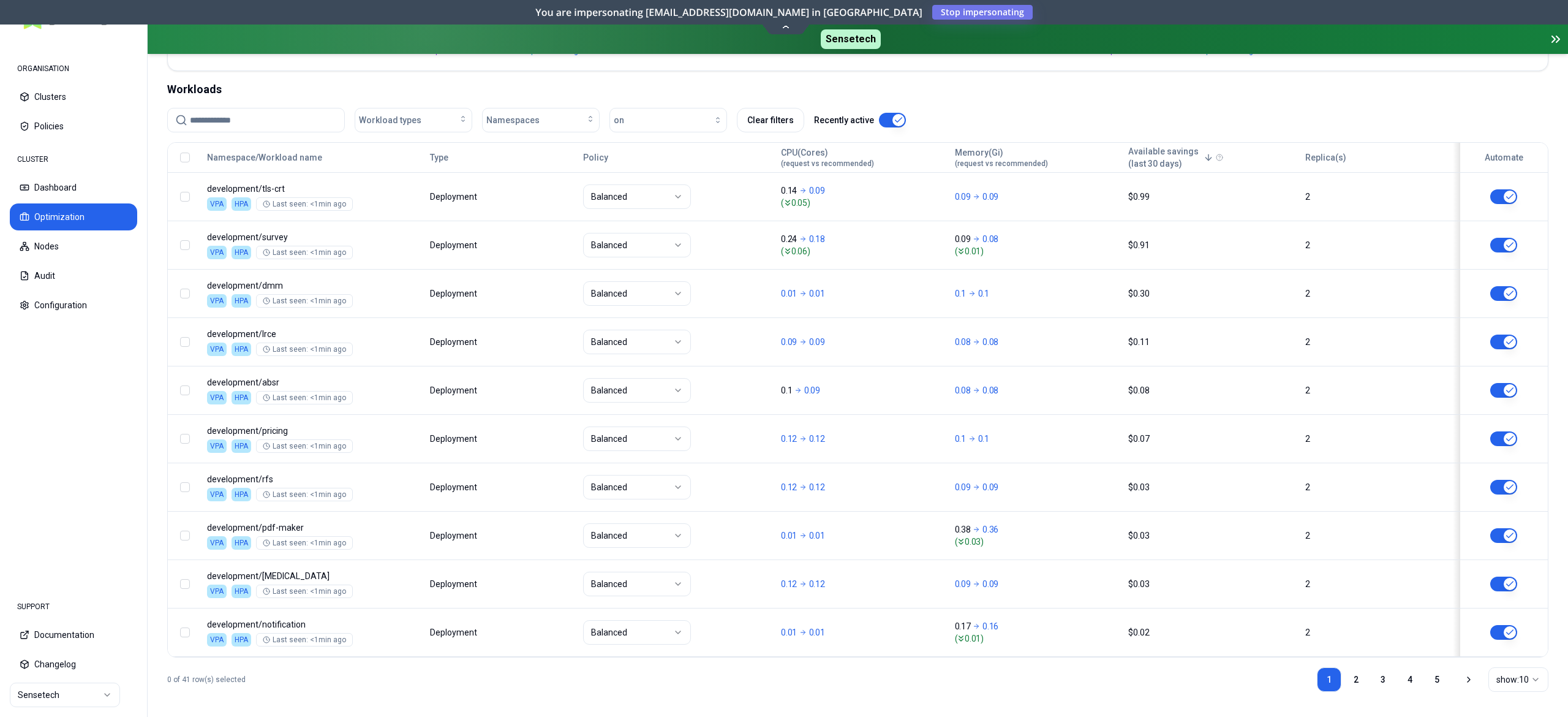
scroll to position [451, 0]
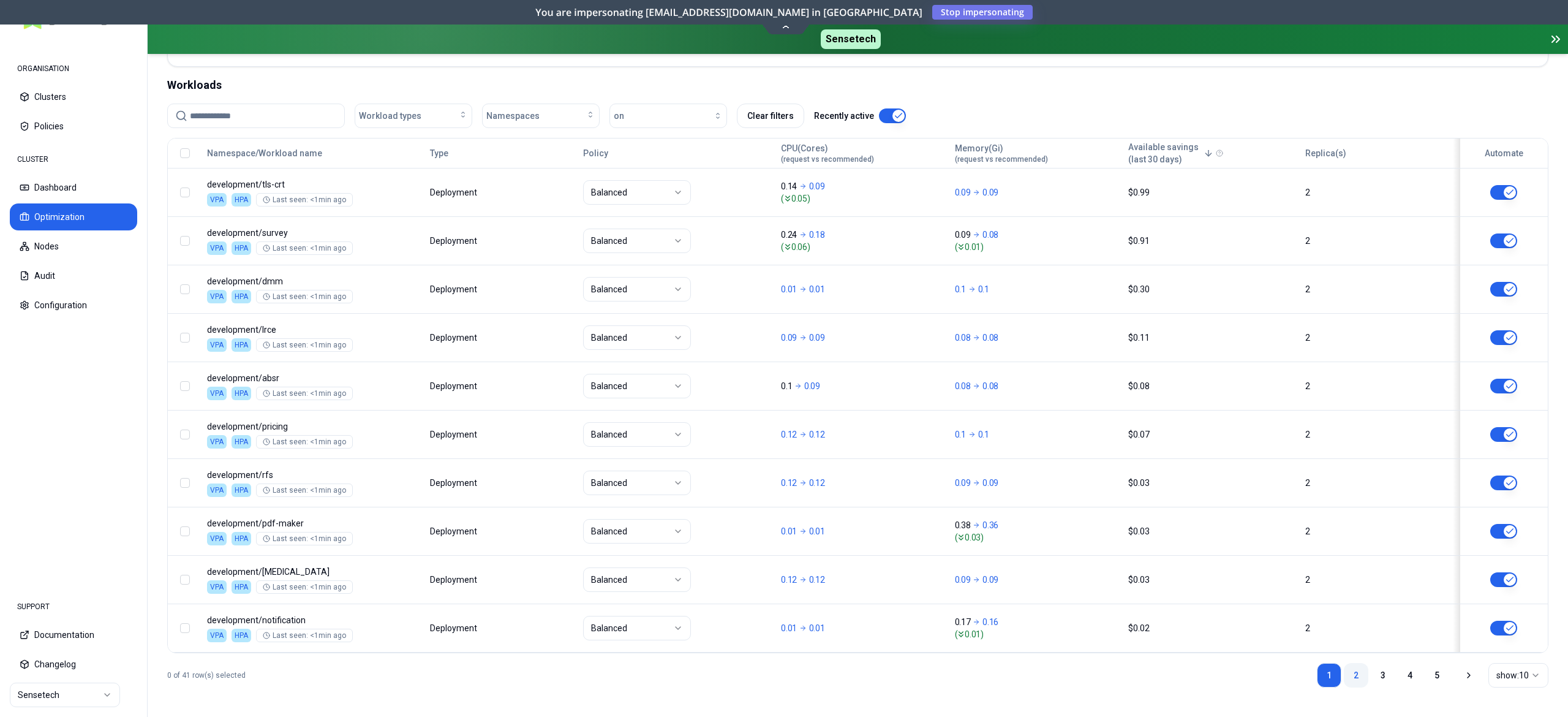
click at [1353, 671] on link "2" at bounding box center [1356, 675] width 25 height 25
click at [1327, 667] on link "1" at bounding box center [1329, 675] width 25 height 25
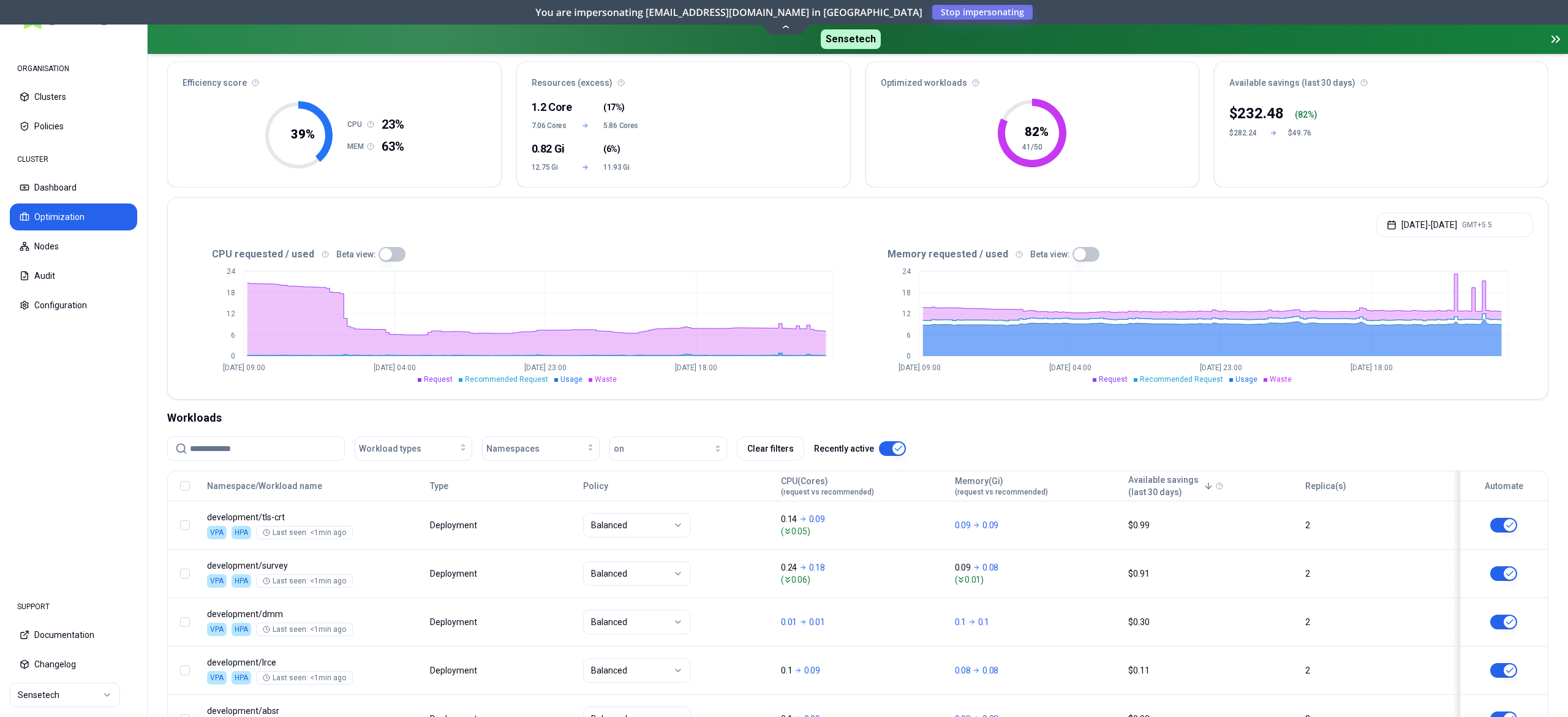
scroll to position [0, 0]
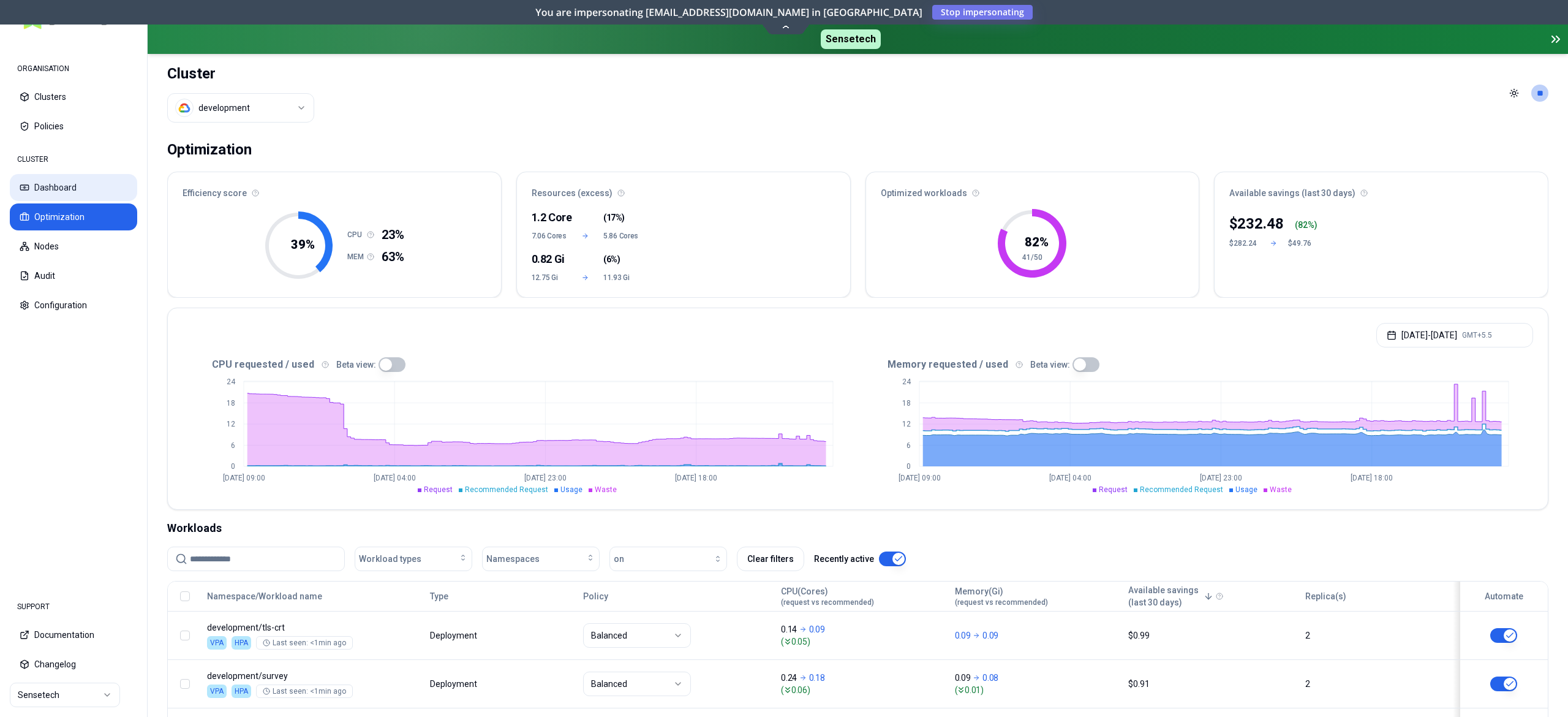
click at [105, 191] on button "Dashboard" at bounding box center [74, 187] width 127 height 27
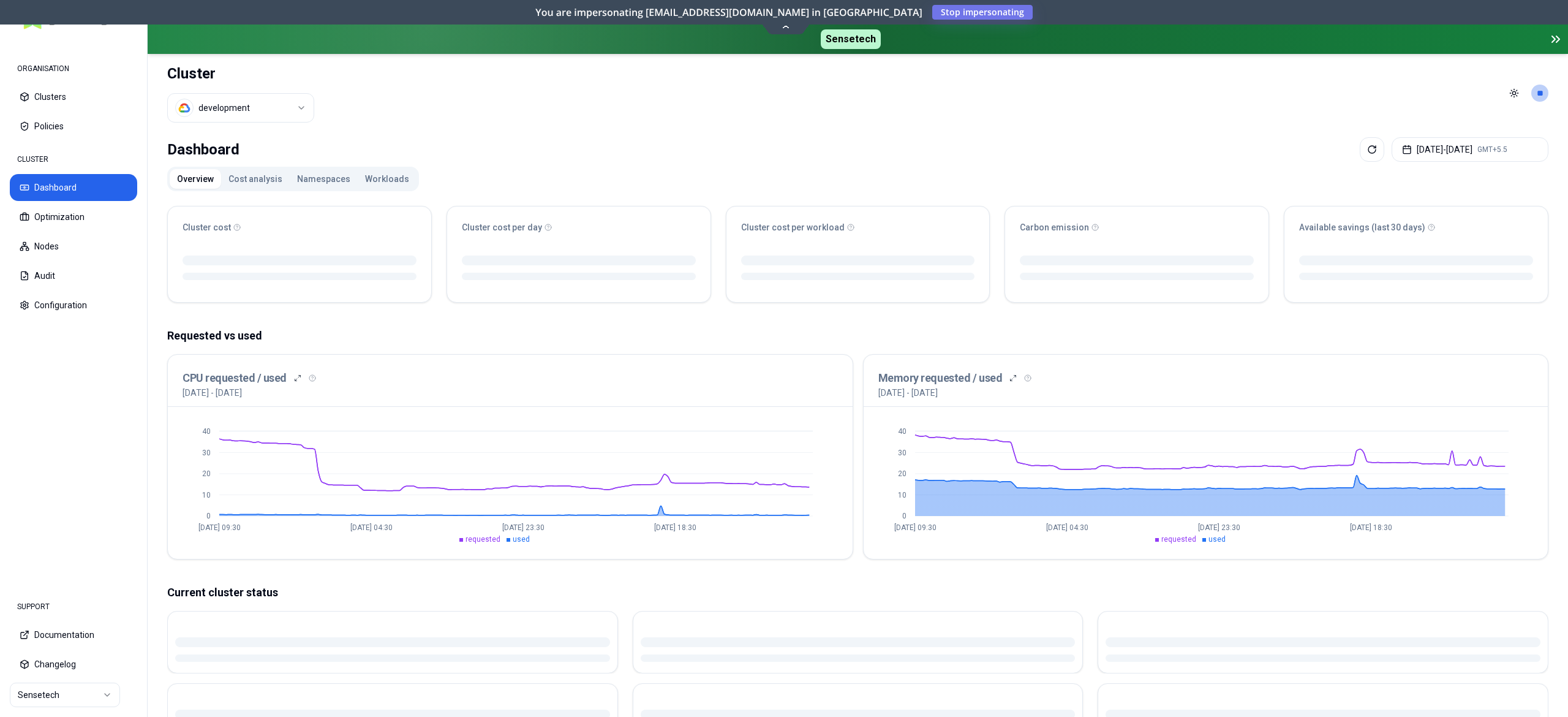
click at [369, 186] on button "Workloads" at bounding box center [387, 179] width 59 height 20
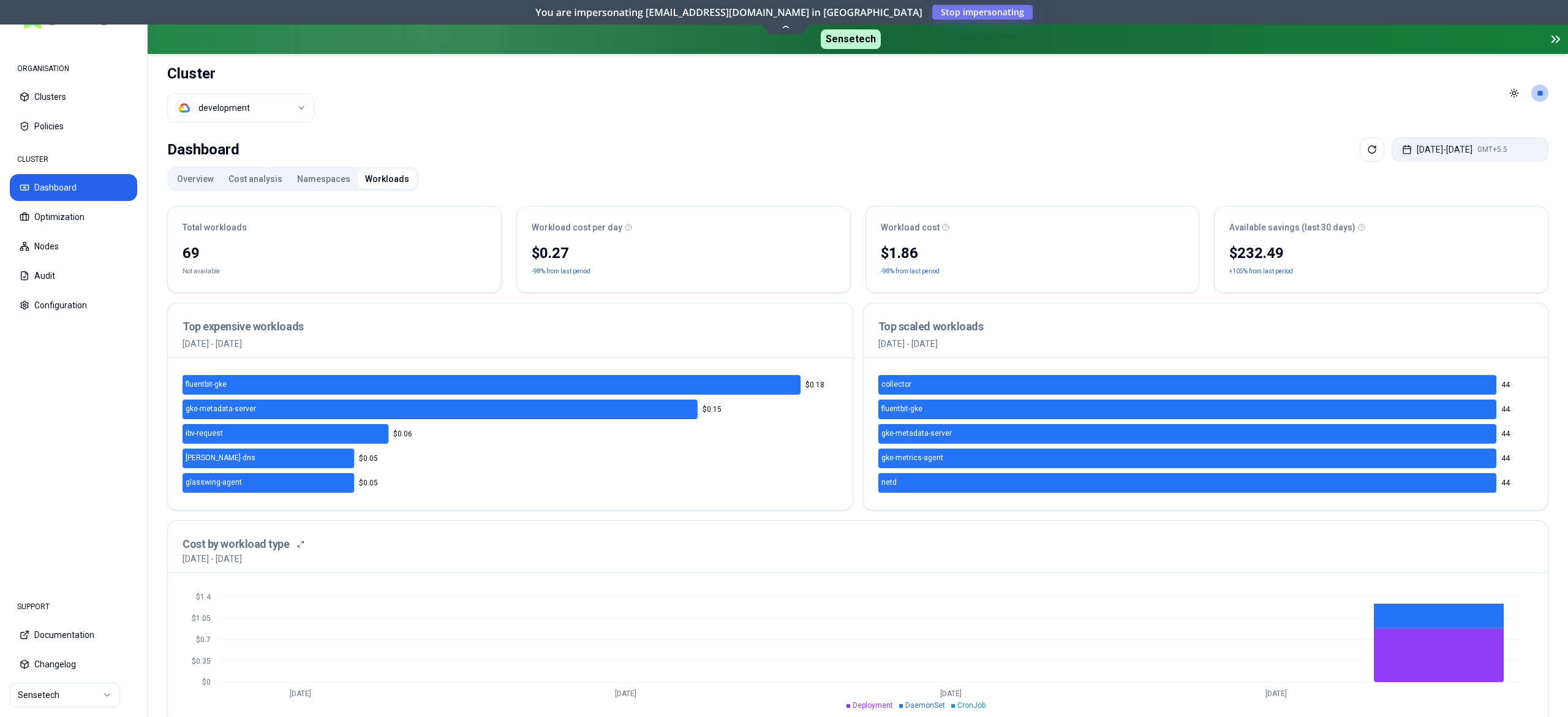
click at [1446, 150] on button "Aug 04, 2025 - Aug 11, 2025 GMT+5.5" at bounding box center [1470, 150] width 157 height 25
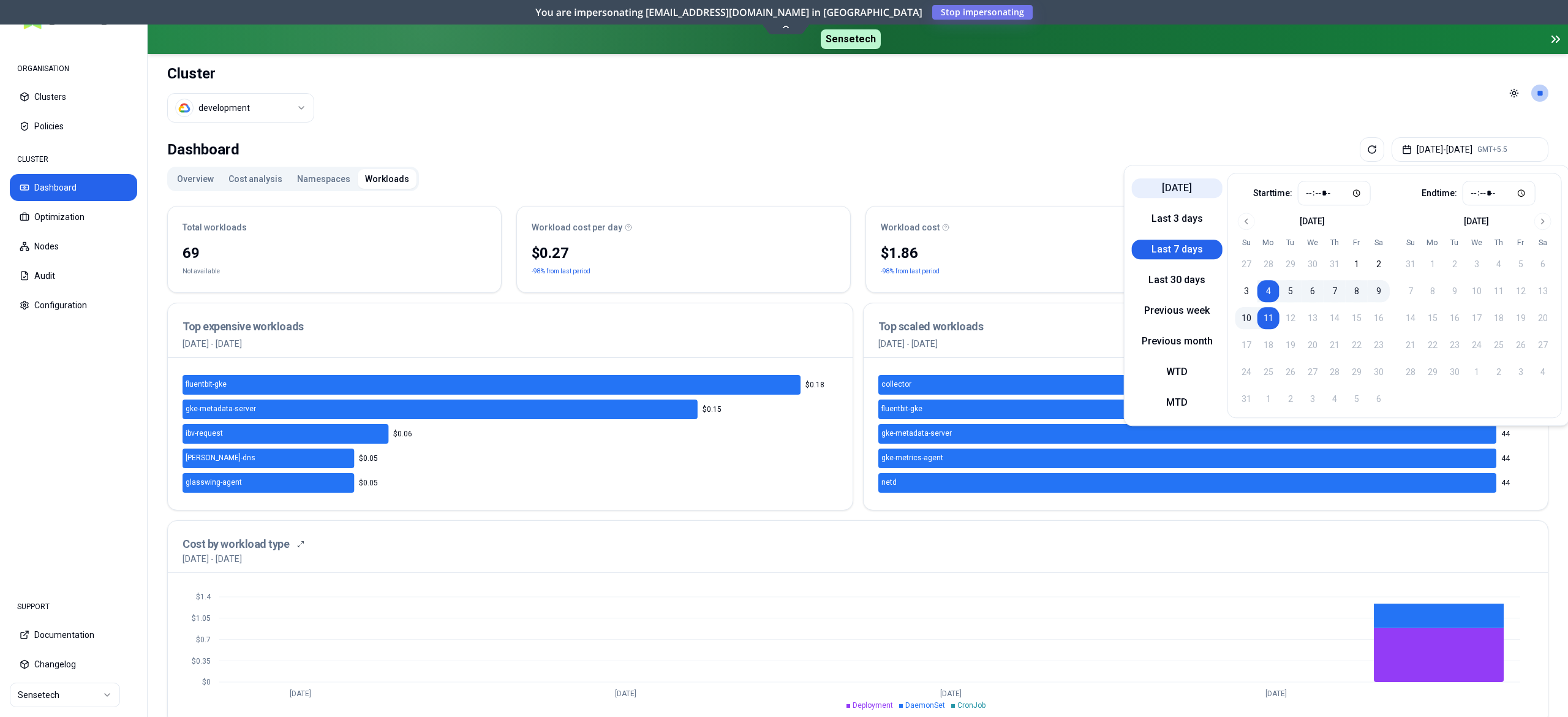
click at [1183, 189] on button "Today" at bounding box center [1178, 188] width 91 height 20
type input "*****"
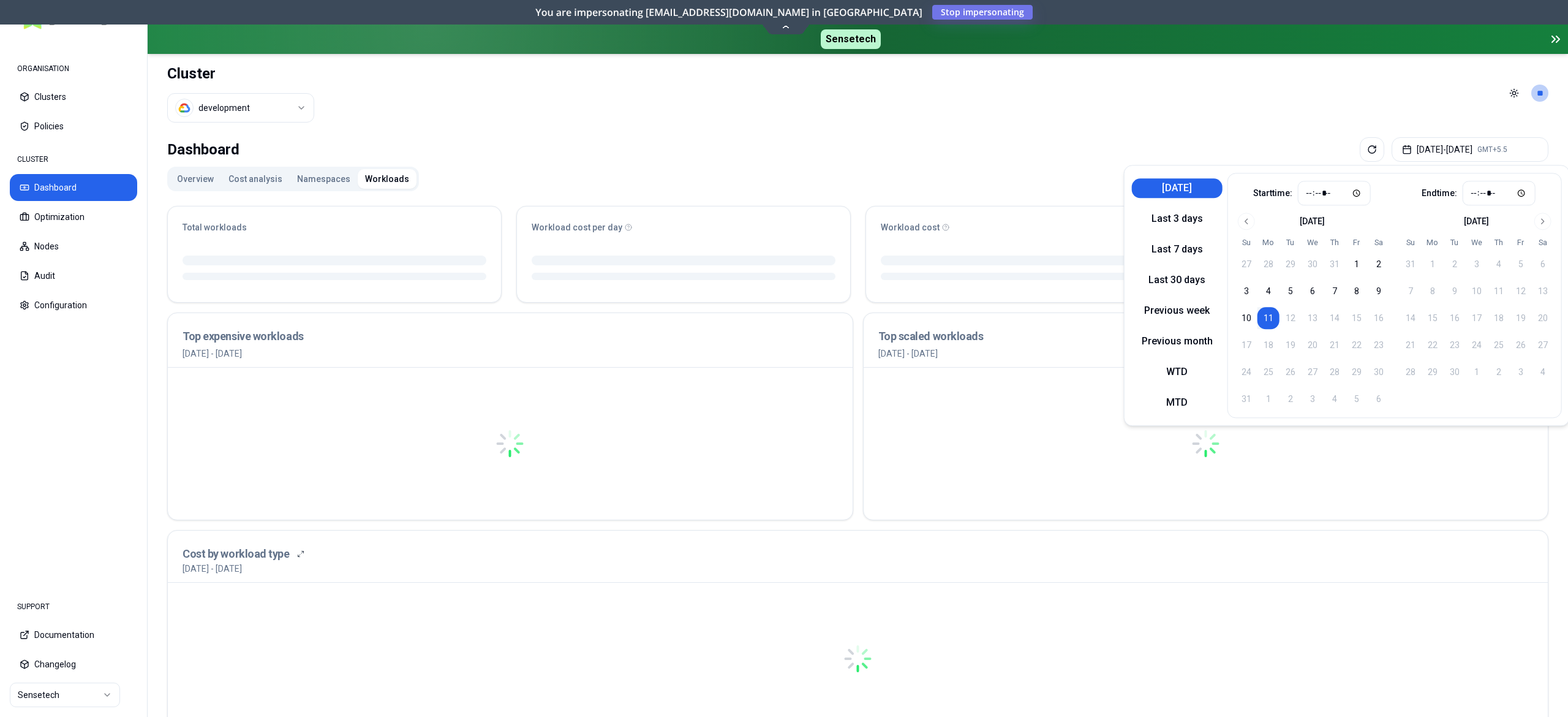
click at [980, 152] on div "Dashboard Aug 11, 2025 - Aug 11, 2025 GMT+5.5" at bounding box center [858, 150] width 1381 height 25
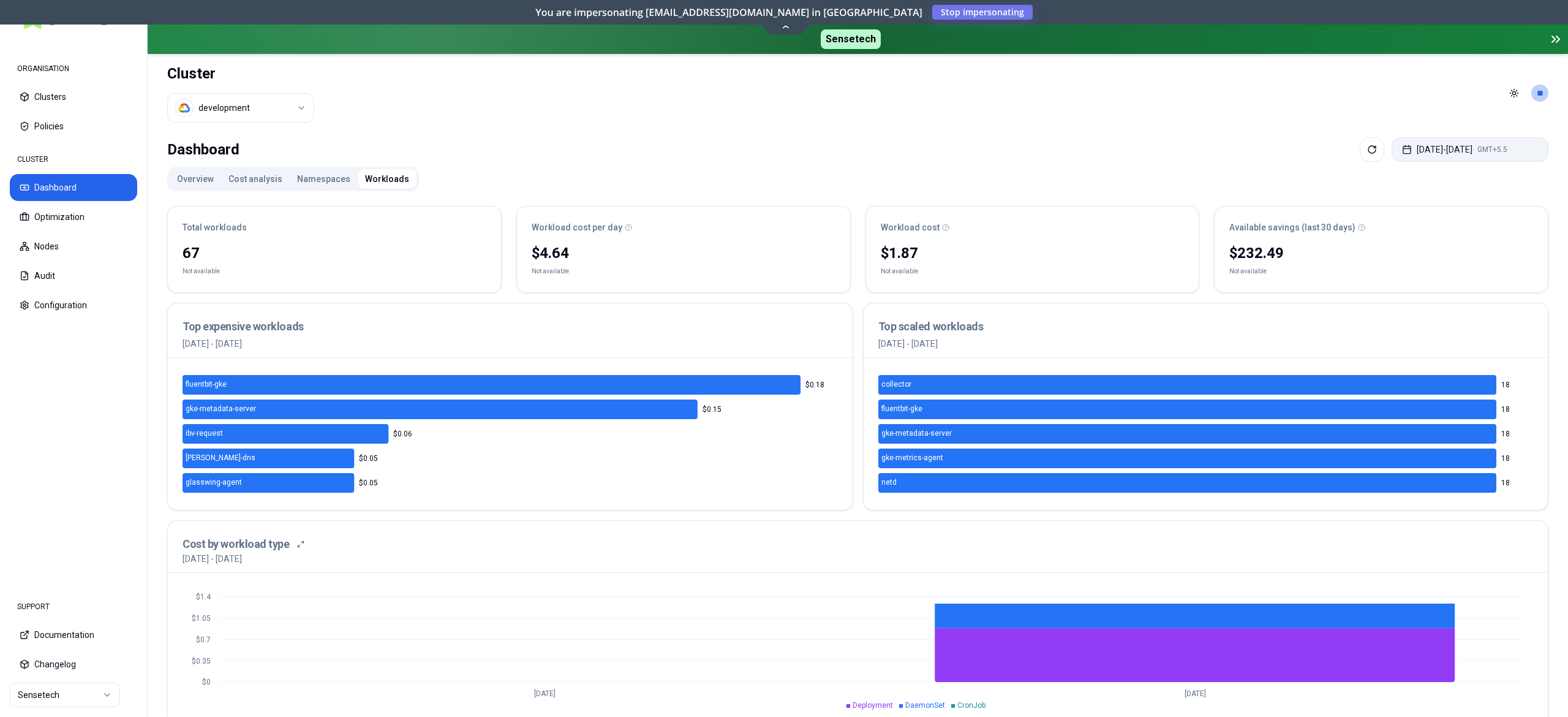
click at [1454, 153] on button "Aug 11, 2025 - Aug 11, 2025 GMT+5.5" at bounding box center [1470, 150] width 157 height 25
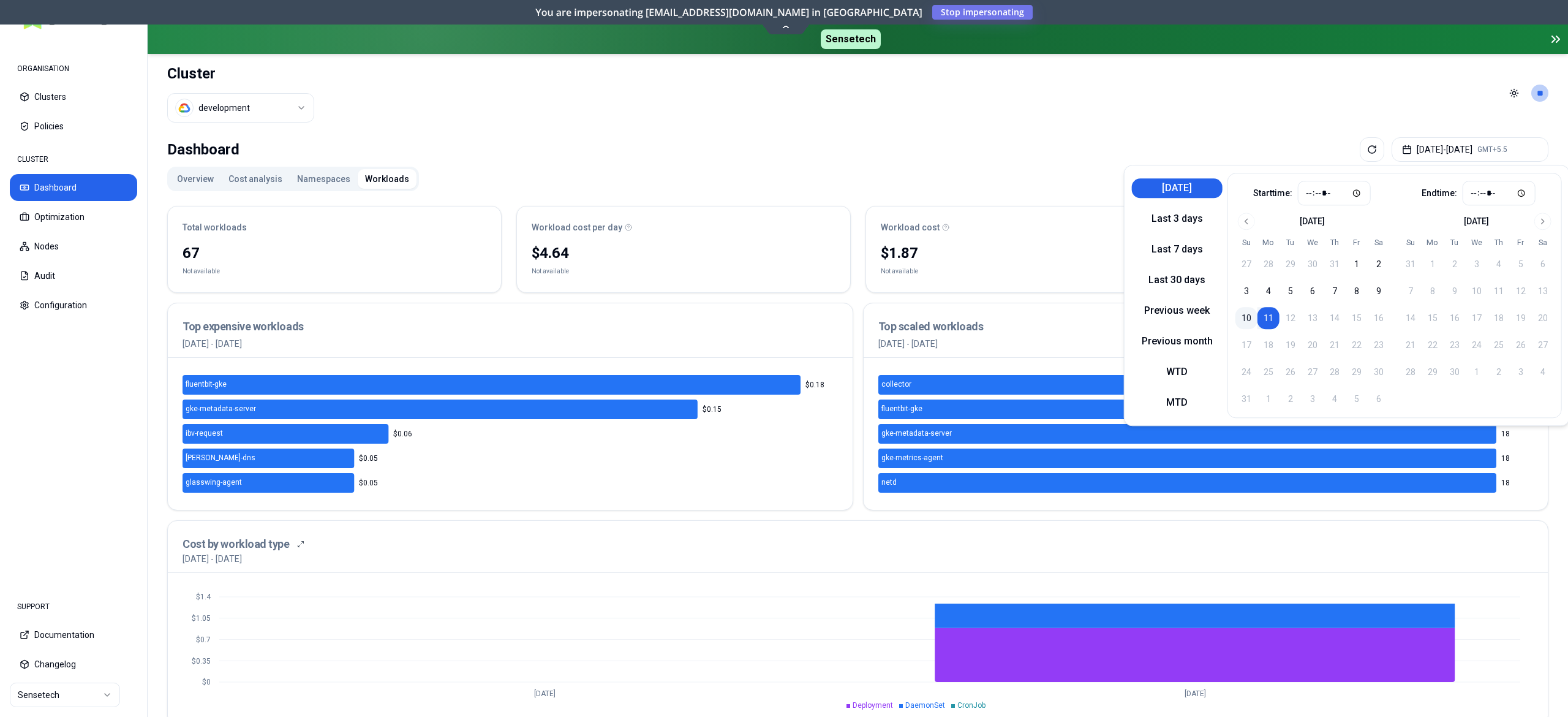
click at [1241, 318] on button "10" at bounding box center [1246, 318] width 22 height 22
type input "*****"
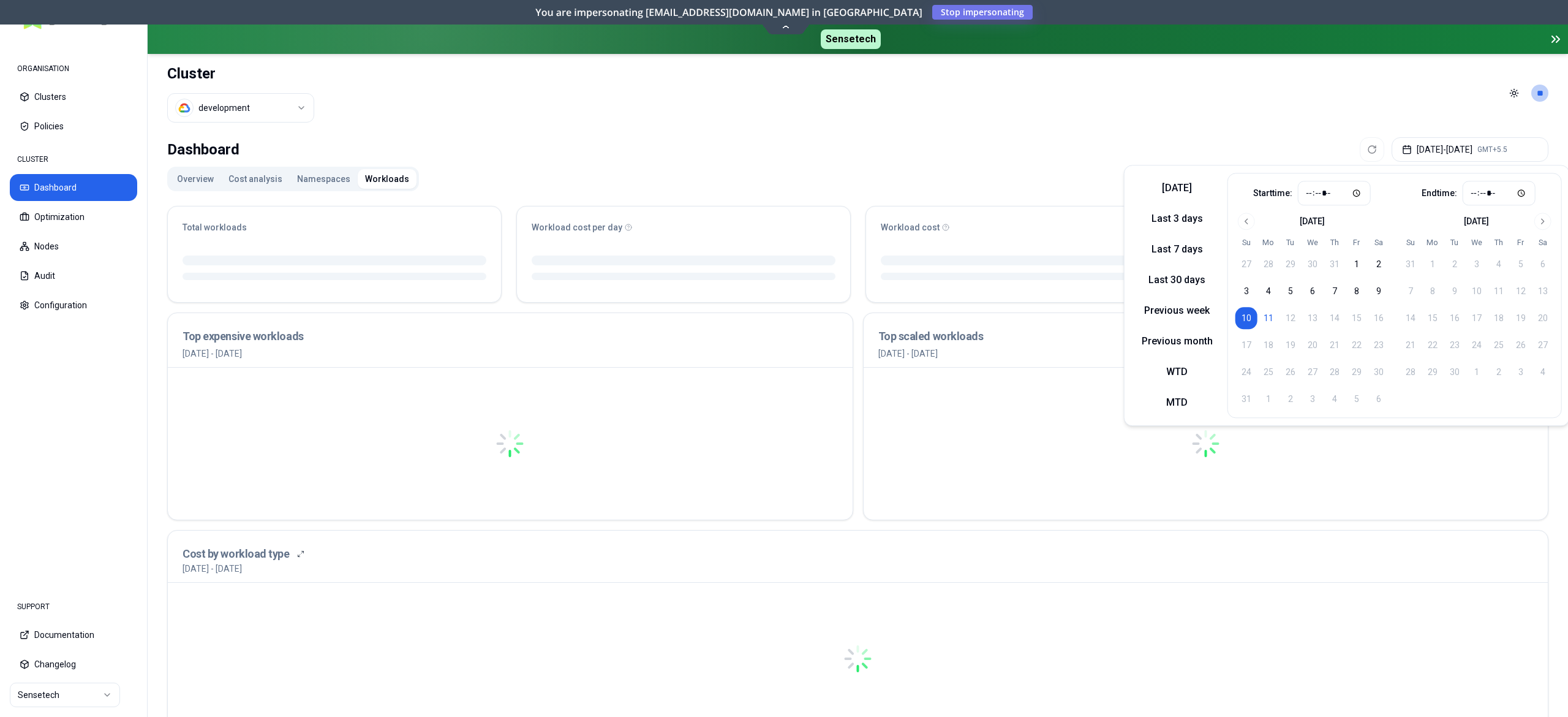
click at [1241, 317] on button "10" at bounding box center [1246, 318] width 22 height 22
click at [1118, 159] on div "Dashboard Aug 10, 2025 - Aug 10, 2025 GMT+5.5" at bounding box center [858, 150] width 1381 height 25
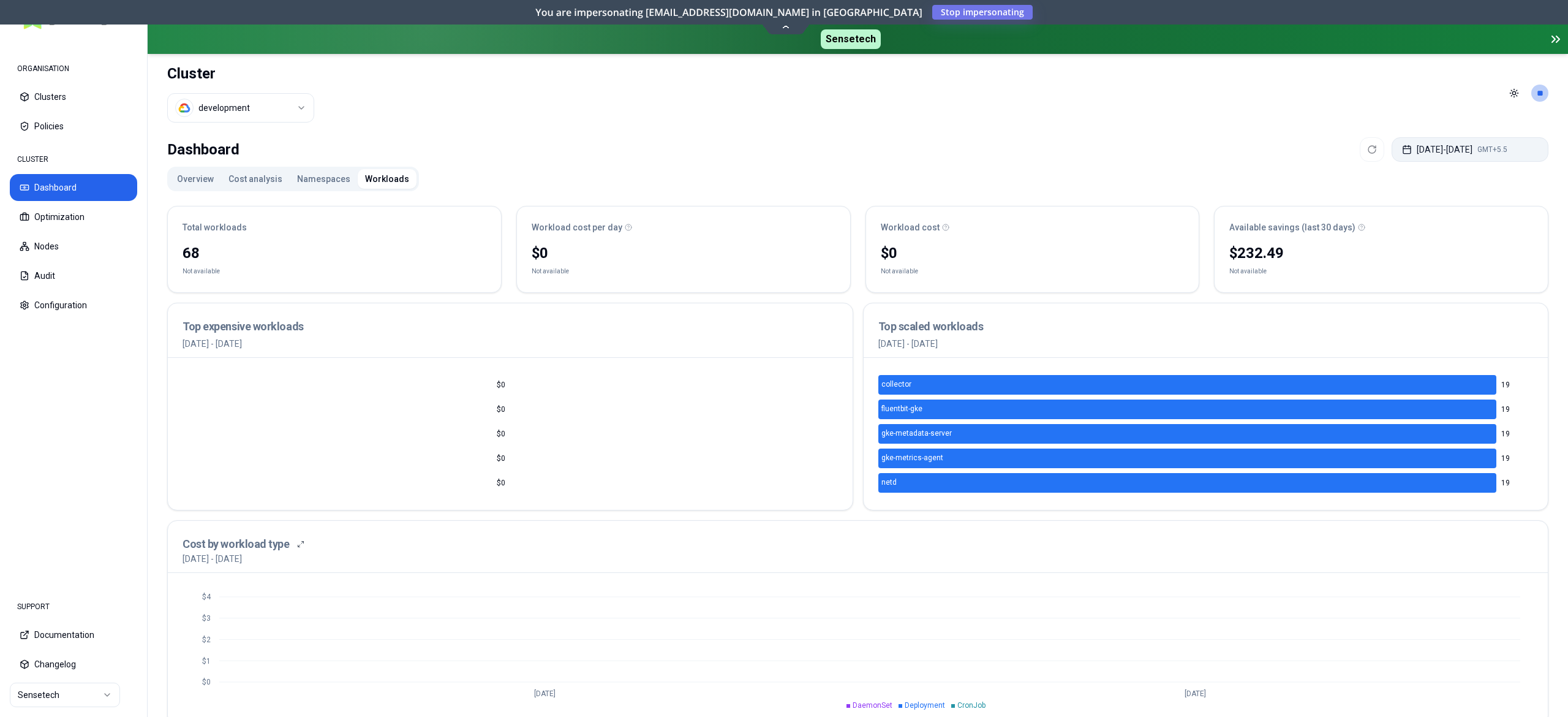
click at [1446, 152] on button "Aug 10, 2025 - Aug 10, 2025 GMT+5.5" at bounding box center [1470, 150] width 157 height 25
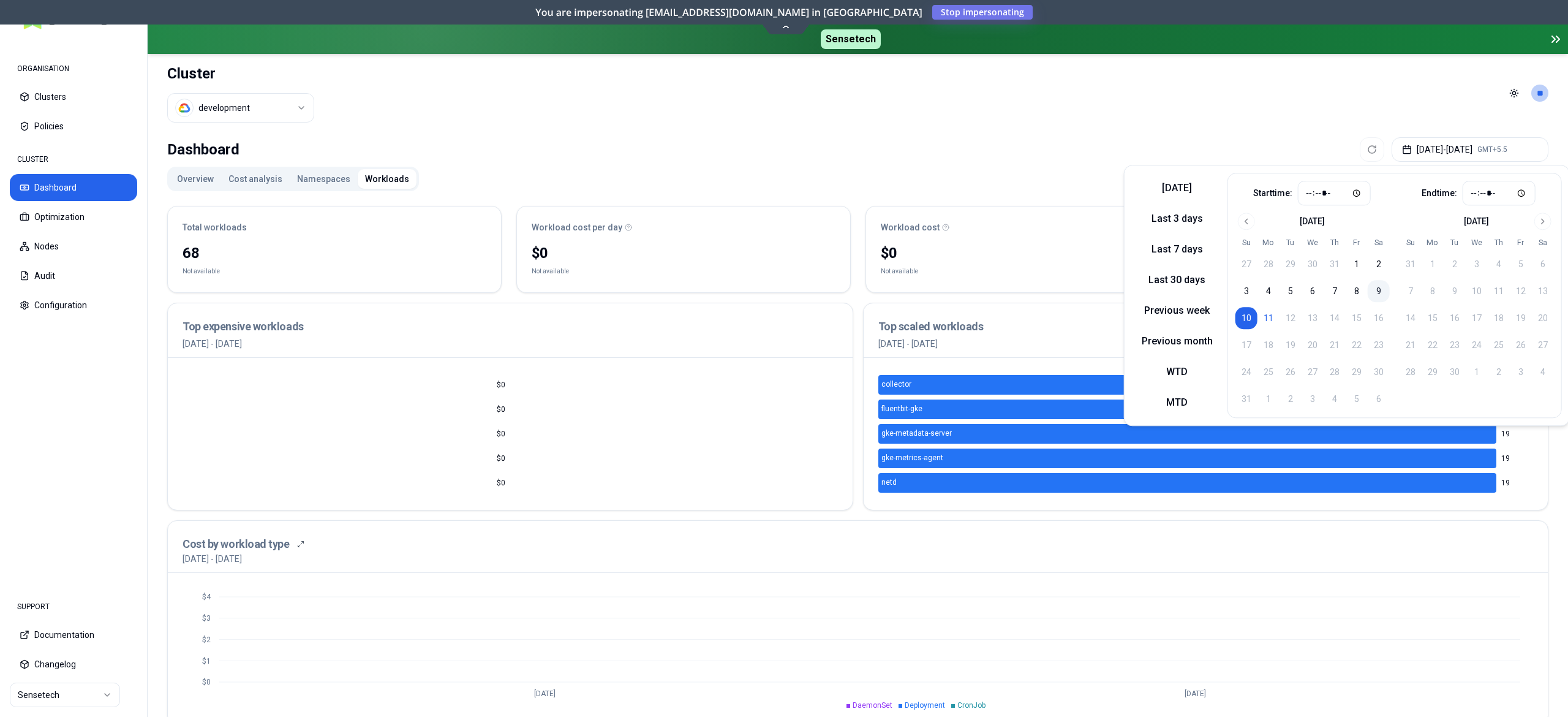
click at [1374, 288] on button "9" at bounding box center [1379, 291] width 22 height 22
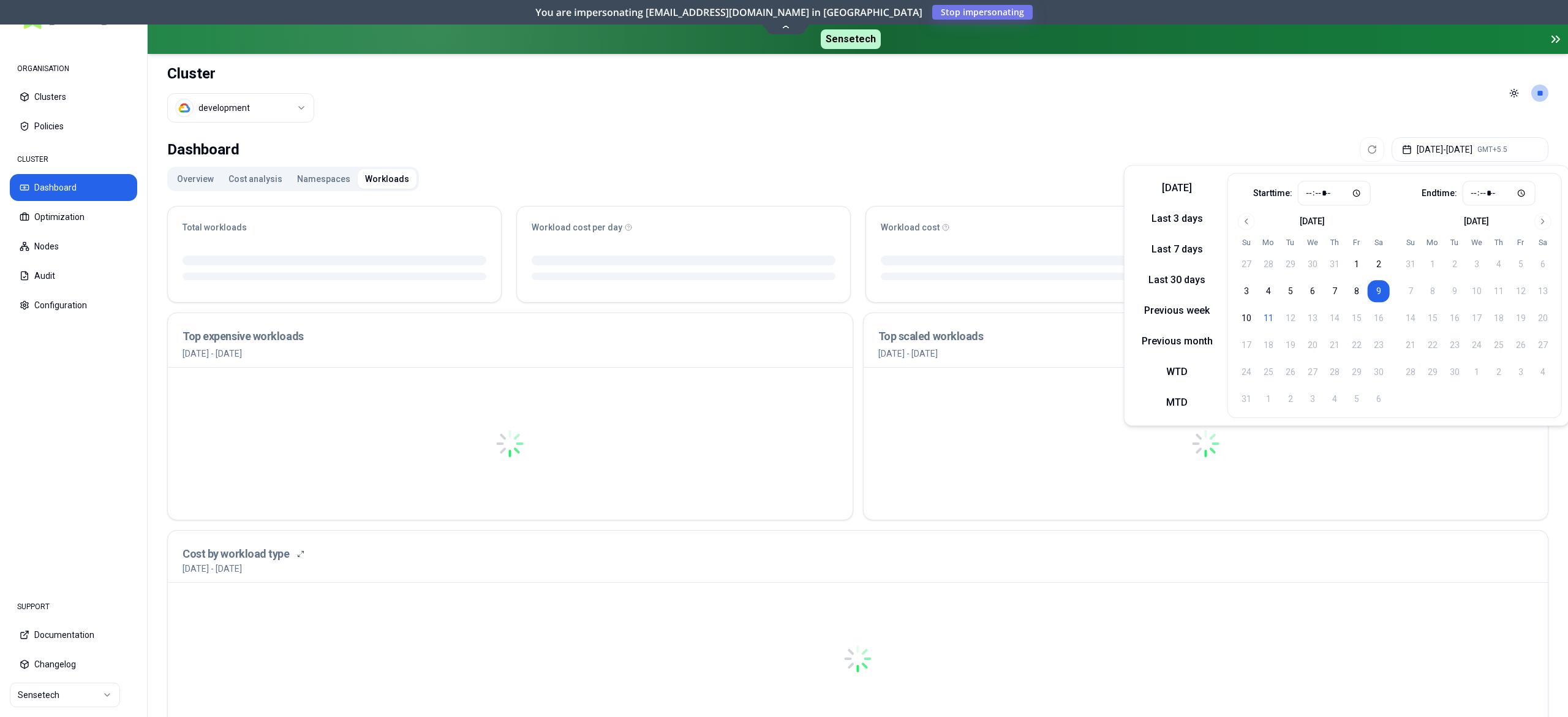
click at [1374, 288] on button "9" at bounding box center [1379, 291] width 22 height 22
click at [1075, 131] on header "Cluster development Toggle theme **" at bounding box center [858, 93] width 1420 height 78
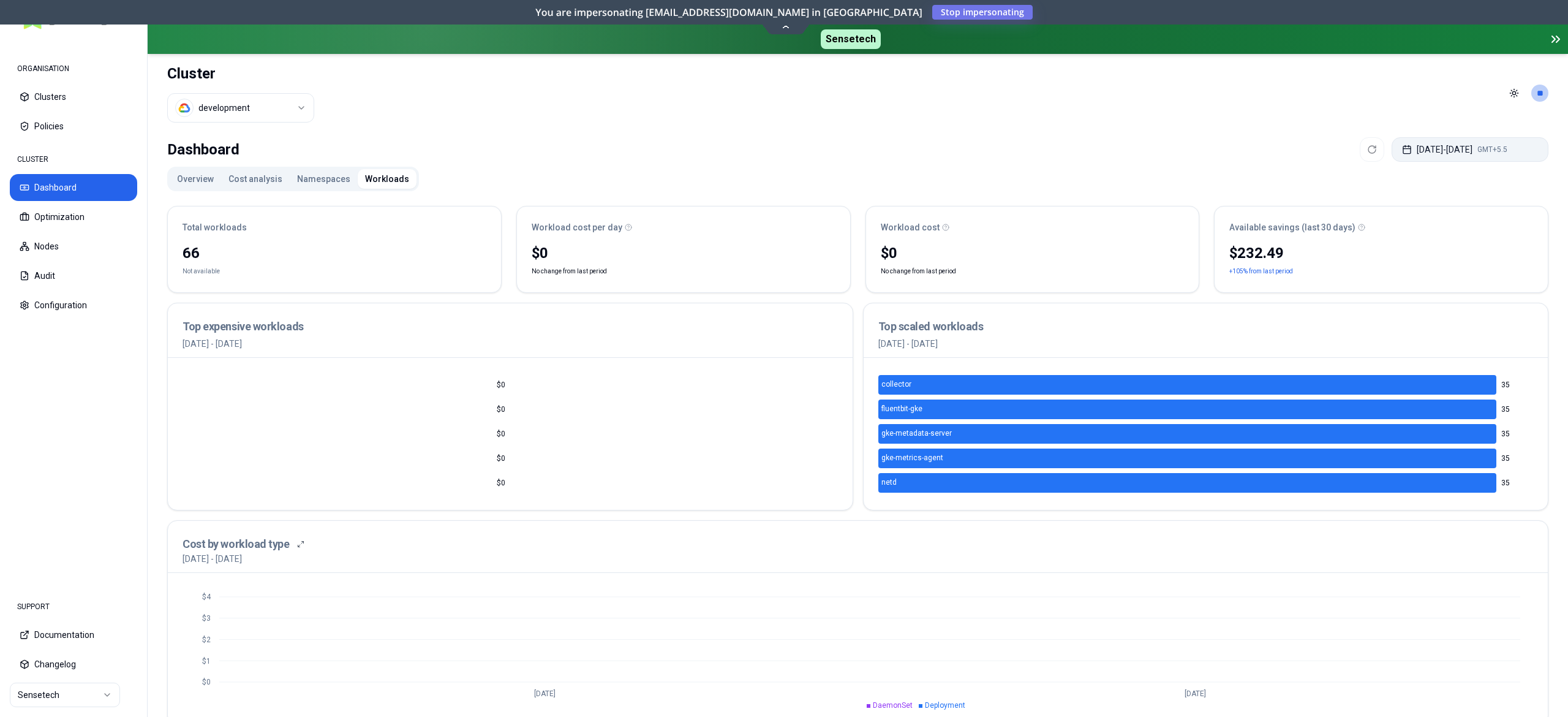
click at [1403, 154] on button "Aug 09, 2025 - Aug 09, 2025 GMT+5.5" at bounding box center [1470, 150] width 157 height 25
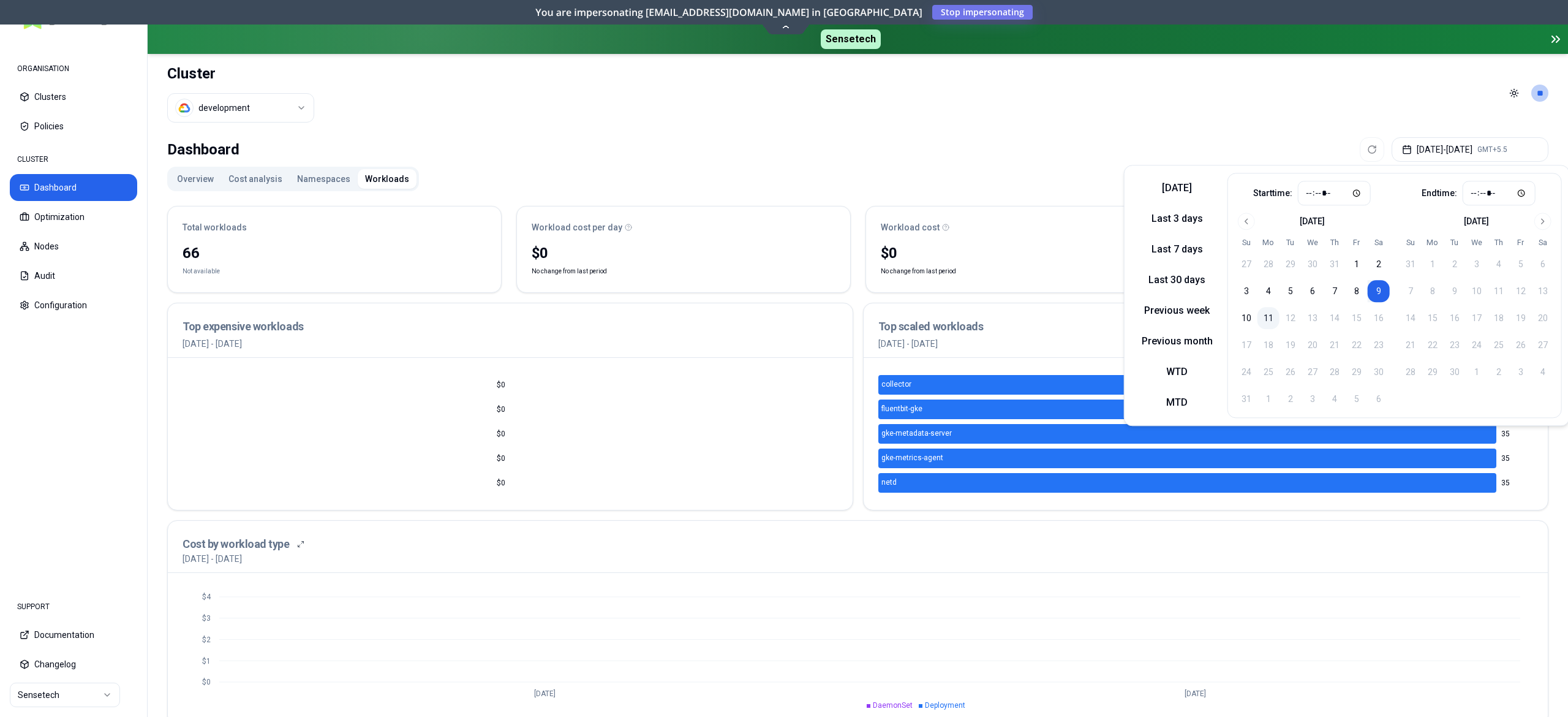
click at [1273, 315] on button "11" at bounding box center [1268, 318] width 22 height 22
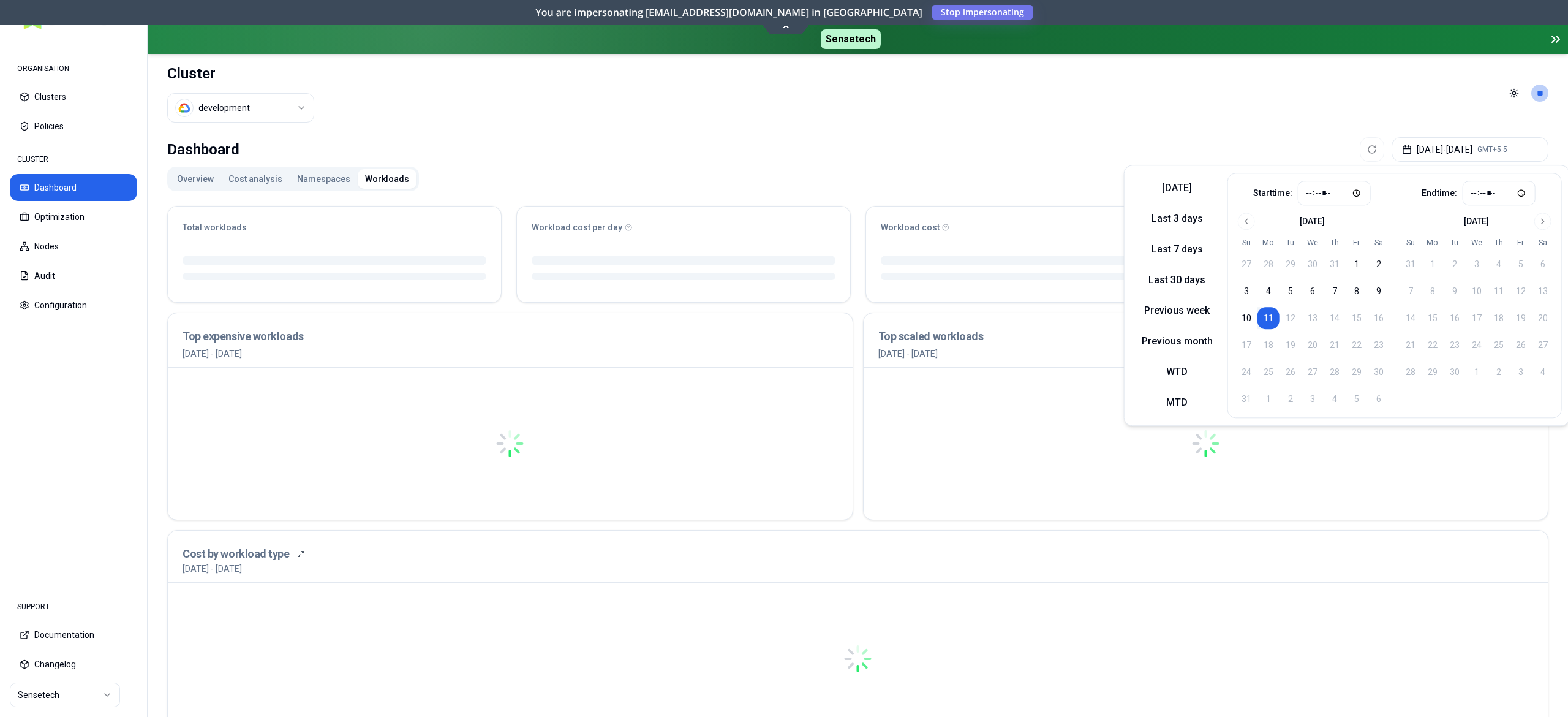
click at [1273, 315] on button "11" at bounding box center [1268, 318] width 22 height 22
click at [1059, 157] on div "Dashboard Aug 11, 2025 - Aug 11, 2025 GMT+5.5" at bounding box center [858, 150] width 1381 height 25
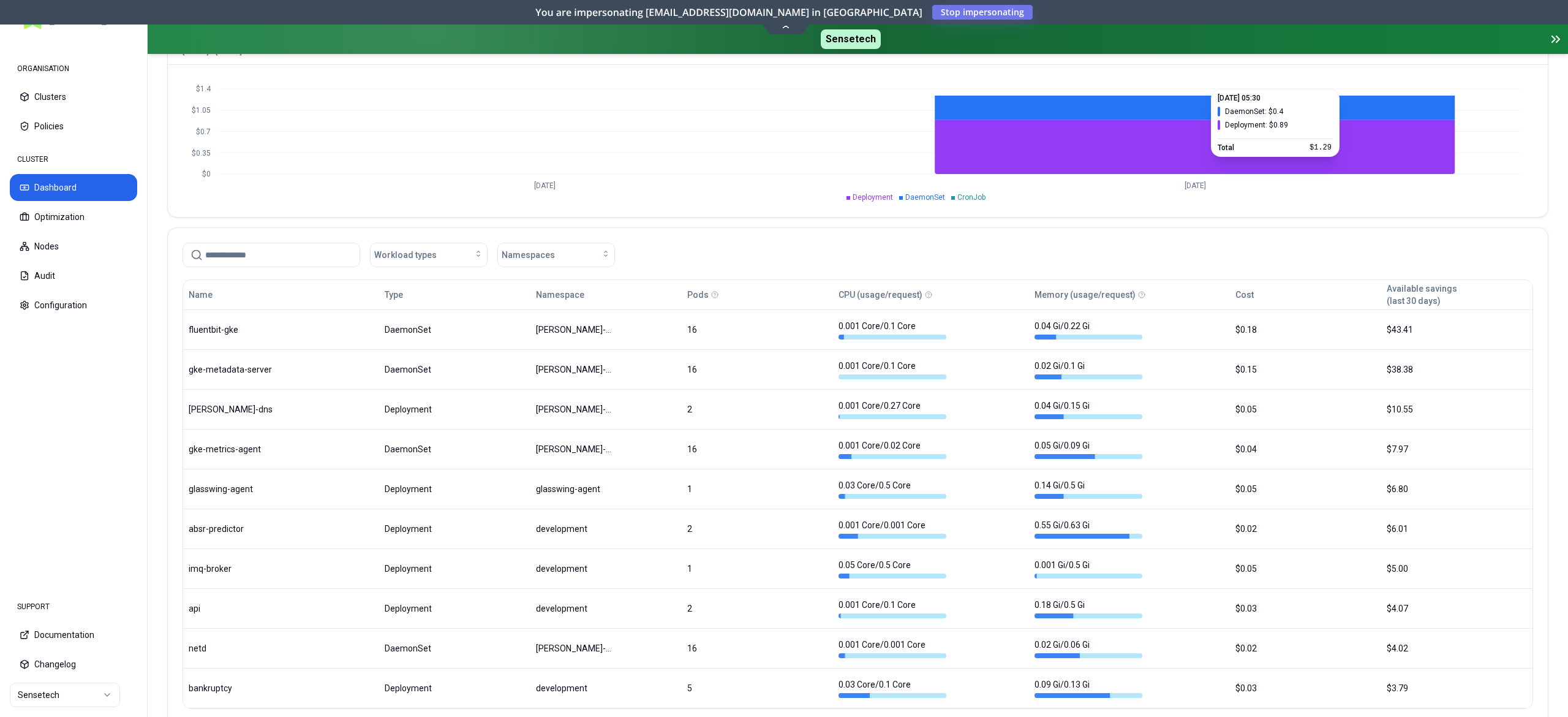
scroll to position [584, 0]
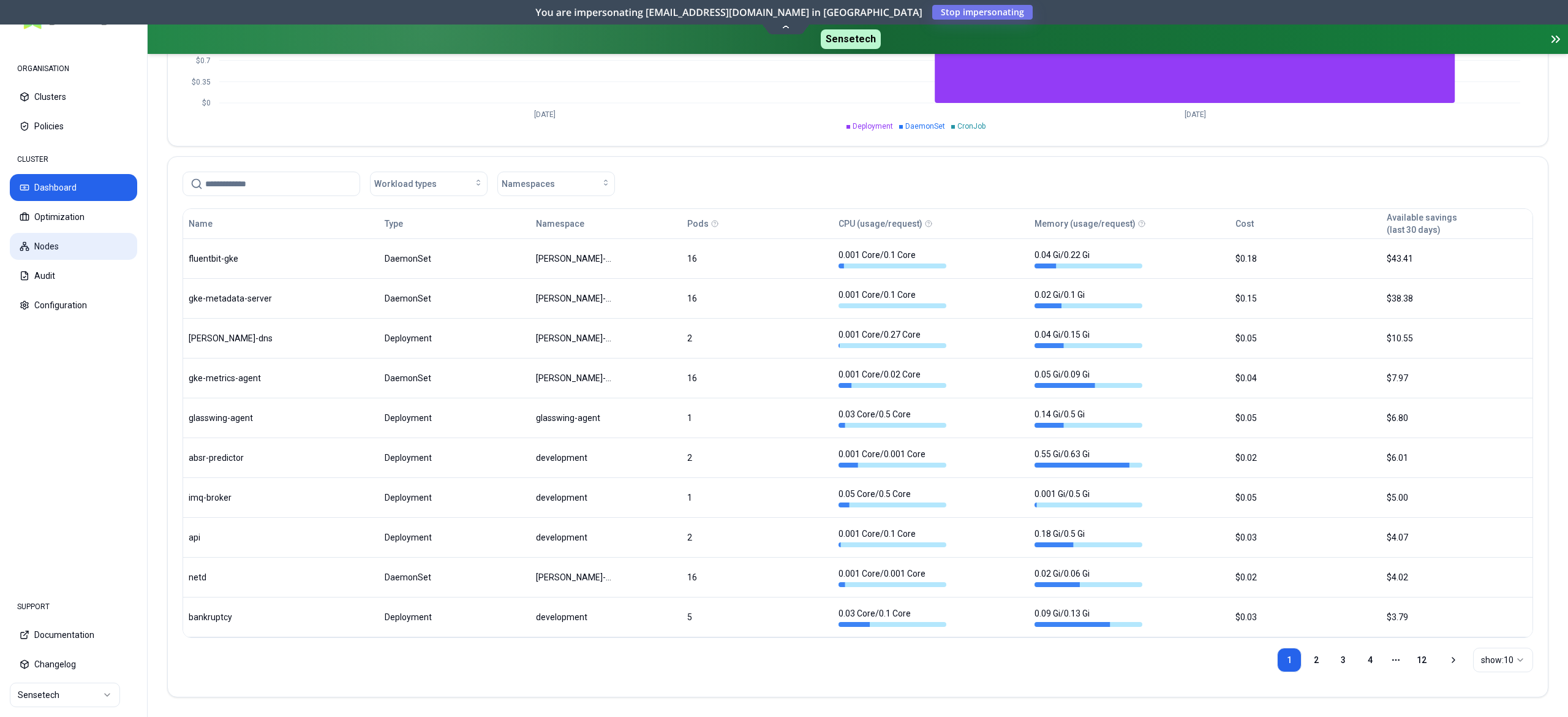
click at [57, 242] on button "Nodes" at bounding box center [74, 246] width 127 height 27
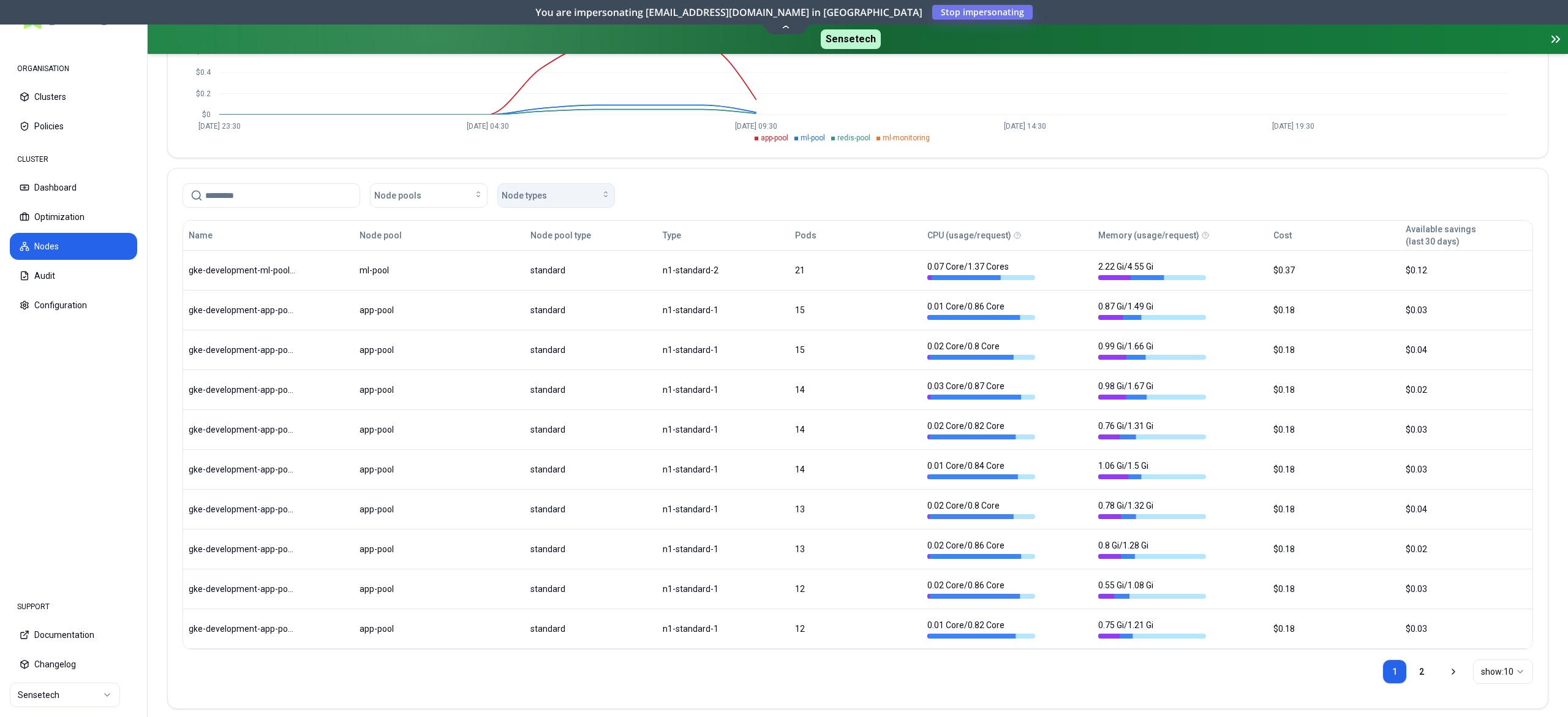
scroll to position [234, 0]
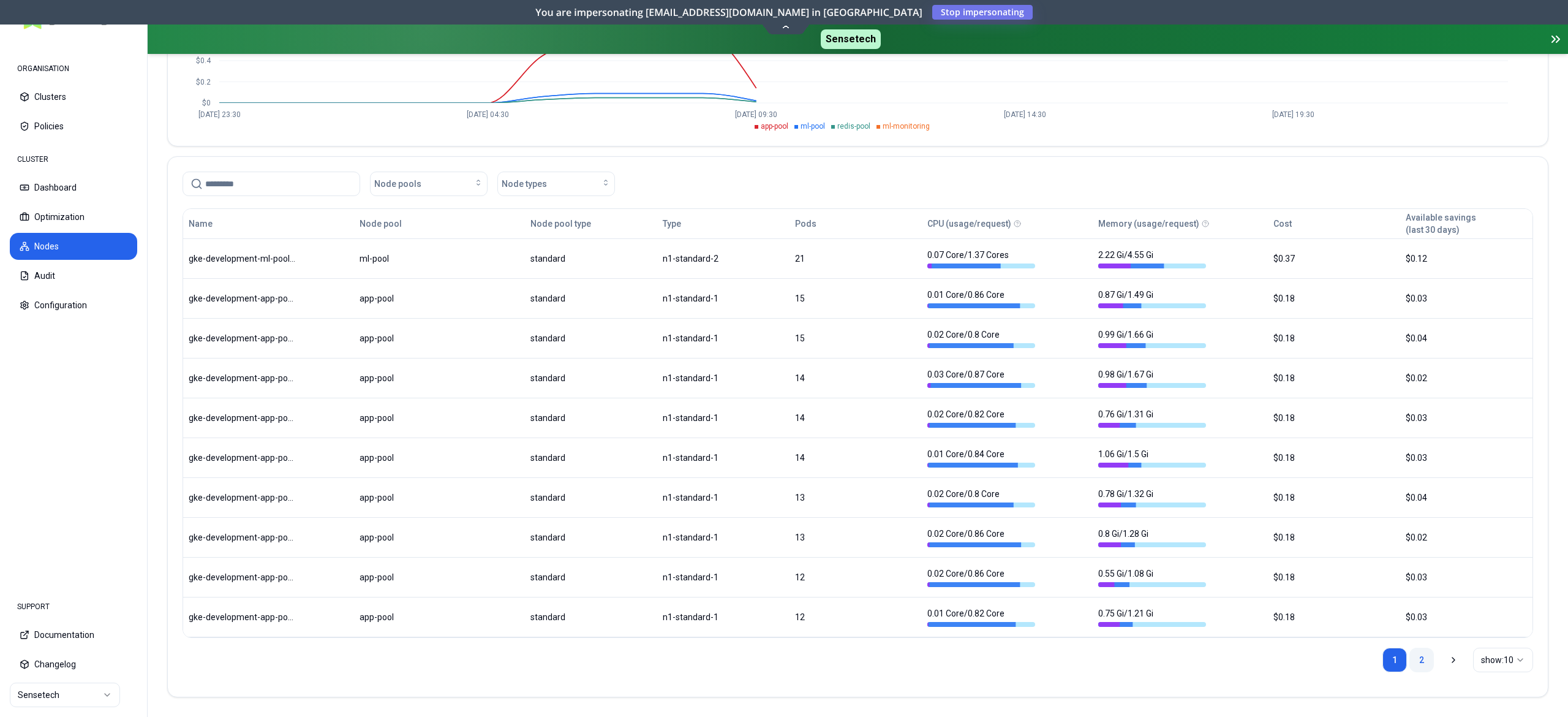
click at [1419, 656] on link "2" at bounding box center [1422, 660] width 25 height 25
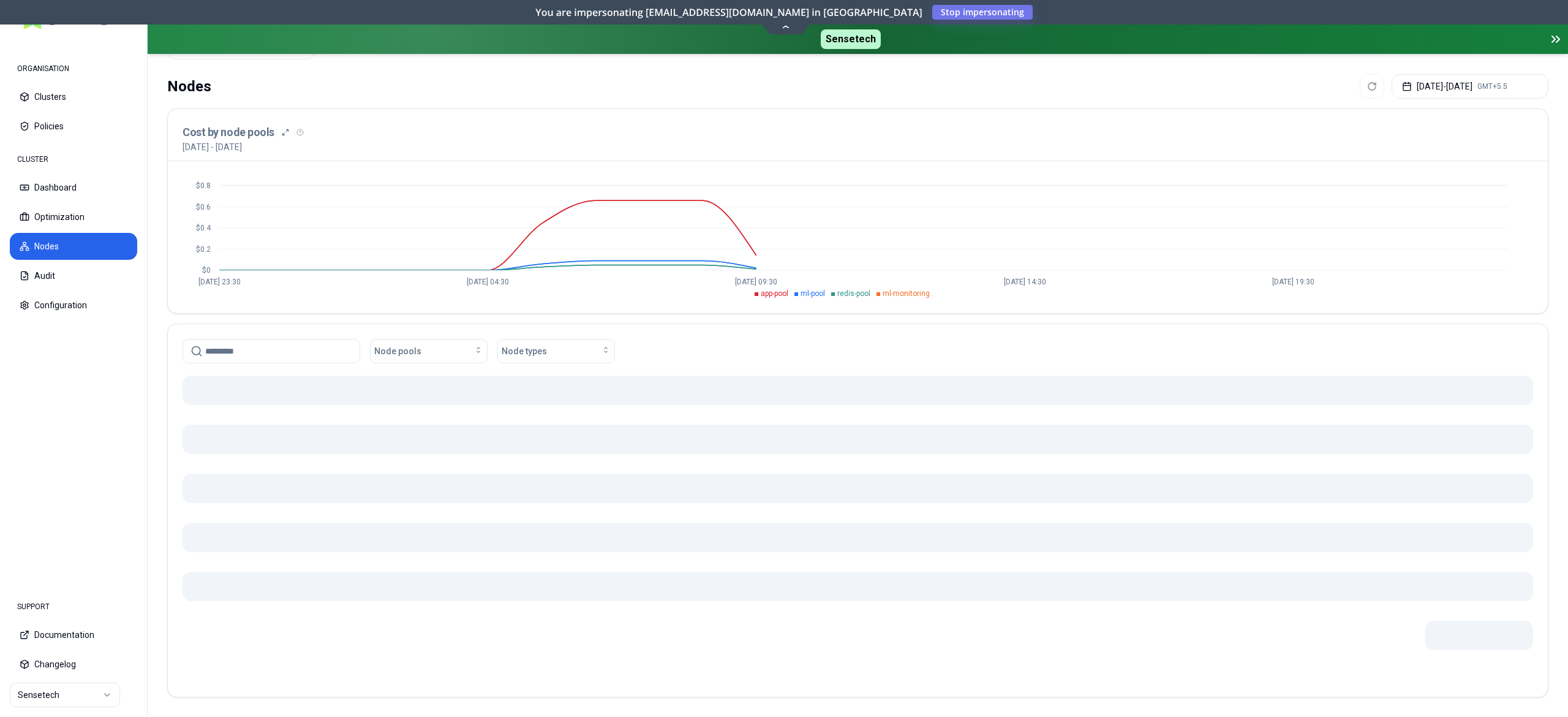
scroll to position [194, 0]
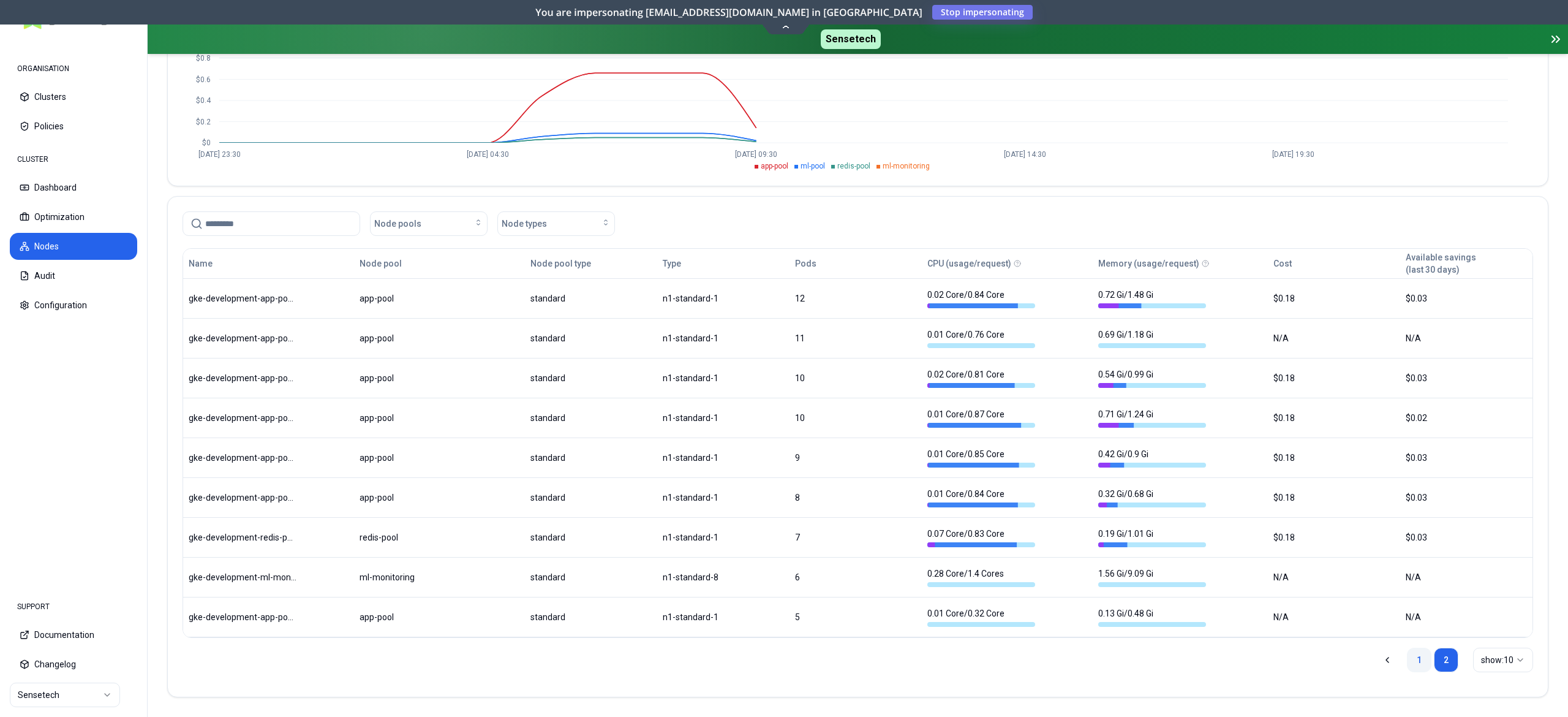
click at [1419, 650] on link "1" at bounding box center [1419, 660] width 25 height 25
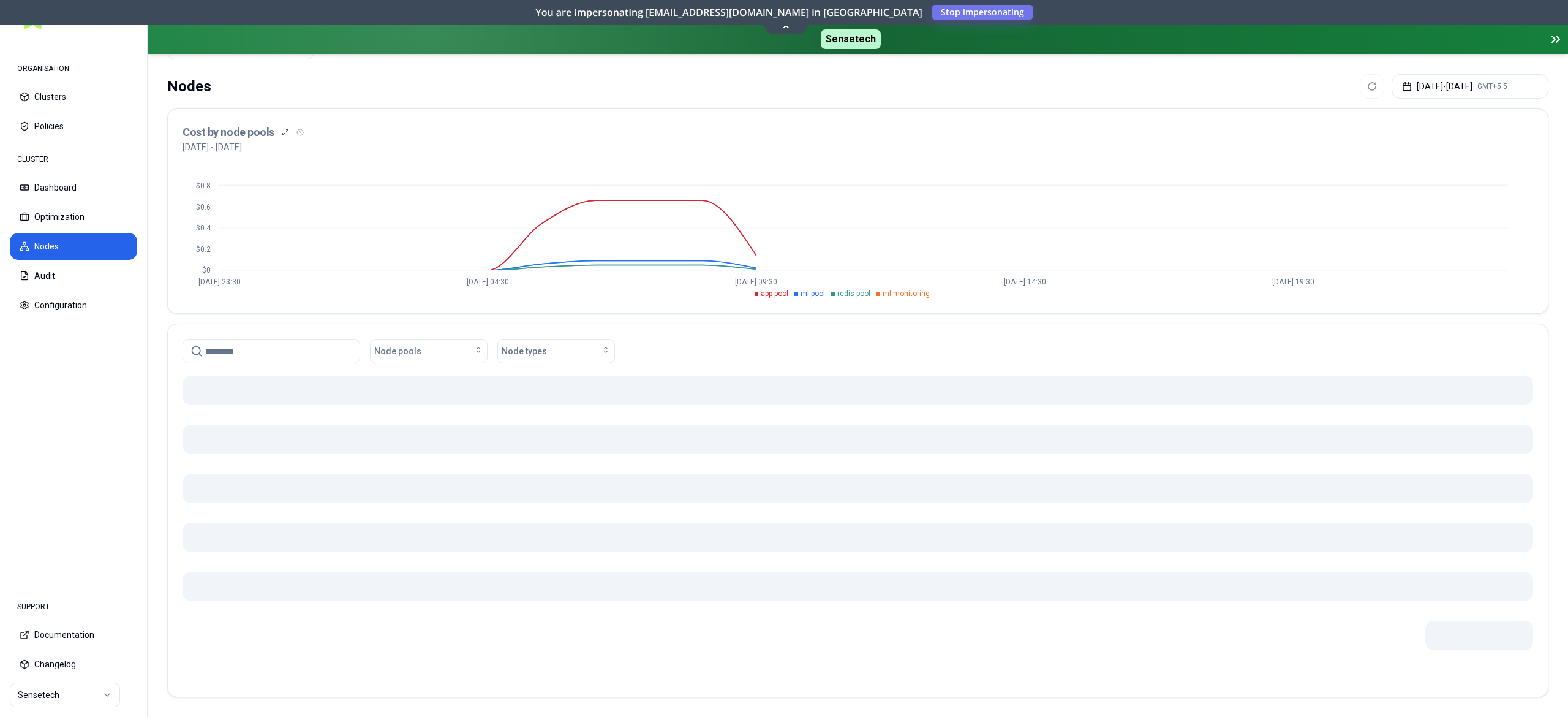
scroll to position [234, 0]
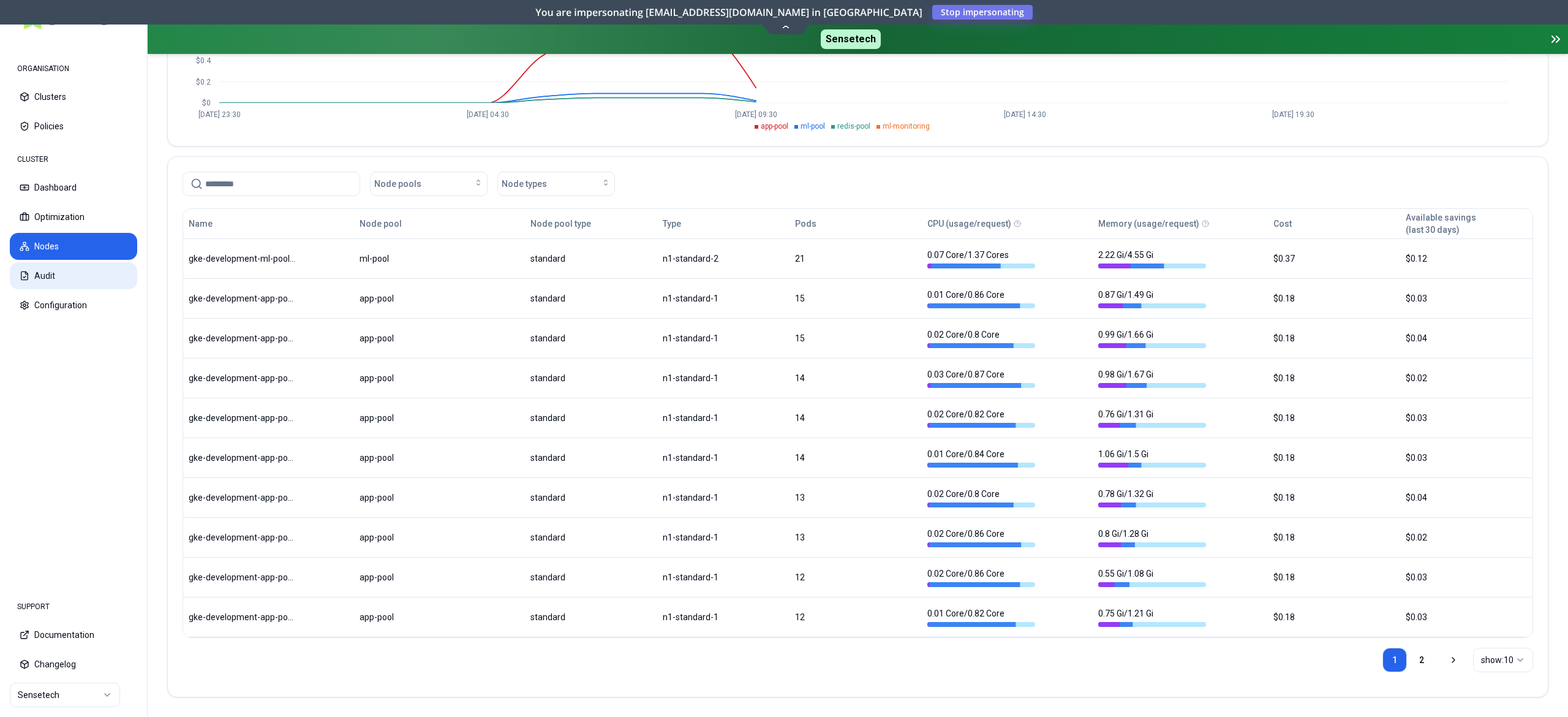
click at [35, 277] on button "Audit" at bounding box center [74, 276] width 127 height 27
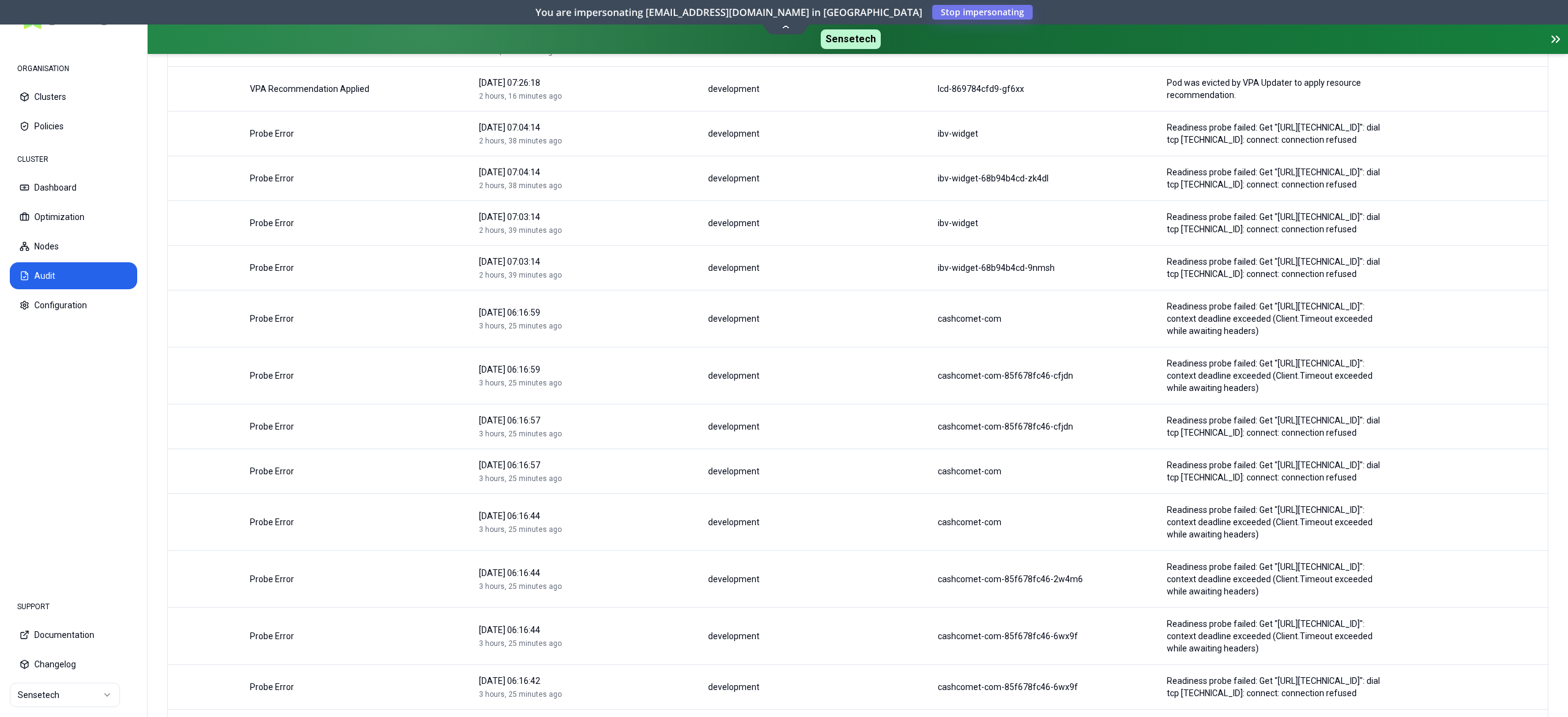
scroll to position [948, 0]
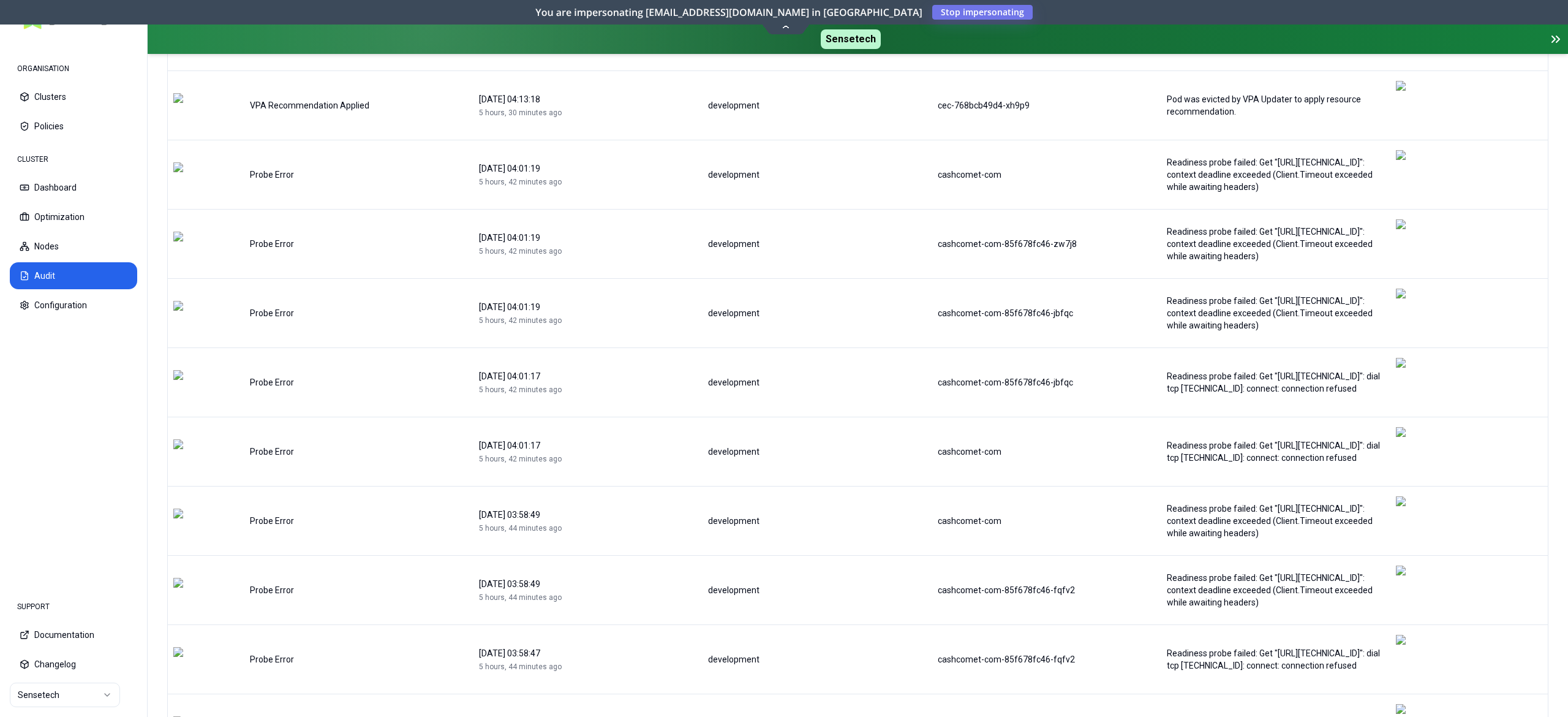
scroll to position [972, 0]
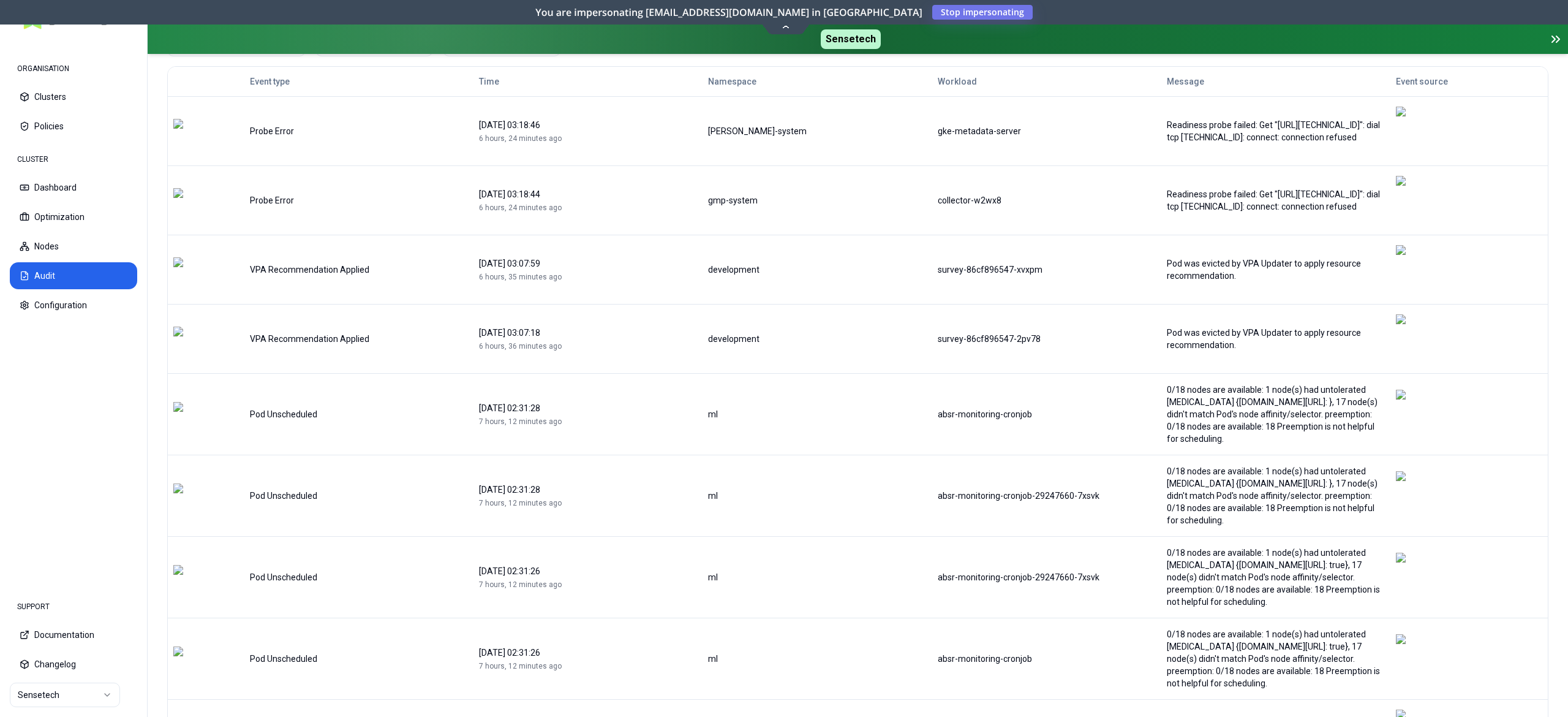
scroll to position [187, 0]
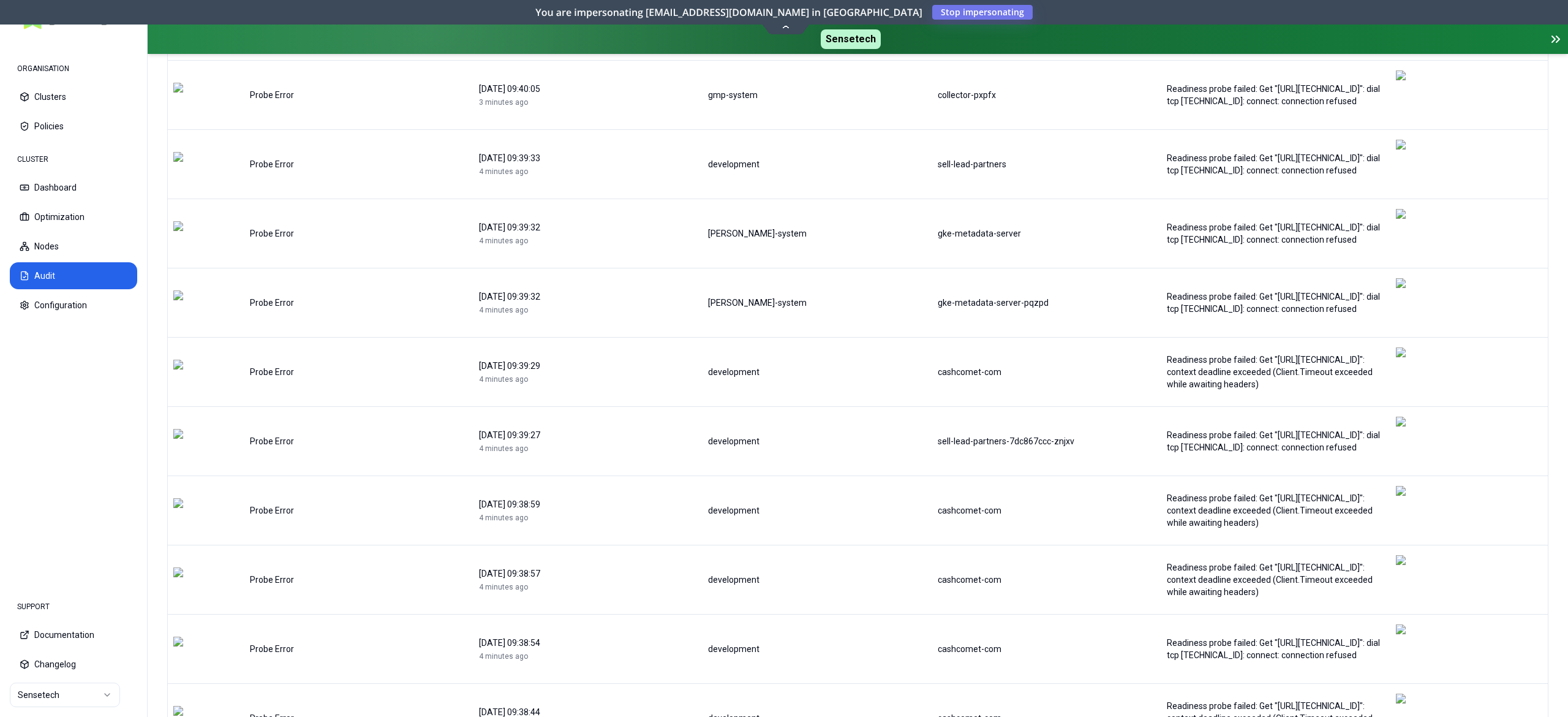
scroll to position [0, 0]
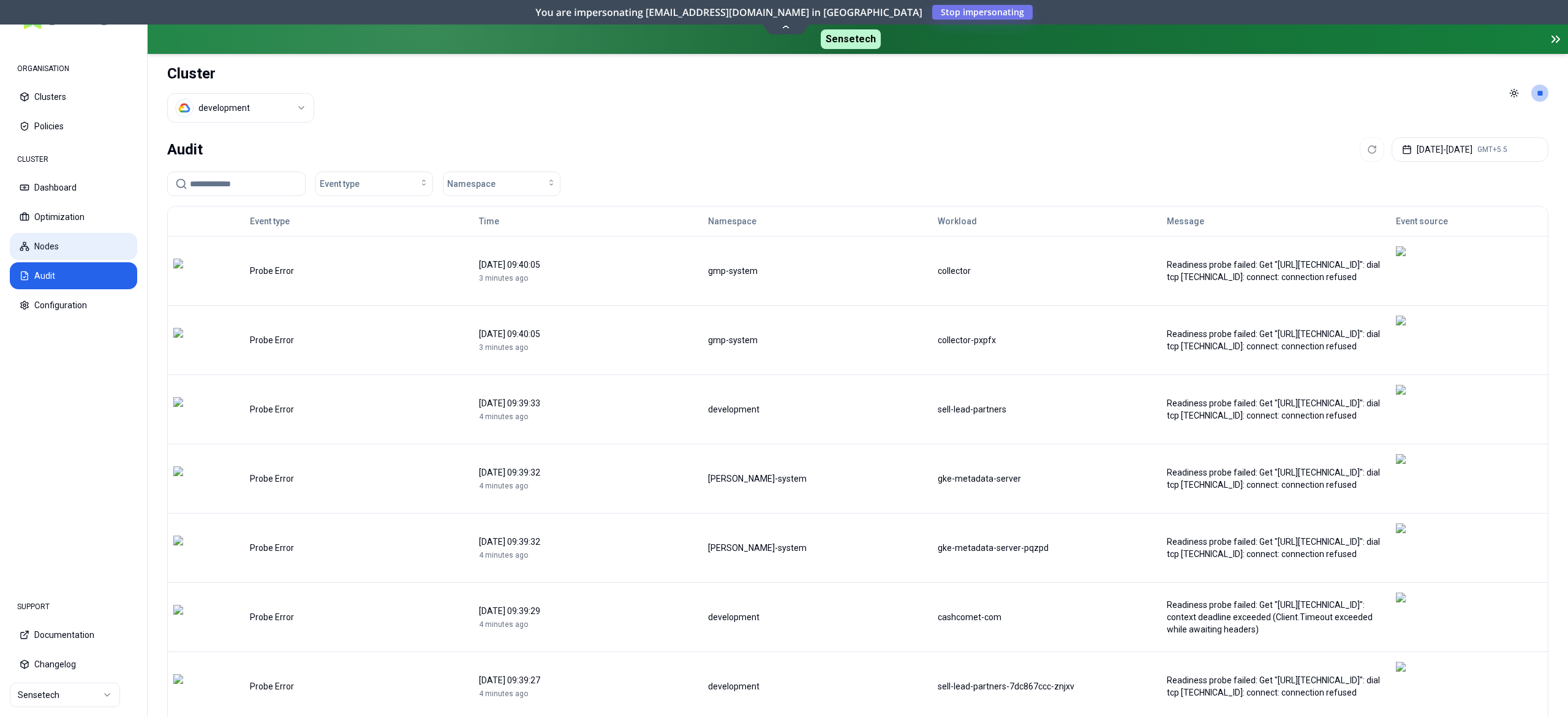
click at [69, 249] on button "Nodes" at bounding box center [74, 246] width 127 height 27
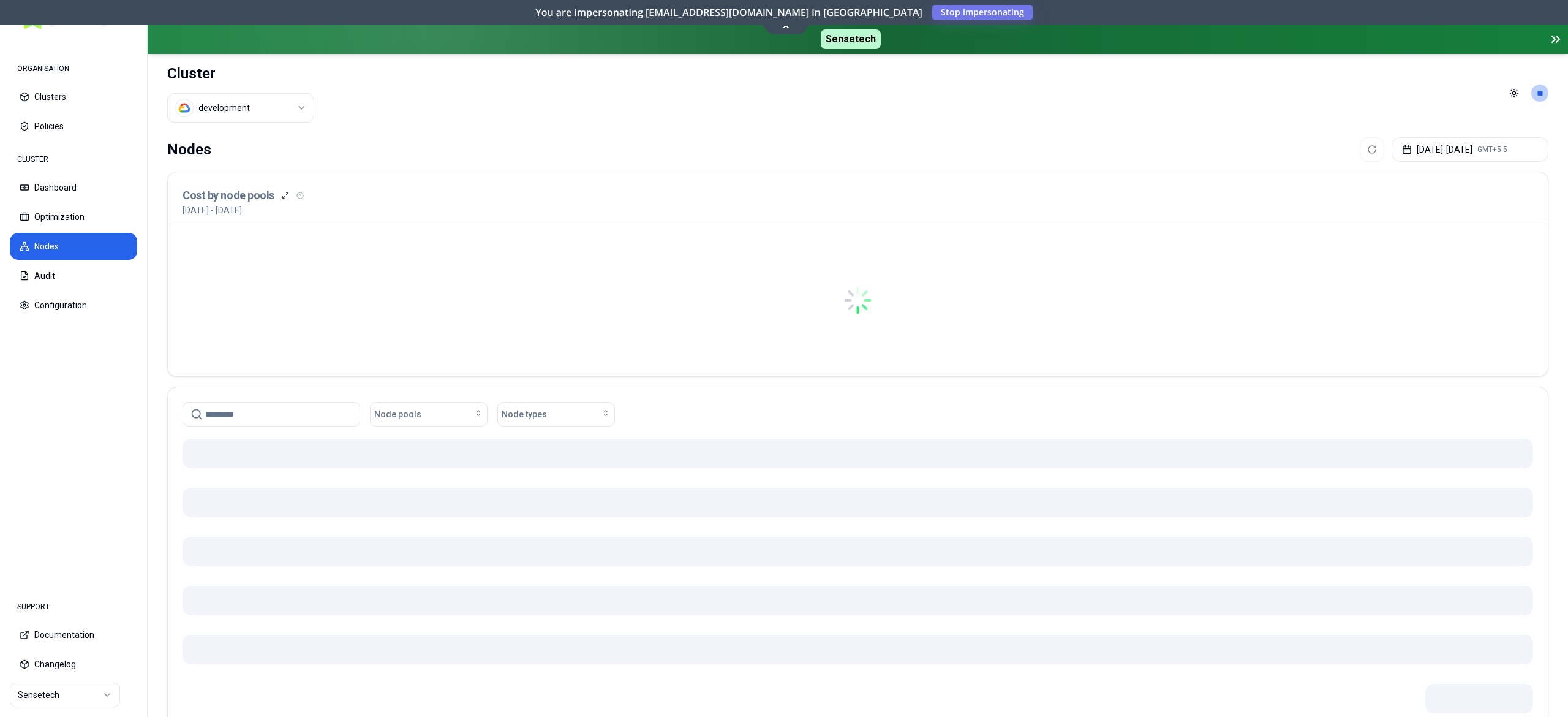
click at [40, 220] on button "Optimization" at bounding box center [74, 216] width 127 height 27
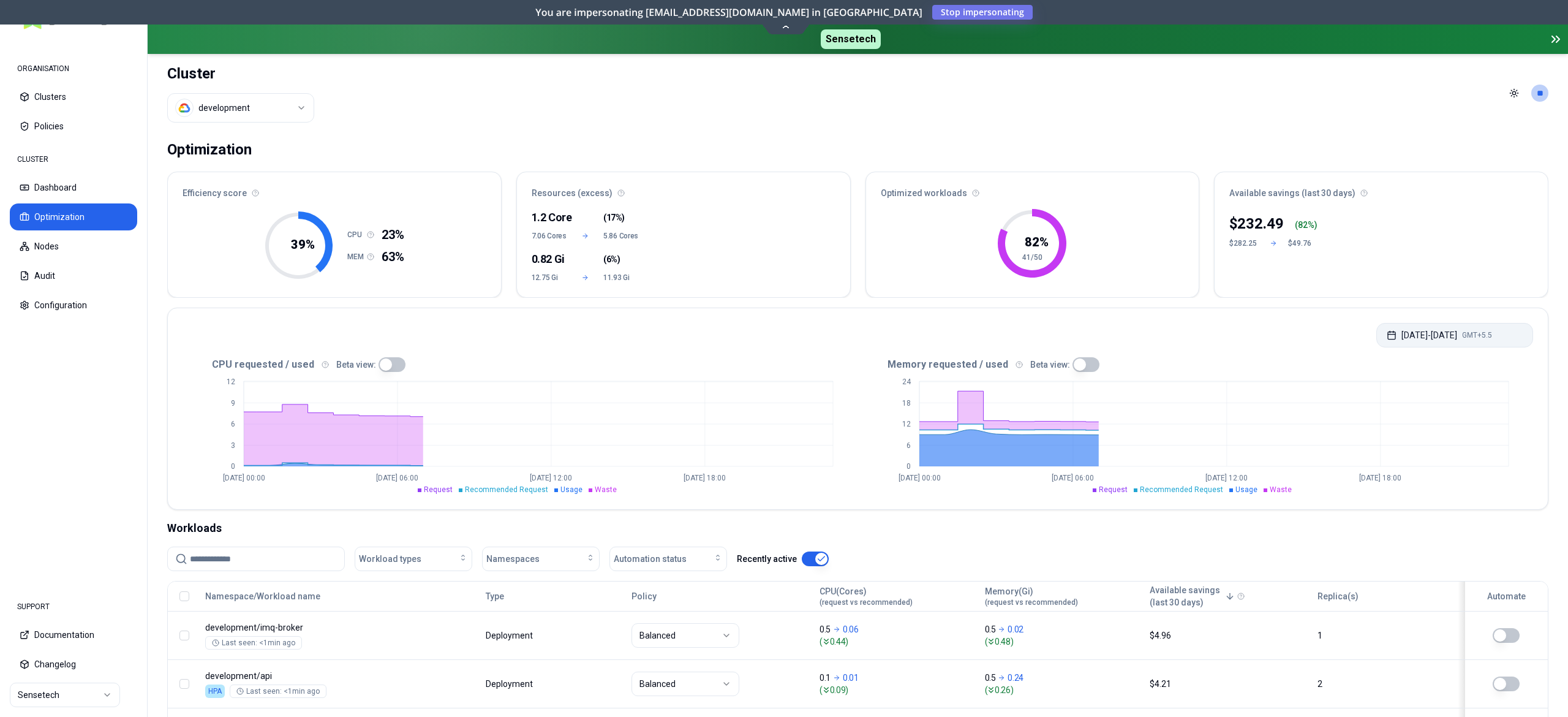
click at [1403, 337] on button "Aug 11, 2025 - Aug 11, 2025 GMT+5.5" at bounding box center [1454, 335] width 157 height 25
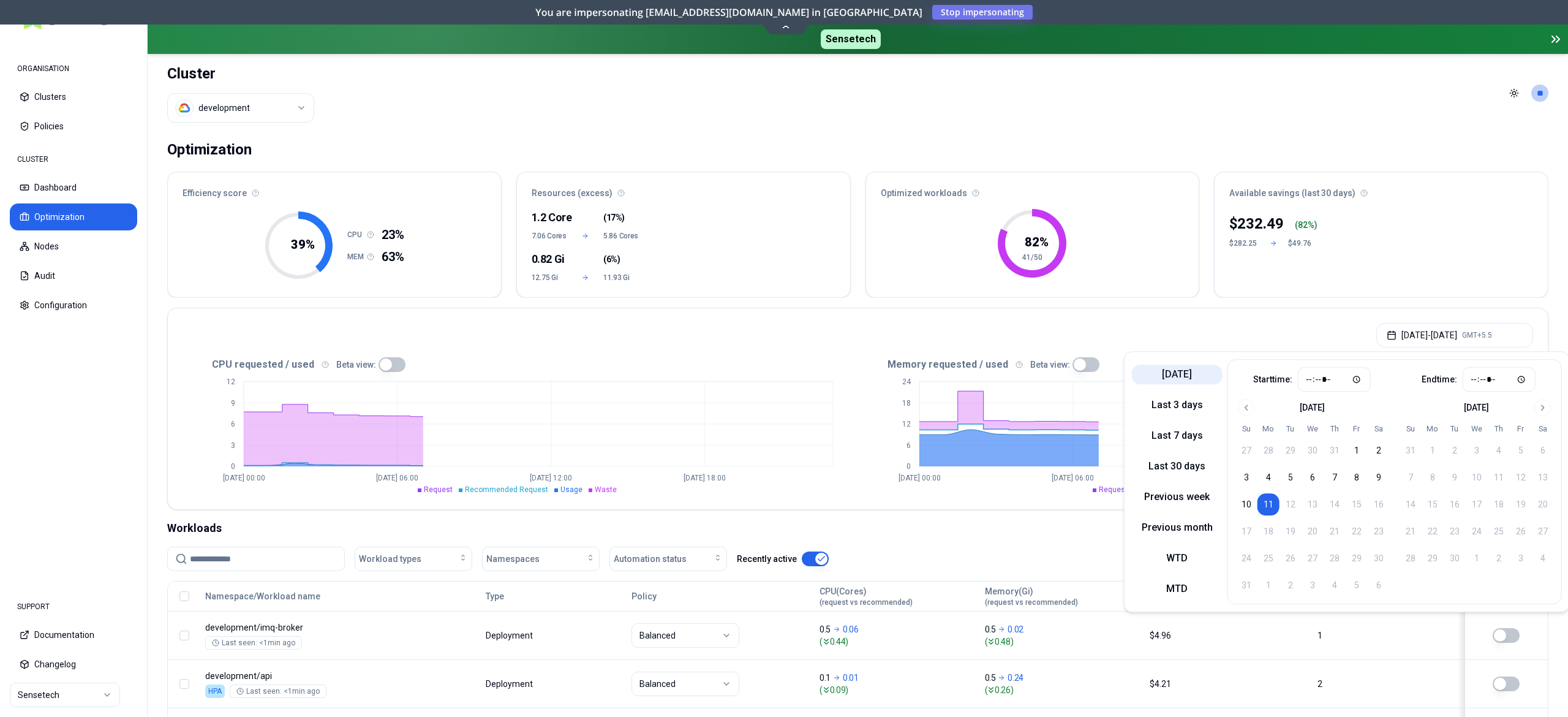
click at [1169, 370] on button "Today" at bounding box center [1178, 374] width 91 height 20
type input "*****"
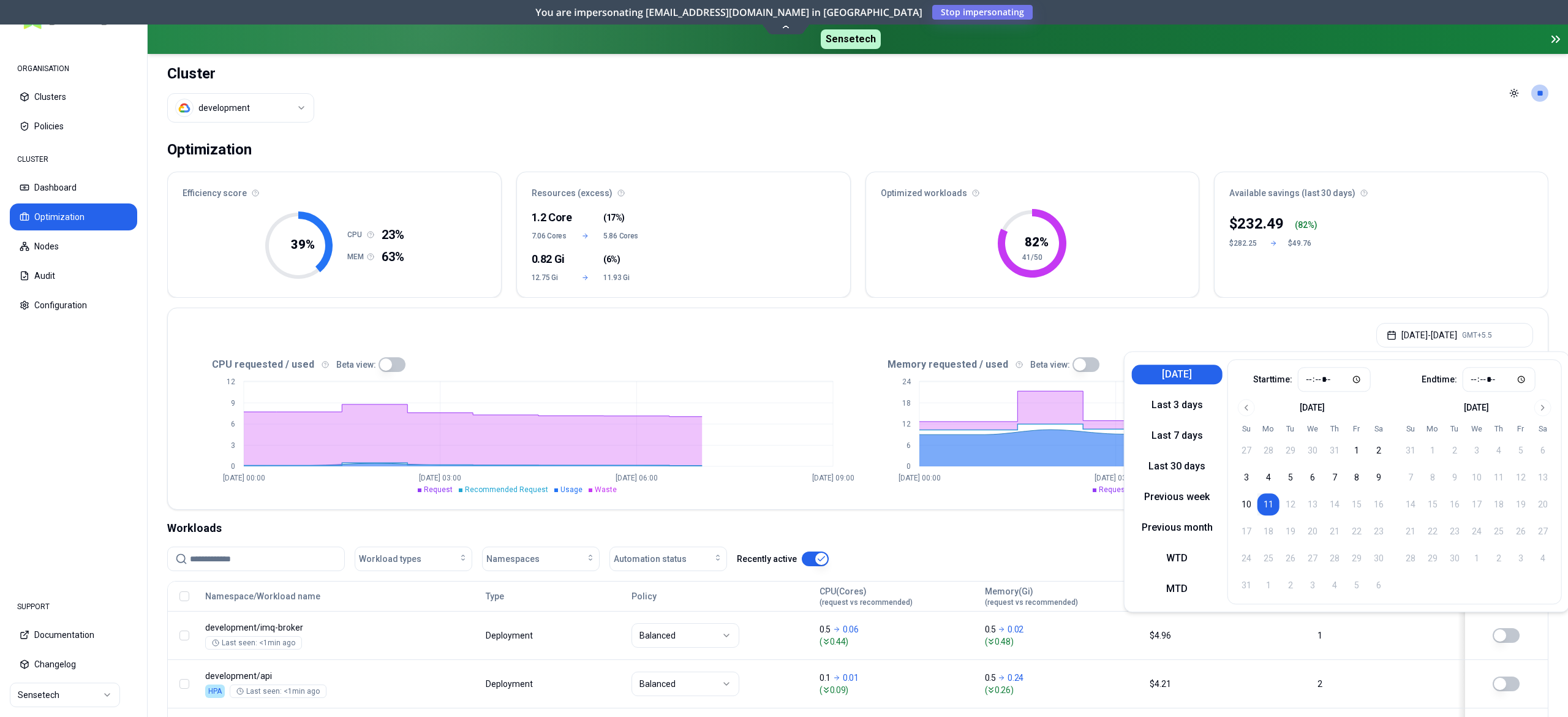
click at [802, 315] on div "Aug 11, 2025 - Aug 11, 2025 GMT+5.5" at bounding box center [858, 332] width 1380 height 47
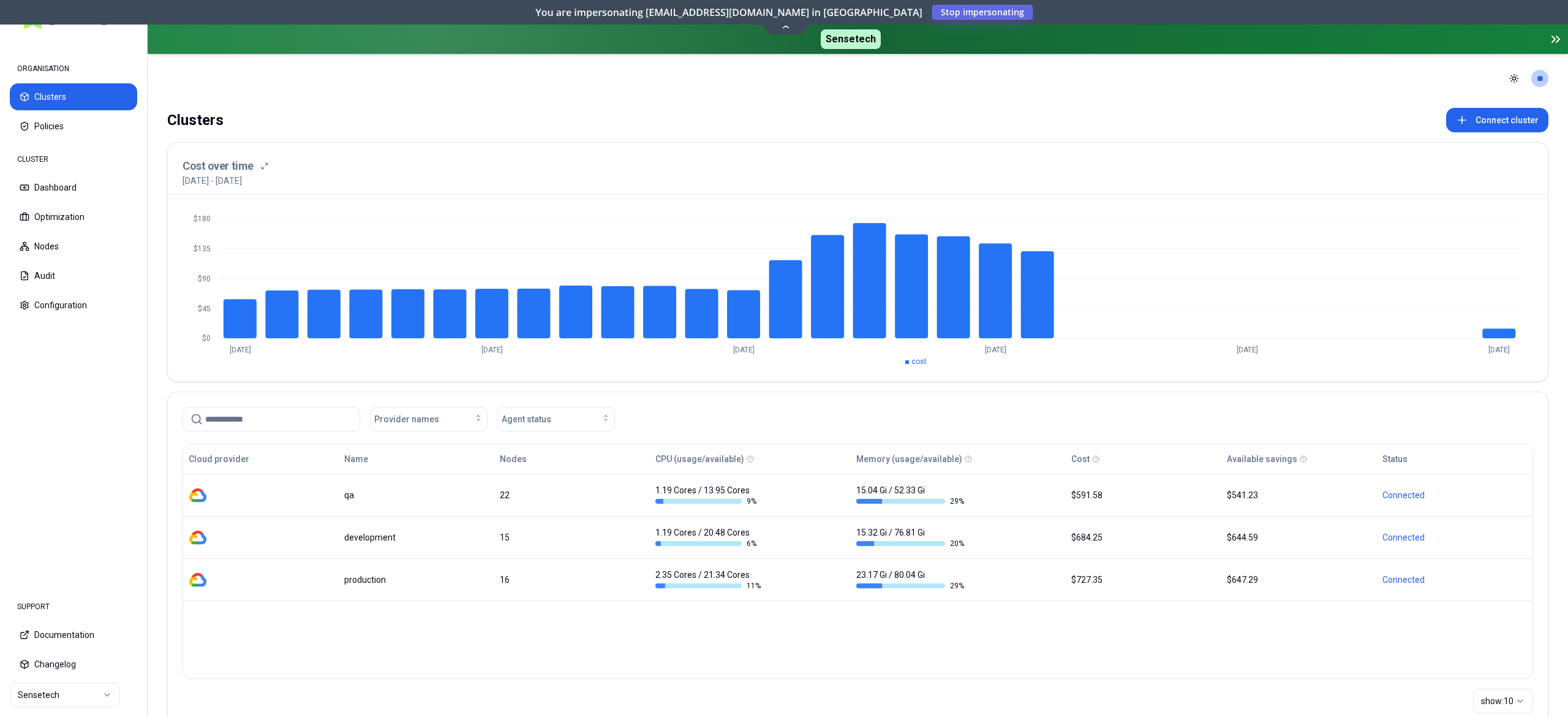
click at [0, 0] on span "Stop impersonating" at bounding box center [0, 0] width 0 height 0
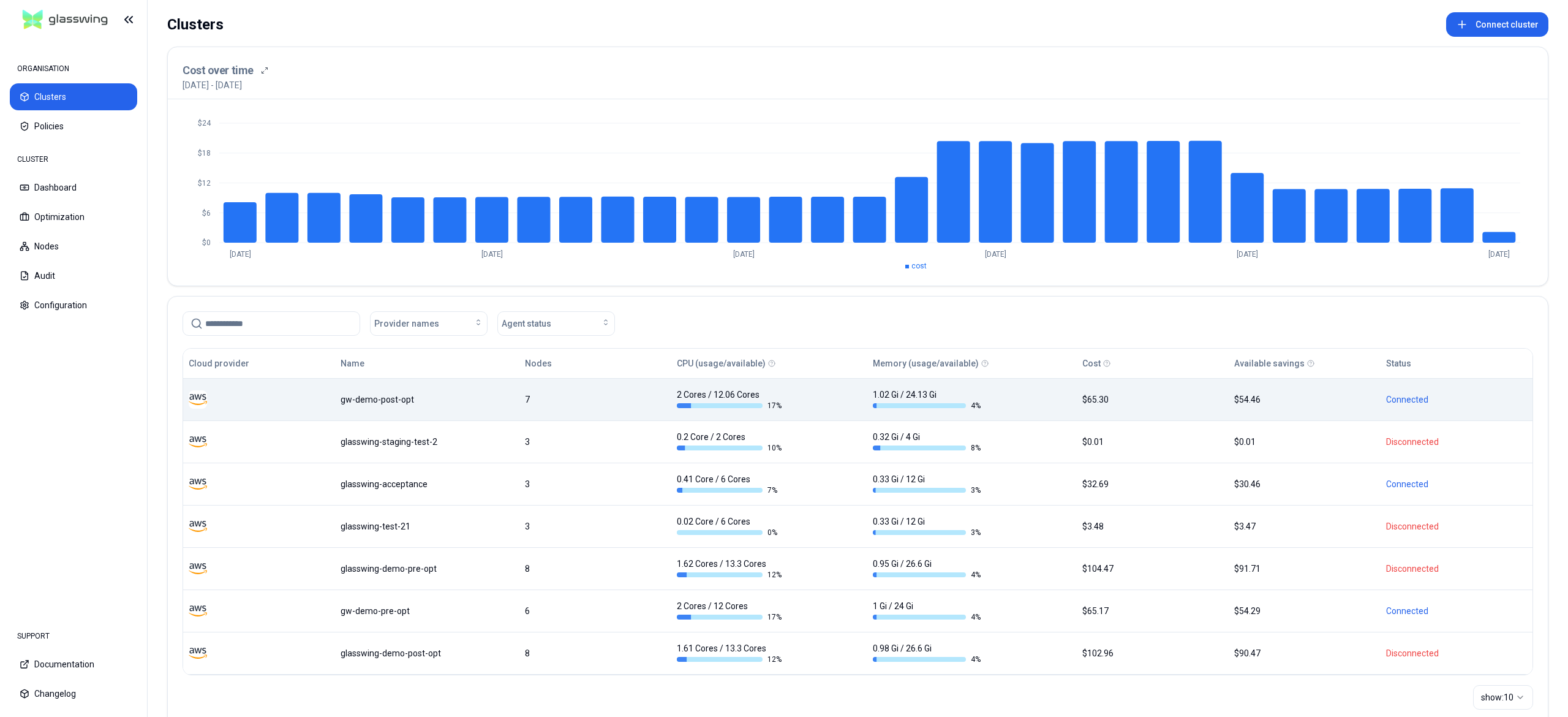
scroll to position [81, 0]
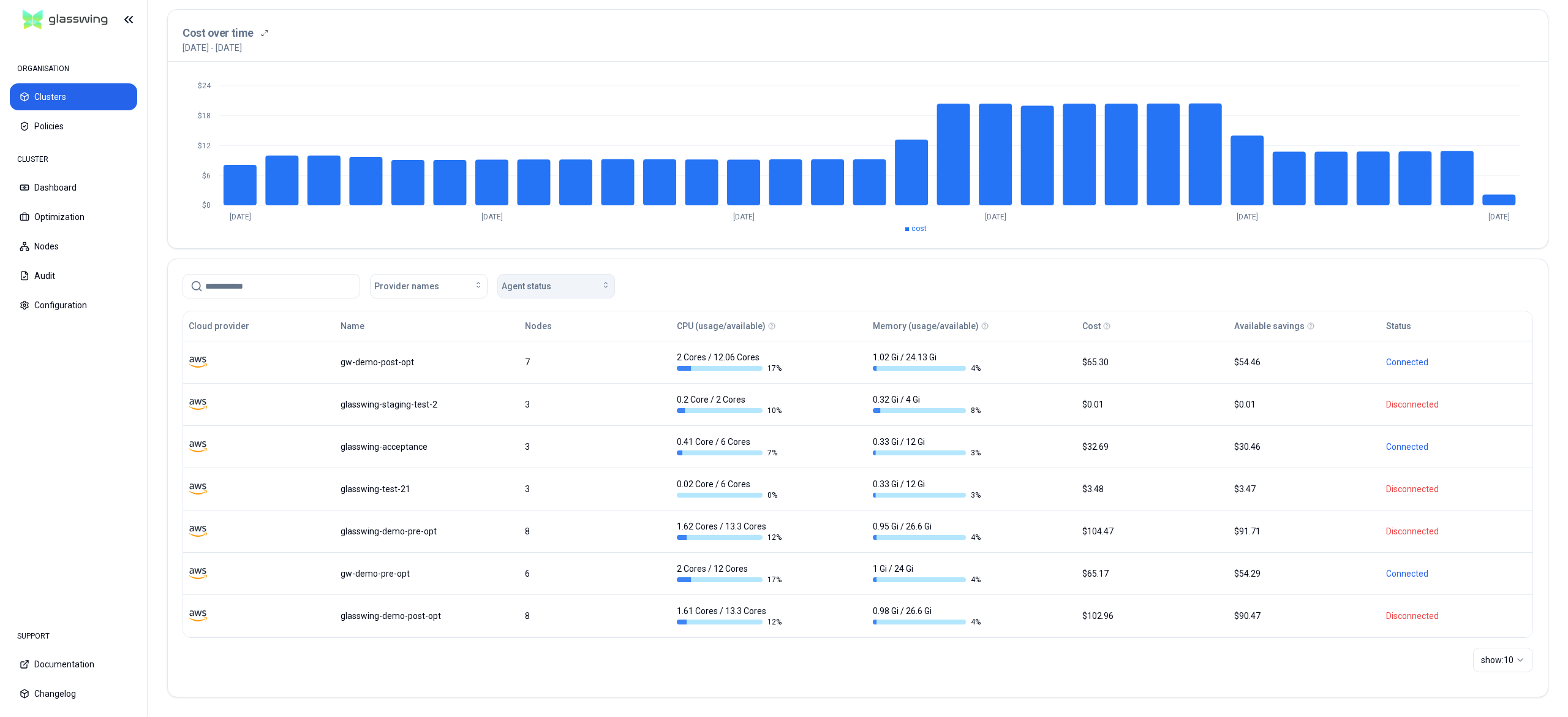
drag, startPoint x: 527, startPoint y: 267, endPoint x: 530, endPoint y: 285, distance: 18.2
click at [527, 272] on div "Provider names Agent status" at bounding box center [858, 284] width 1380 height 49
click at [532, 282] on span "Agent status" at bounding box center [526, 286] width 50 height 12
click at [525, 307] on span "Connected" at bounding box center [527, 312] width 42 height 12
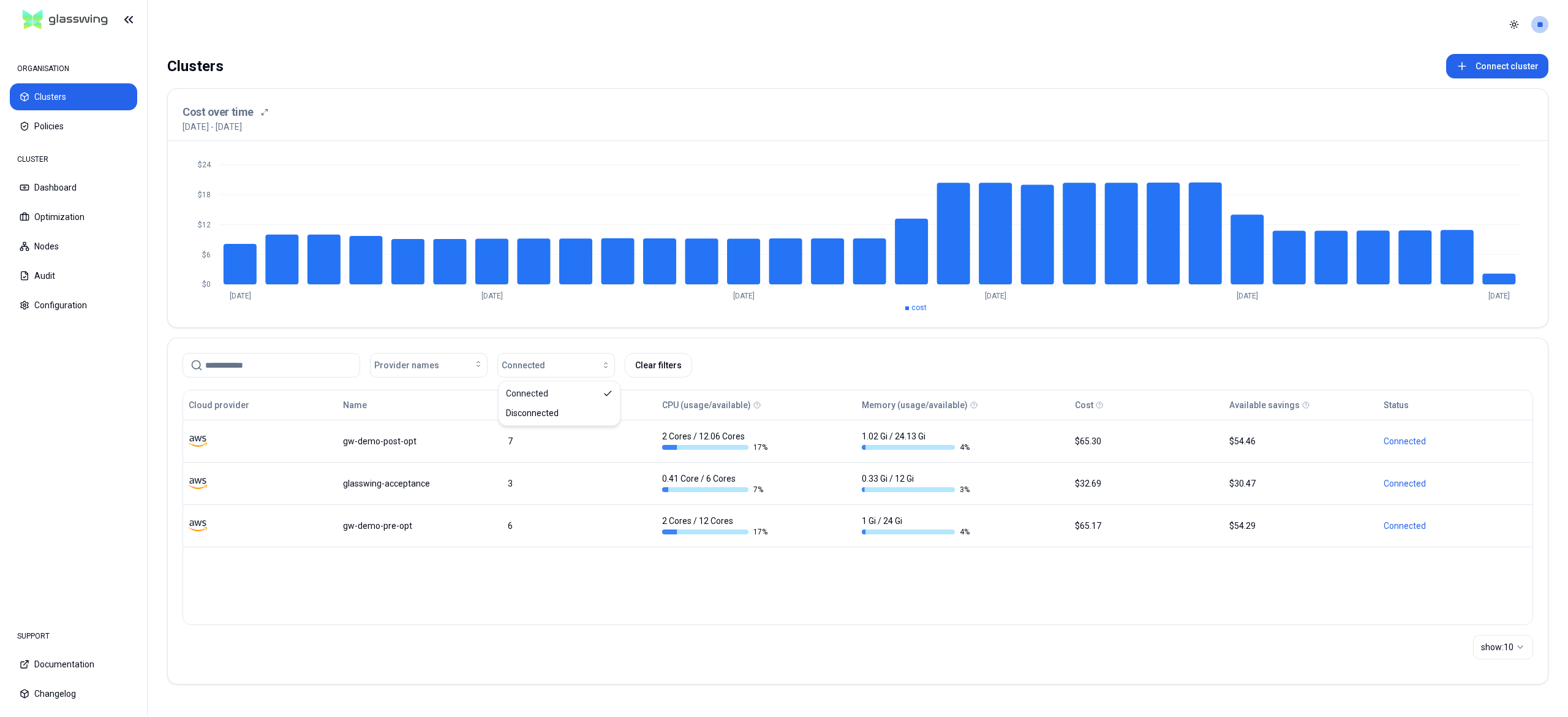
scroll to position [0, 0]
click at [37, 413] on nav "ORGANISATION Clusters Policies CLUSTER Dashboard Optimization Nodes Audit Confi…" at bounding box center [73, 326] width 147 height 575
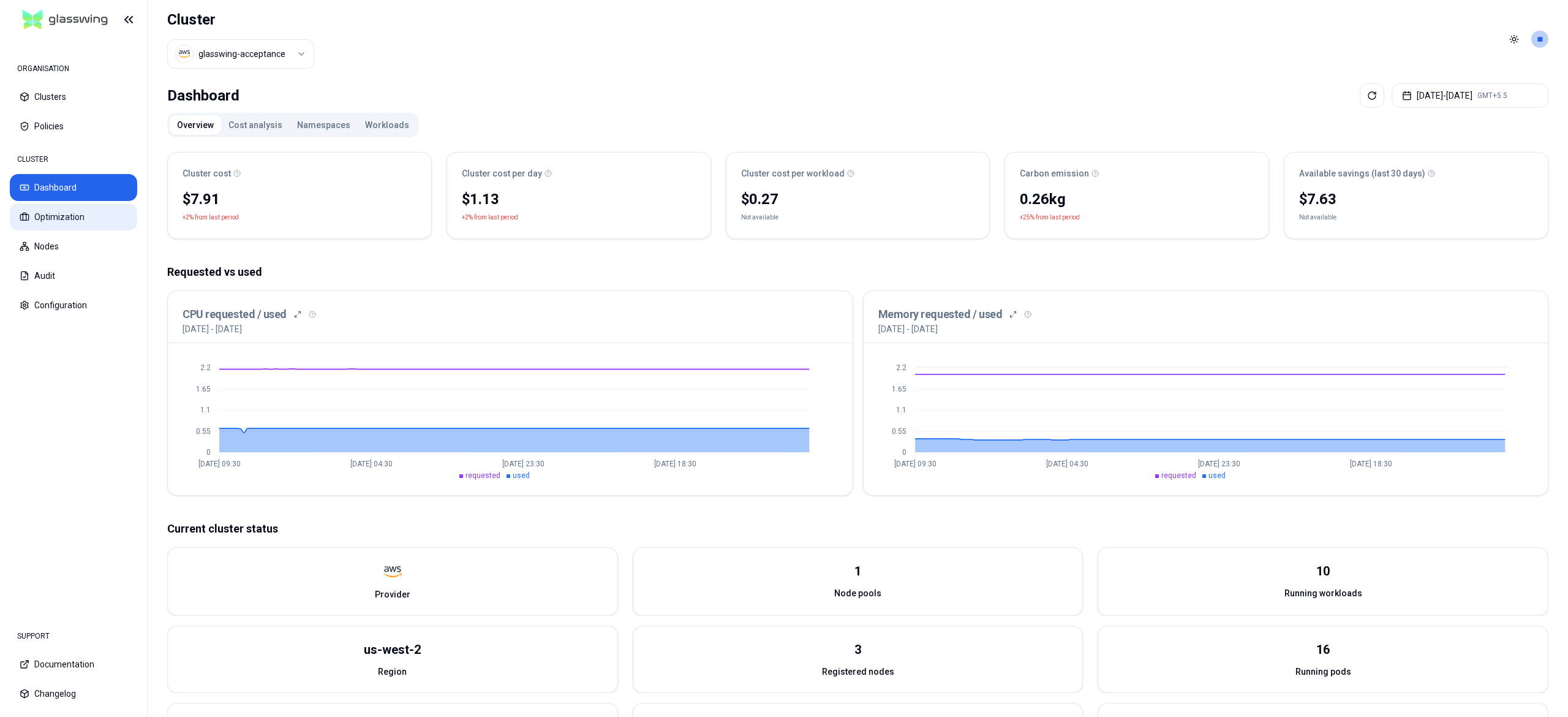
click at [103, 220] on button "Optimization" at bounding box center [74, 216] width 127 height 27
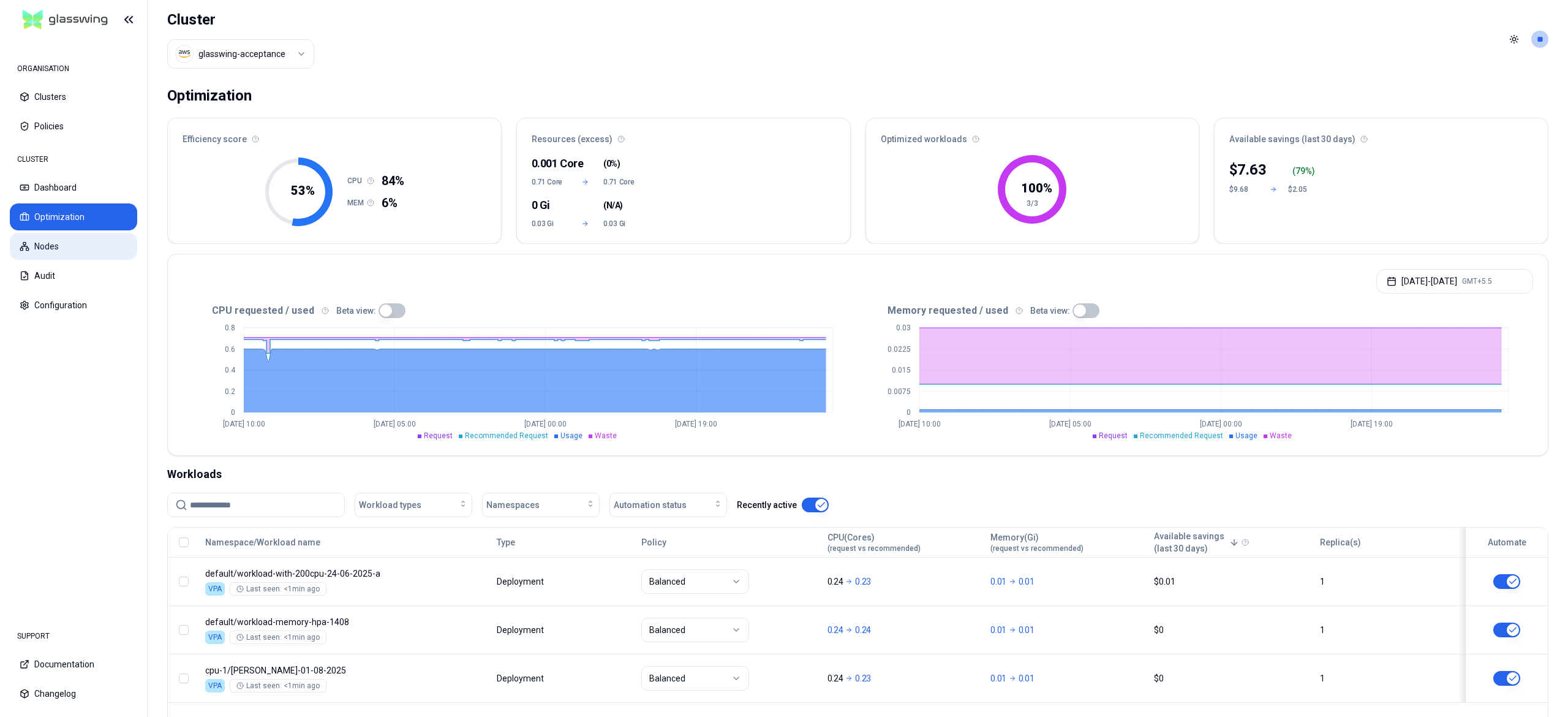
click at [65, 256] on button "Nodes" at bounding box center [74, 246] width 127 height 27
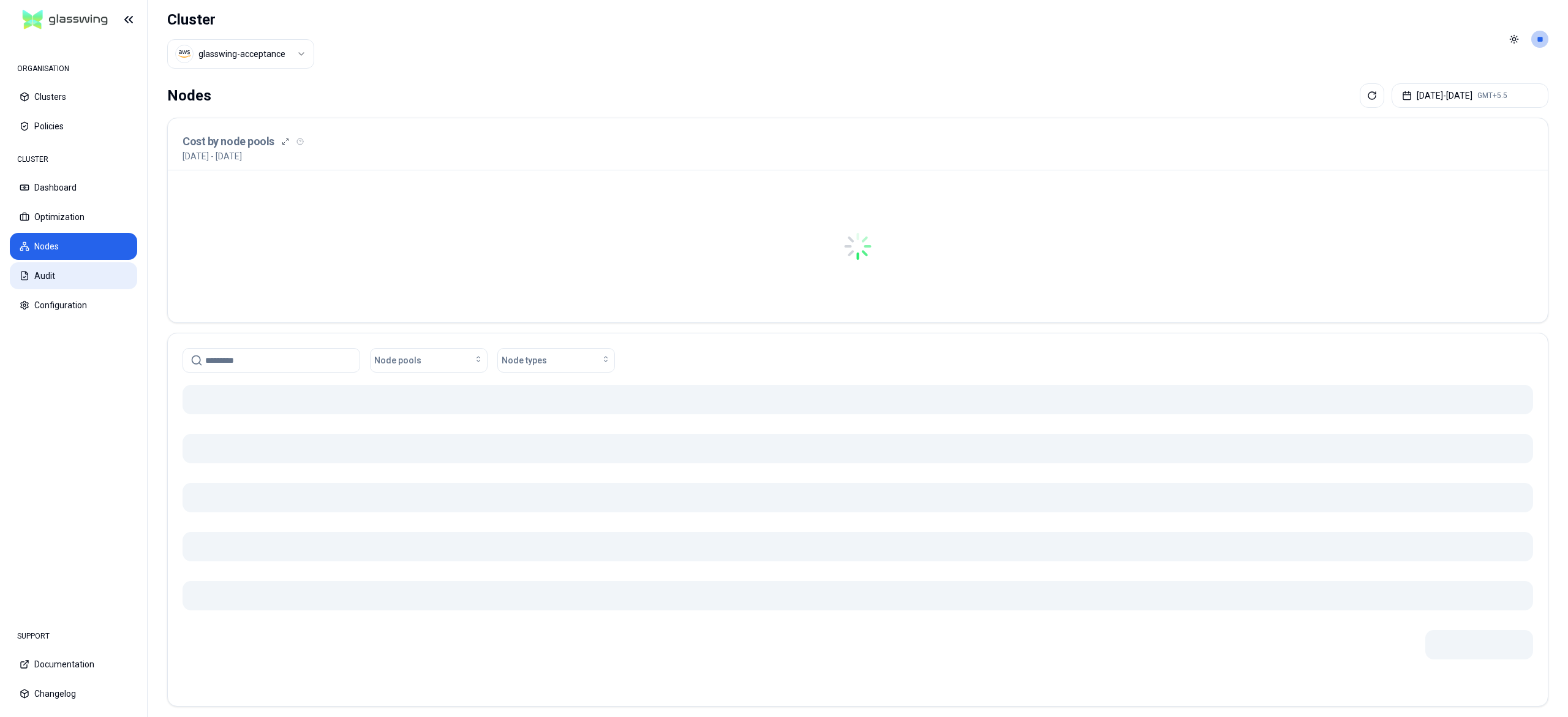
click at [67, 271] on button "Audit" at bounding box center [74, 276] width 127 height 27
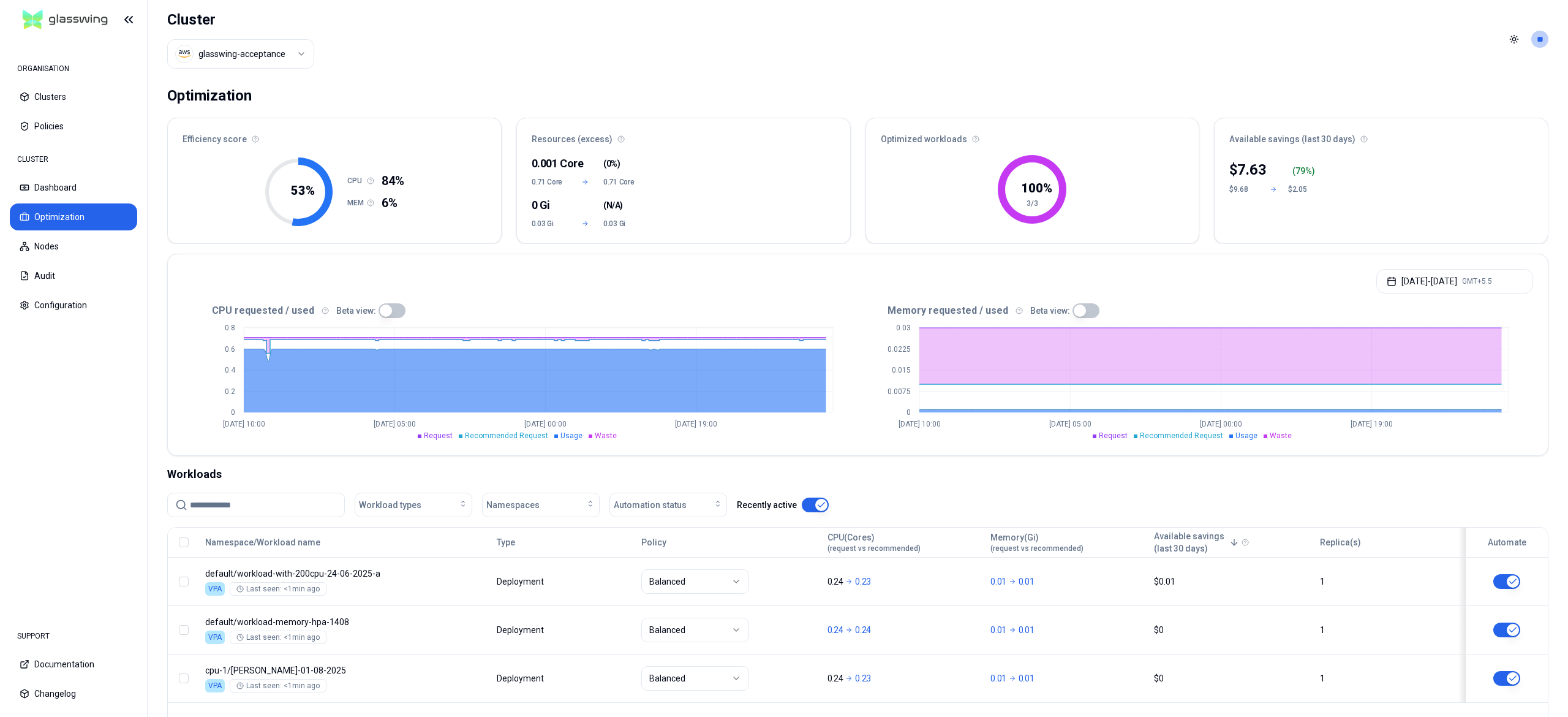
click at [262, 50] on html "ORGANISATION Clusters Policies CLUSTER Dashboard Optimization Nodes Audit Confi…" at bounding box center [784, 358] width 1568 height 717
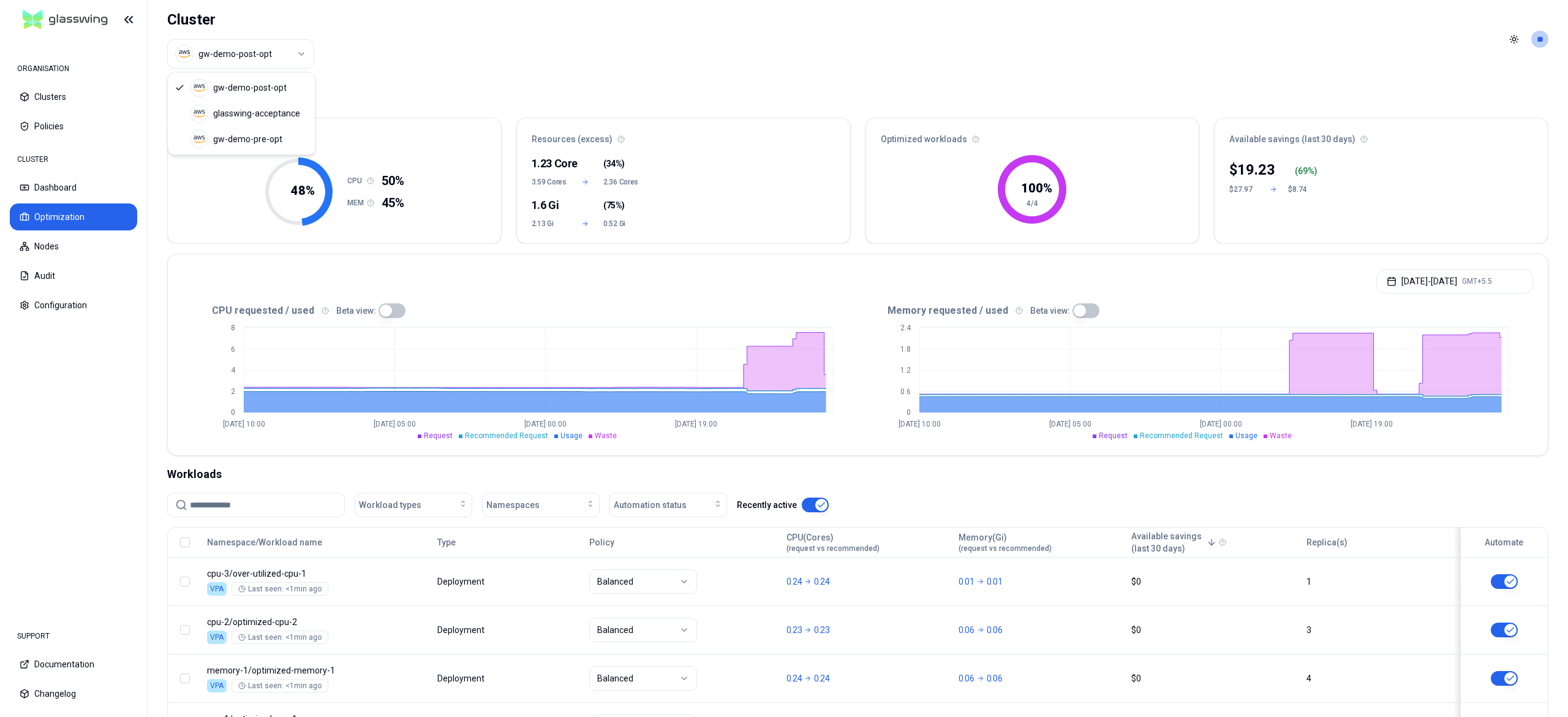
click at [233, 53] on html "ORGANISATION Clusters Policies CLUSTER Dashboard Optimization Nodes Audit Confi…" at bounding box center [784, 358] width 1568 height 717
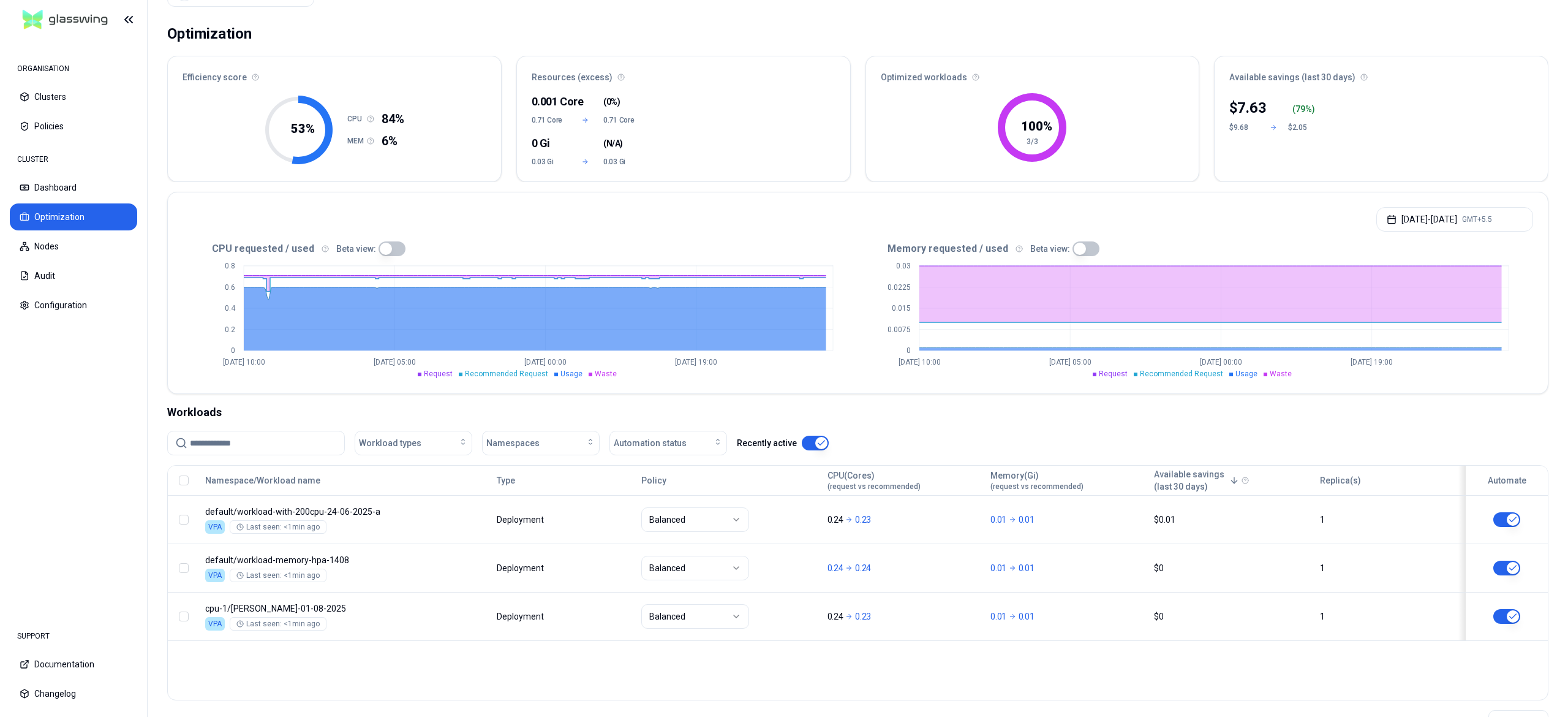
scroll to position [110, 0]
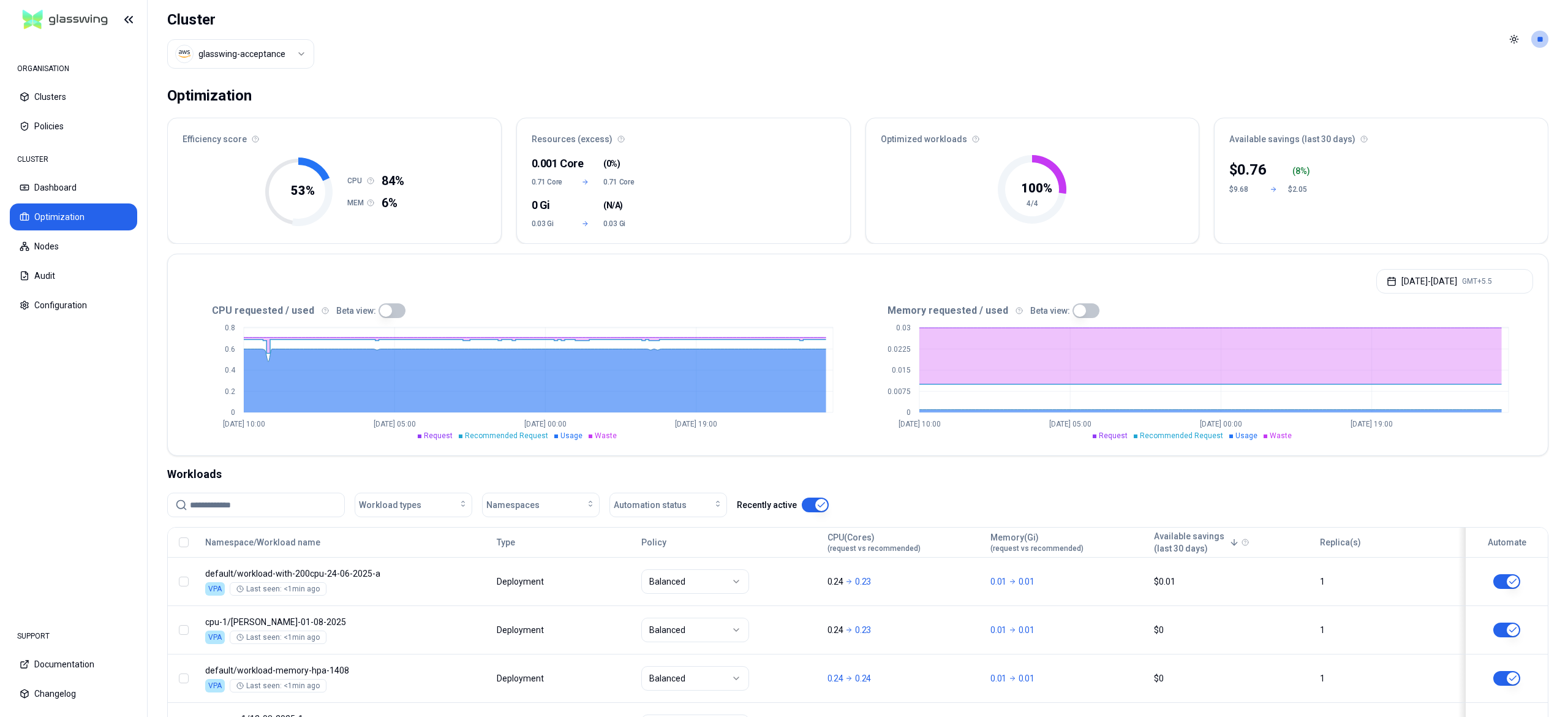
scroll to position [96, 0]
